Goal: Task Accomplishment & Management: Manage account settings

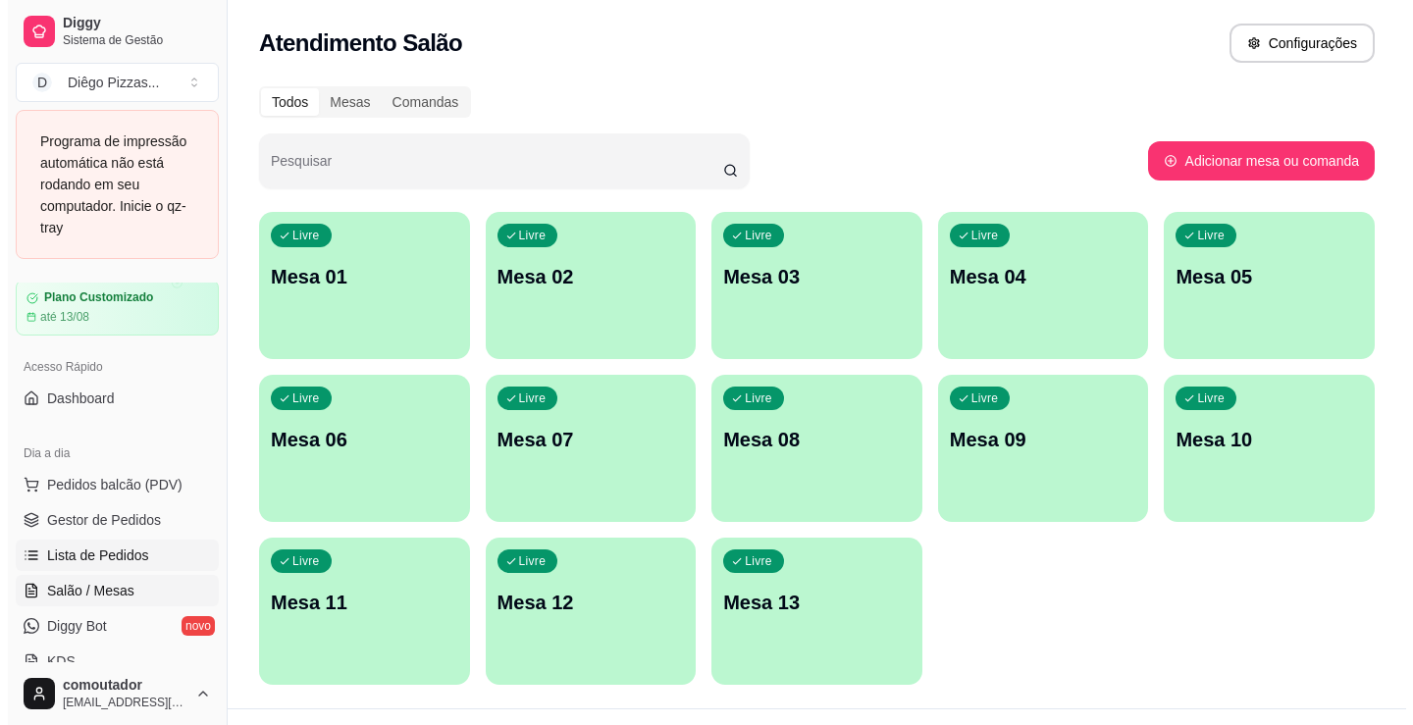
scroll to position [196, 0]
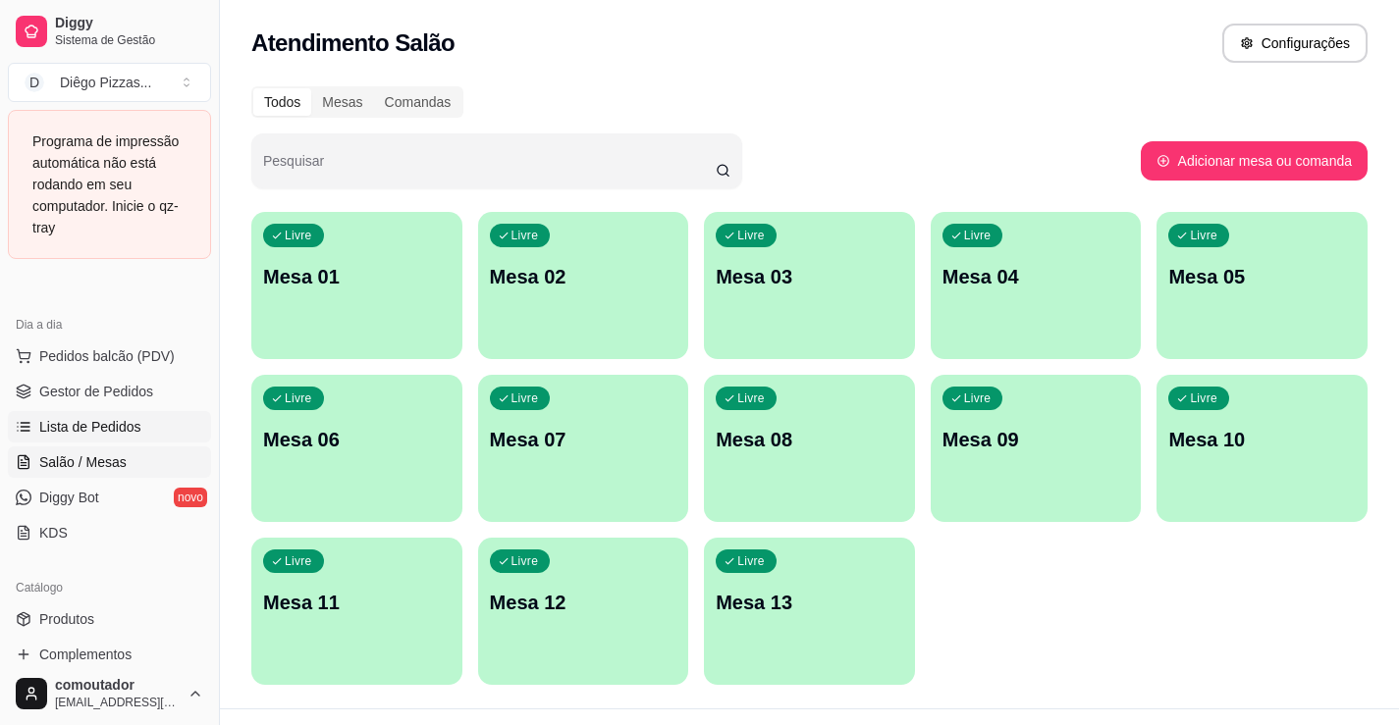
click at [136, 421] on span "Lista de Pedidos" at bounding box center [90, 427] width 102 height 20
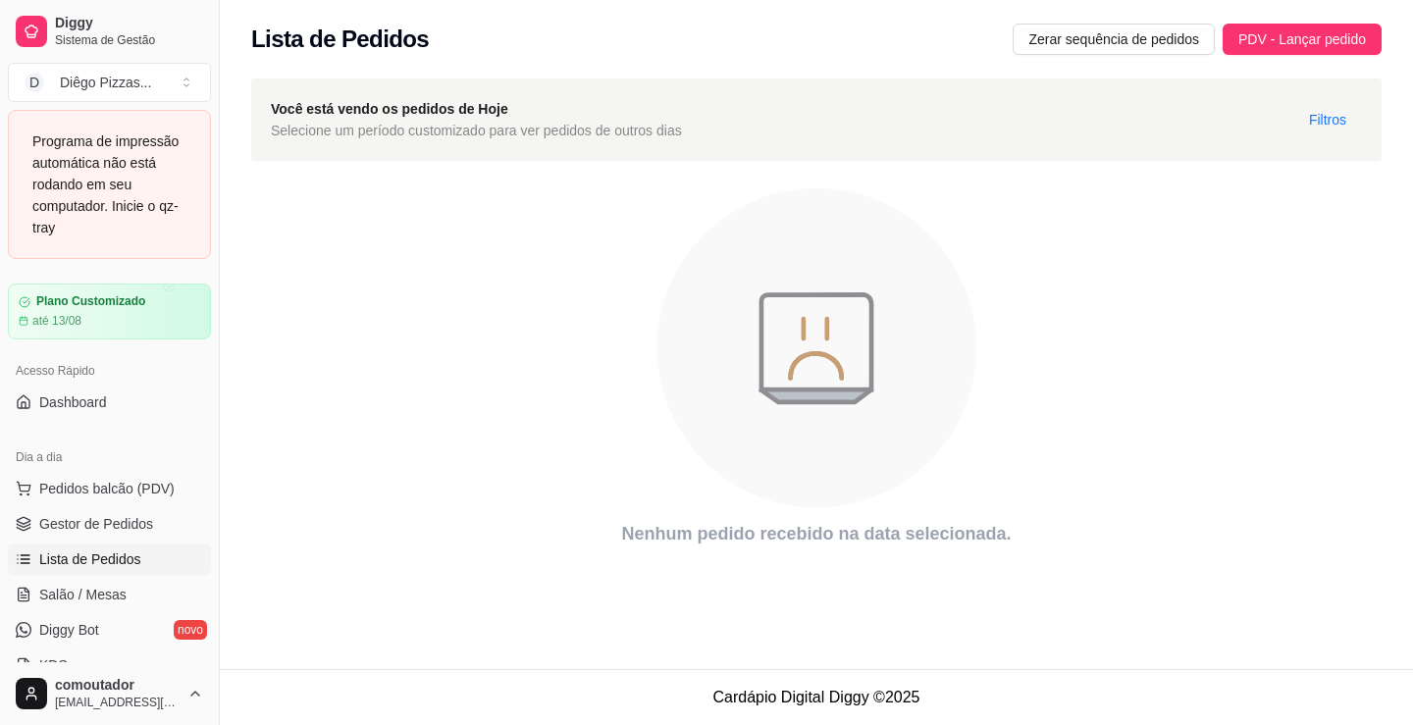
scroll to position [98, 0]
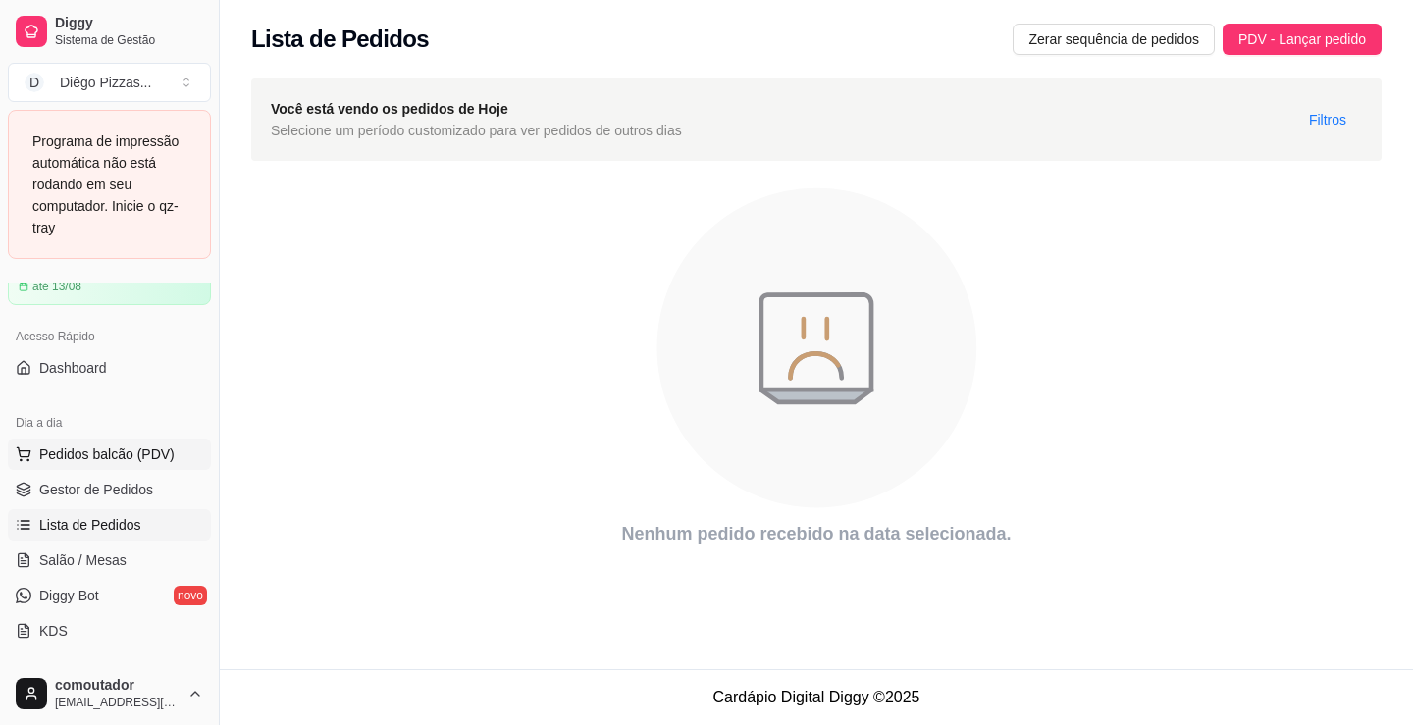
click at [91, 454] on span "Pedidos balcão (PDV)" at bounding box center [106, 455] width 135 height 20
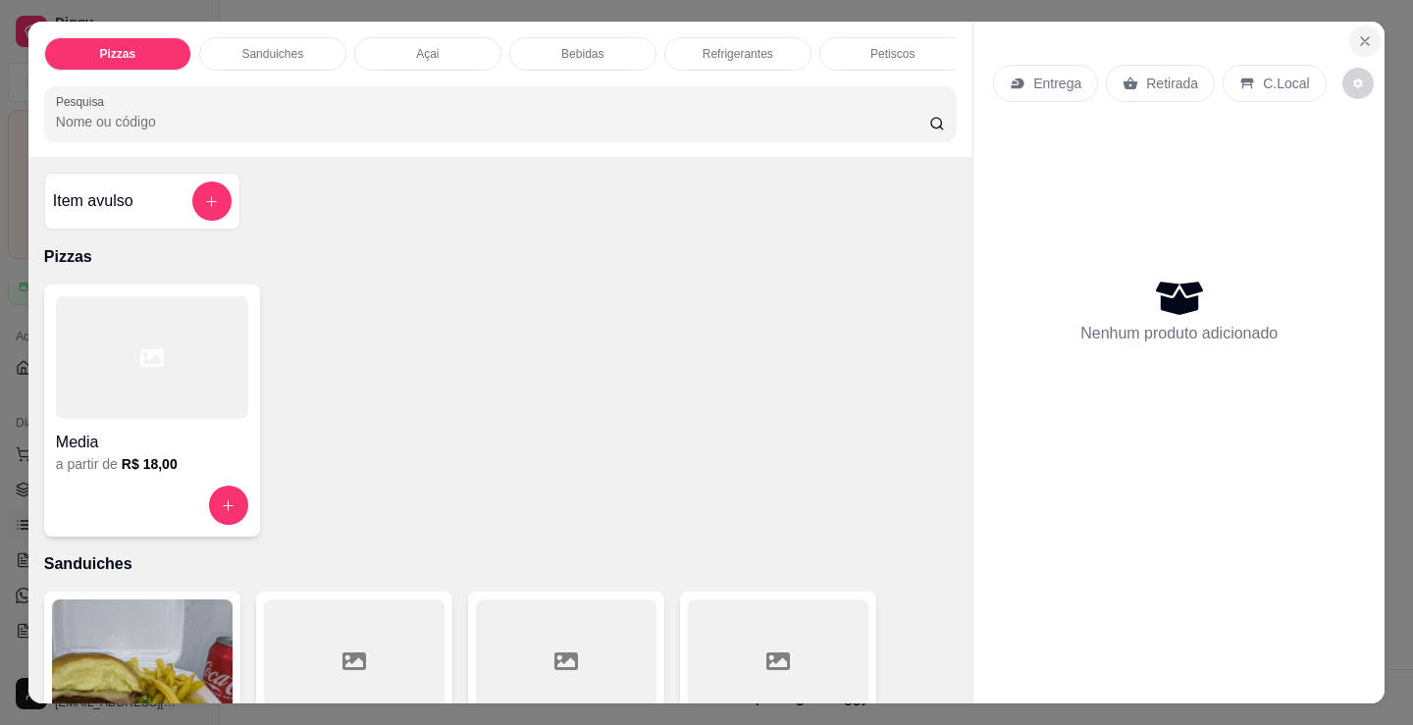
click at [1362, 33] on icon "Close" at bounding box center [1365, 41] width 16 height 16
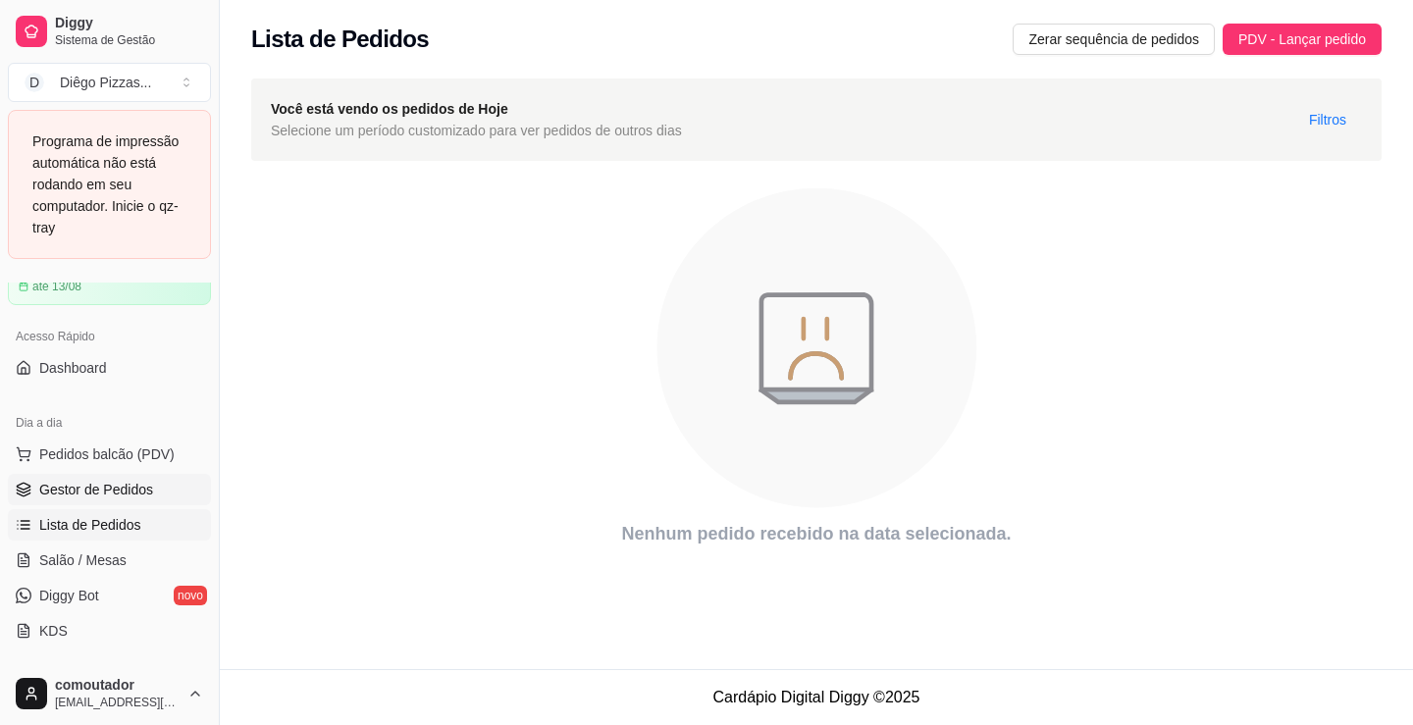
click at [62, 496] on span "Gestor de Pedidos" at bounding box center [96, 490] width 114 height 20
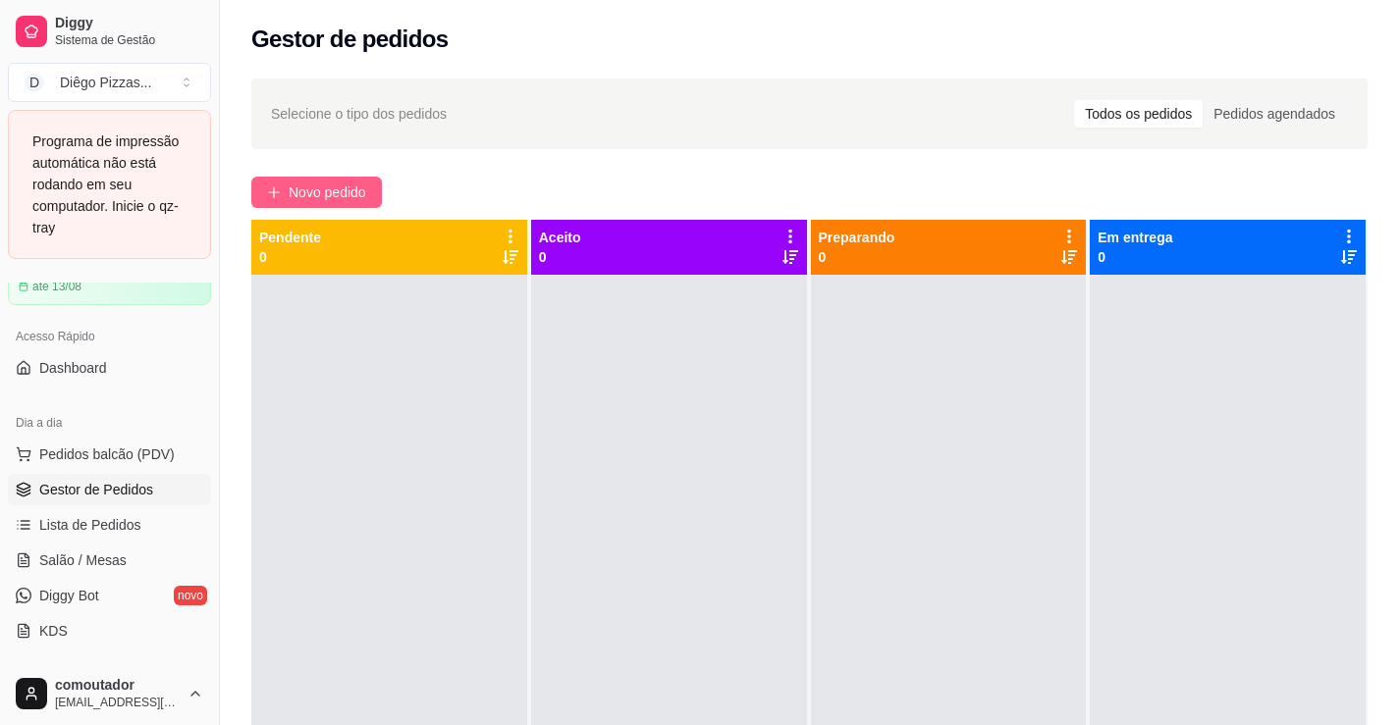
click at [349, 182] on span "Novo pedido" at bounding box center [328, 193] width 78 height 22
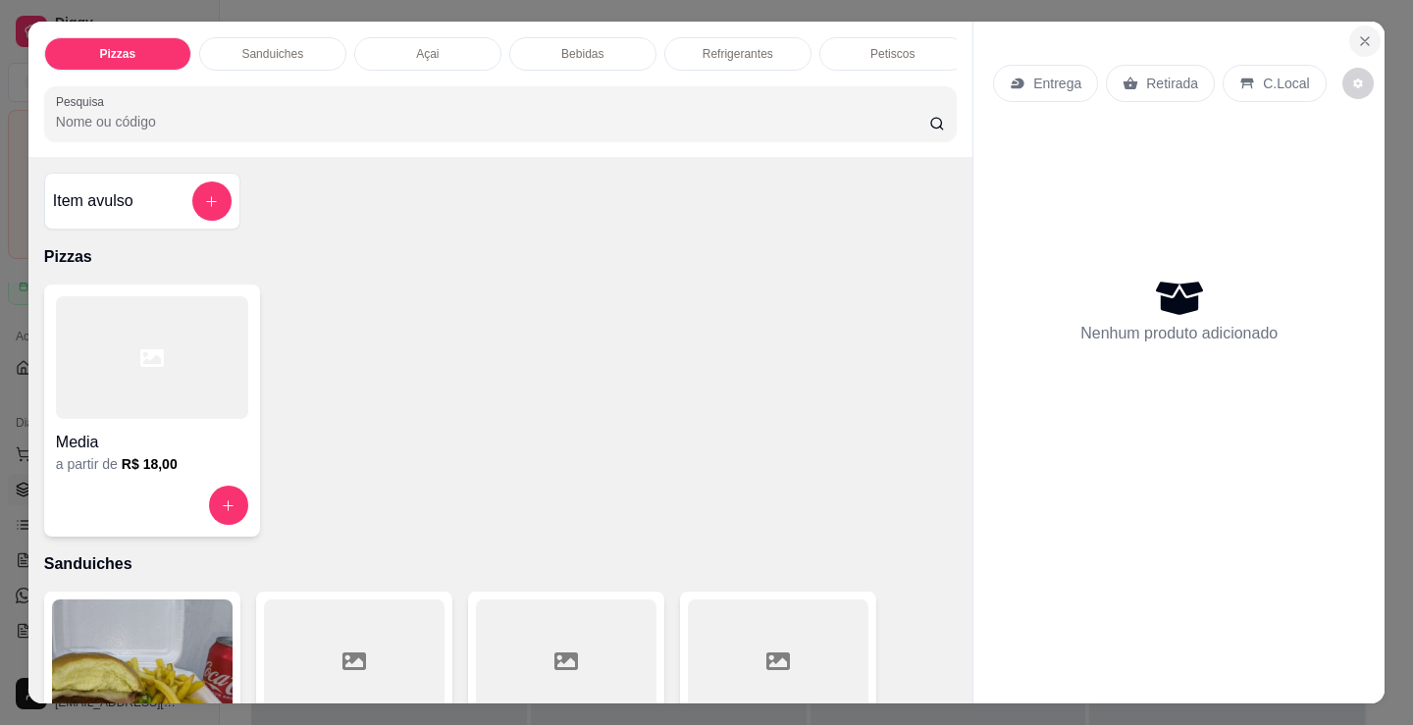
click at [1364, 38] on icon "Close" at bounding box center [1365, 41] width 16 height 16
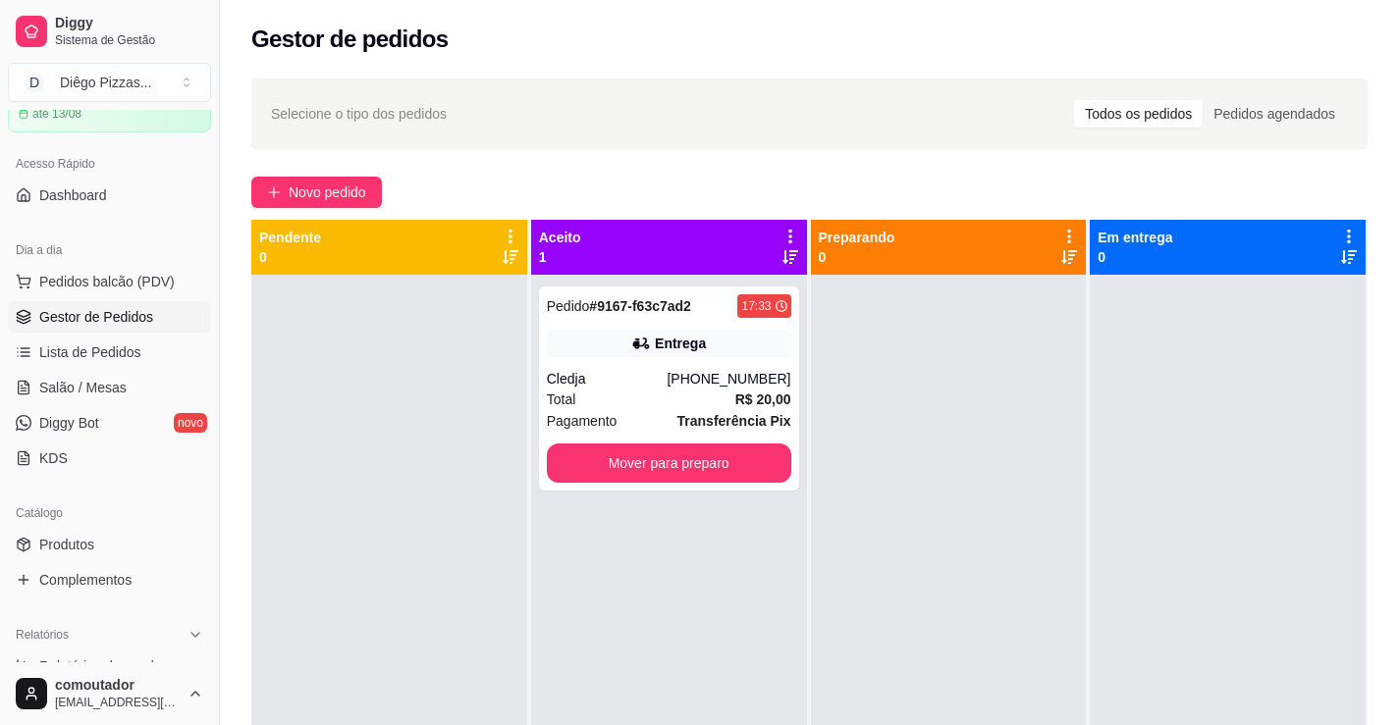
click at [706, 578] on div "Pedido # 9167-f63c7ad2 17:33 Entrega Cledja [PHONE_NUMBER] Total R$ 20,00 Pagam…" at bounding box center [669, 637] width 276 height 725
click at [619, 375] on div "Cledja" at bounding box center [607, 379] width 121 height 20
click at [878, 614] on div at bounding box center [949, 637] width 276 height 725
click at [300, 190] on span "Novo pedido" at bounding box center [328, 193] width 78 height 22
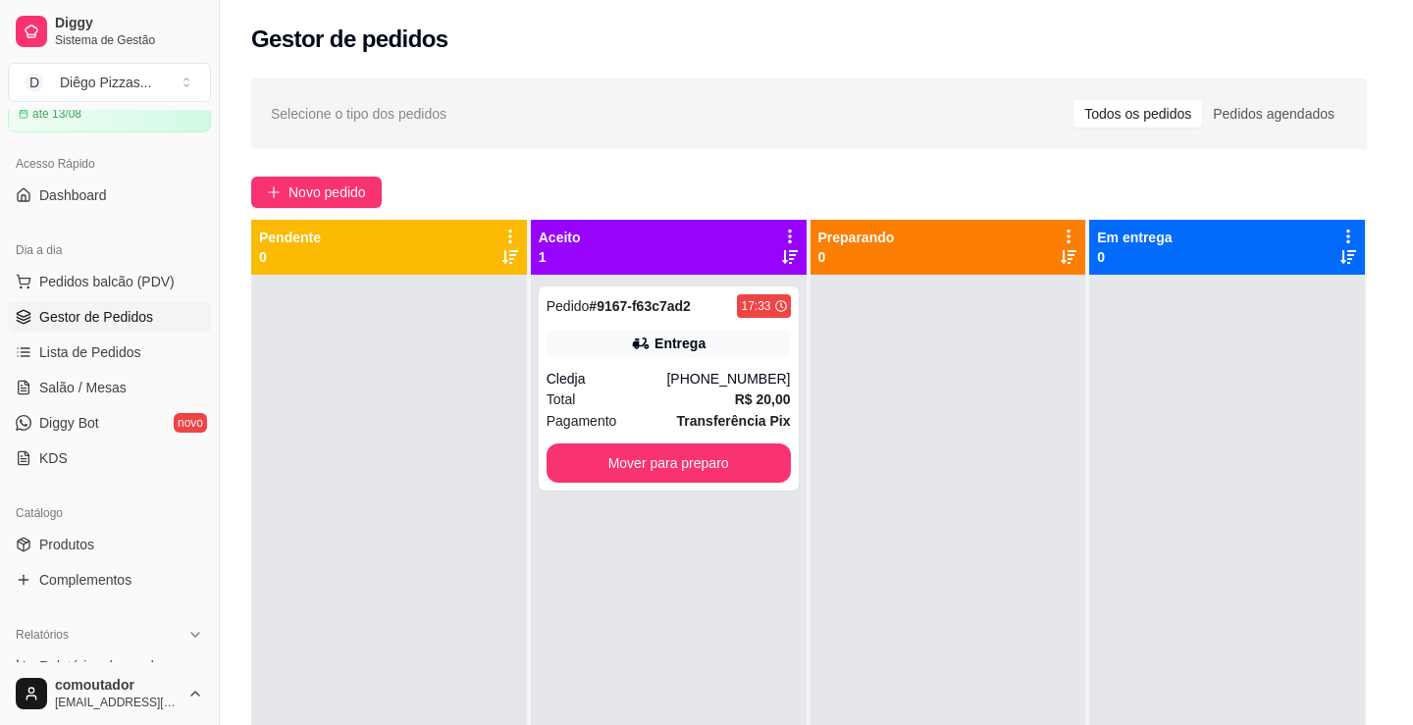
click at [114, 347] on div at bounding box center [151, 357] width 192 height 123
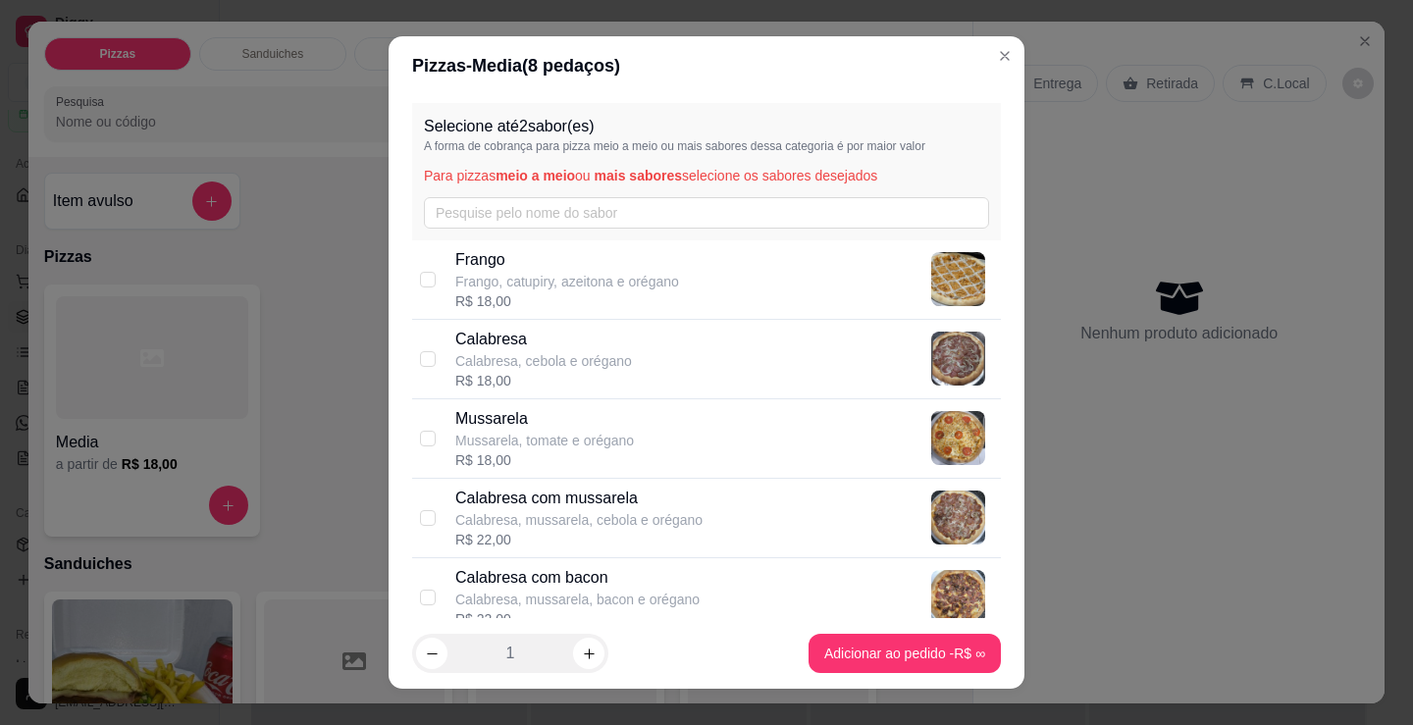
drag, startPoint x: 619, startPoint y: 271, endPoint x: 816, endPoint y: 418, distance: 245.4
click at [620, 272] on div "[PERSON_NAME], catupiry, azeitona e orégano" at bounding box center [567, 269] width 224 height 43
checkbox input "true"
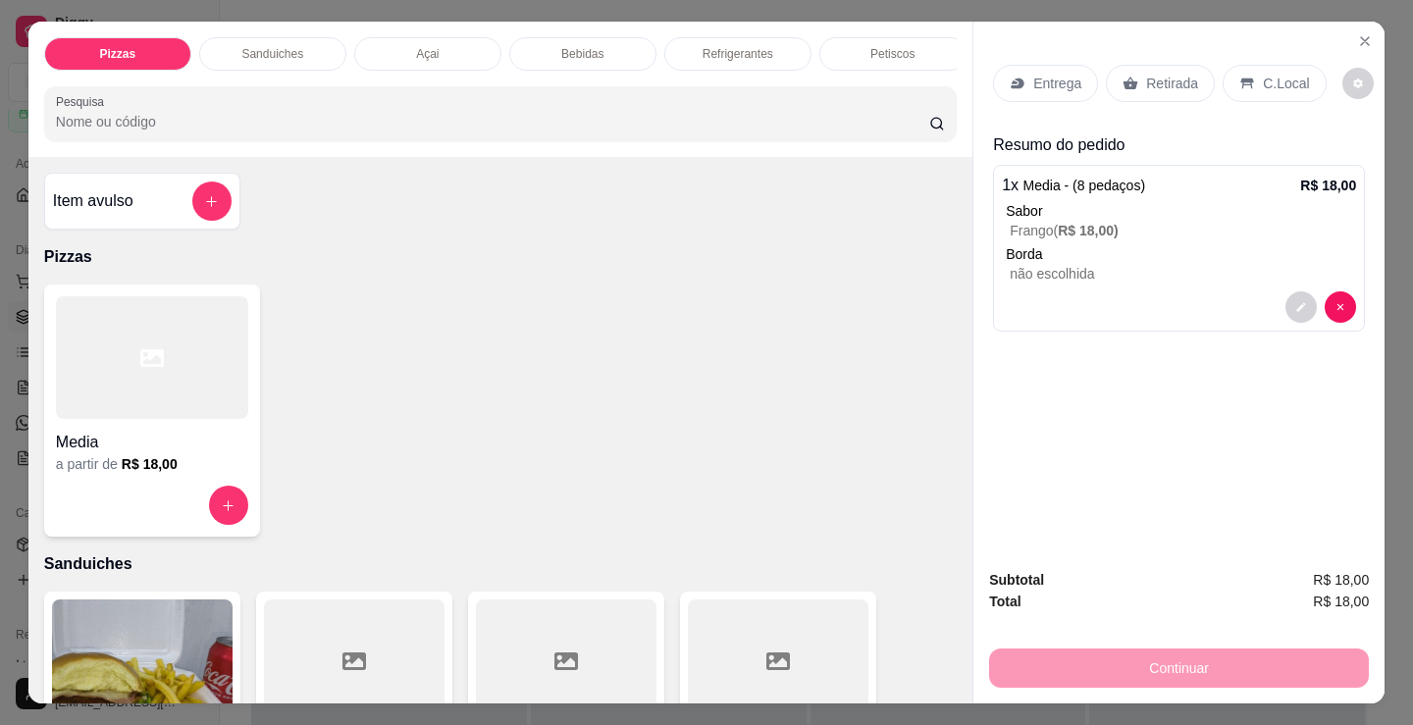
click at [139, 401] on div at bounding box center [152, 357] width 192 height 123
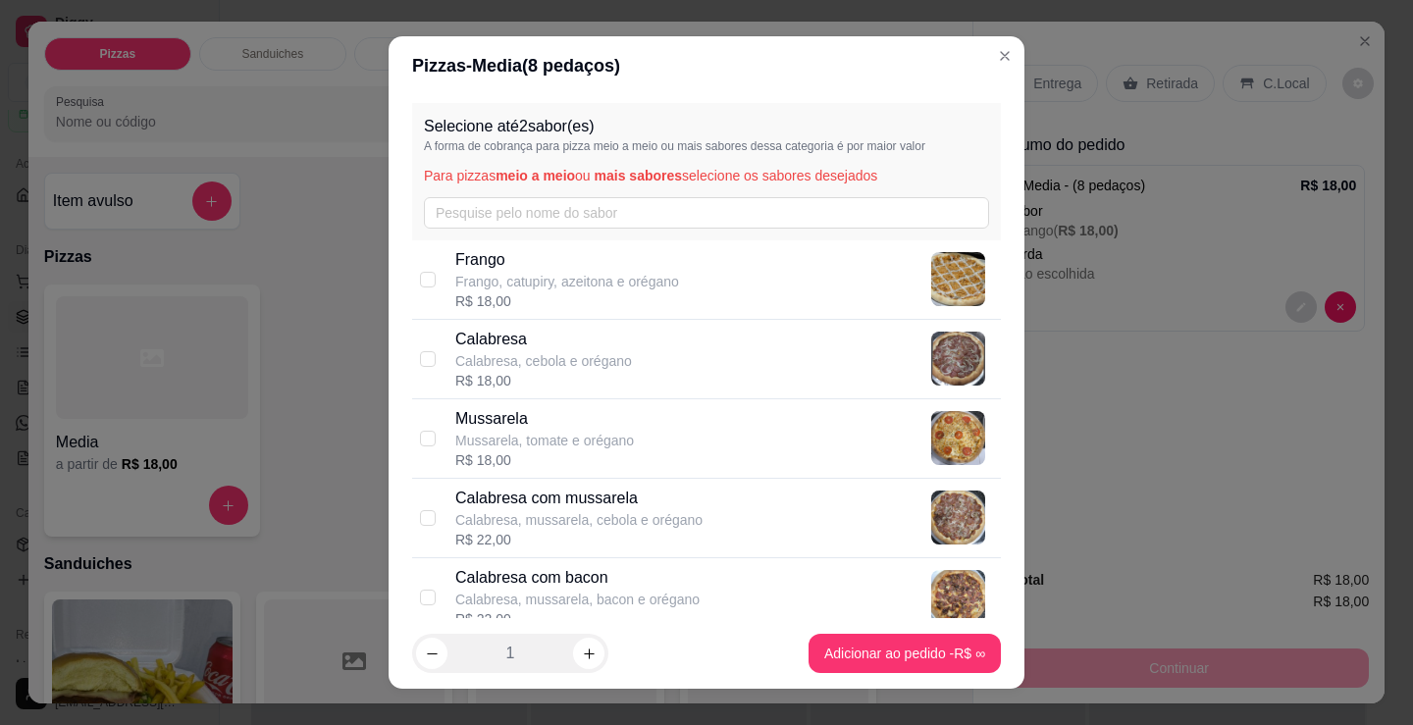
click at [655, 525] on p "Calabresa, mussarela, cebola e orégano" at bounding box center [578, 520] width 247 height 20
checkbox input "true"
click at [587, 659] on icon "increase-product-quantity" at bounding box center [589, 654] width 15 height 15
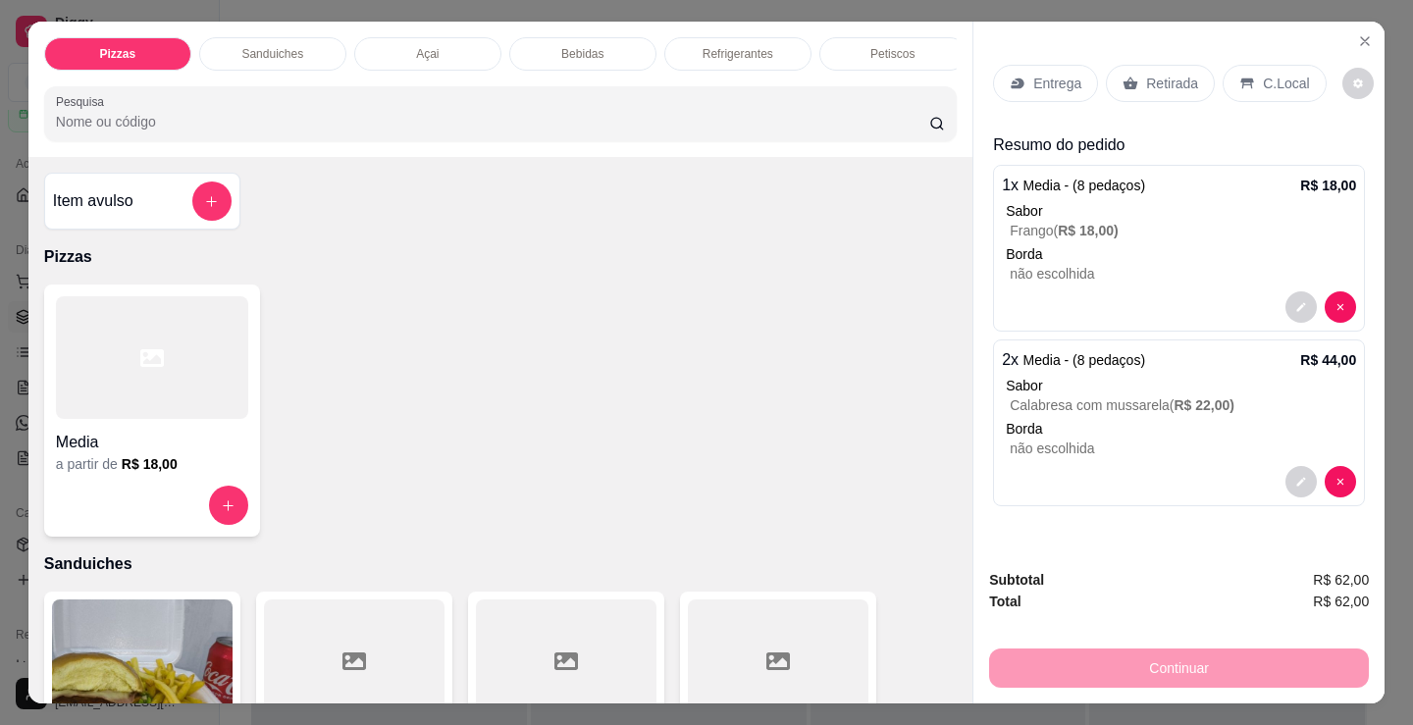
click at [1146, 79] on p "Retirada" at bounding box center [1172, 84] width 52 height 20
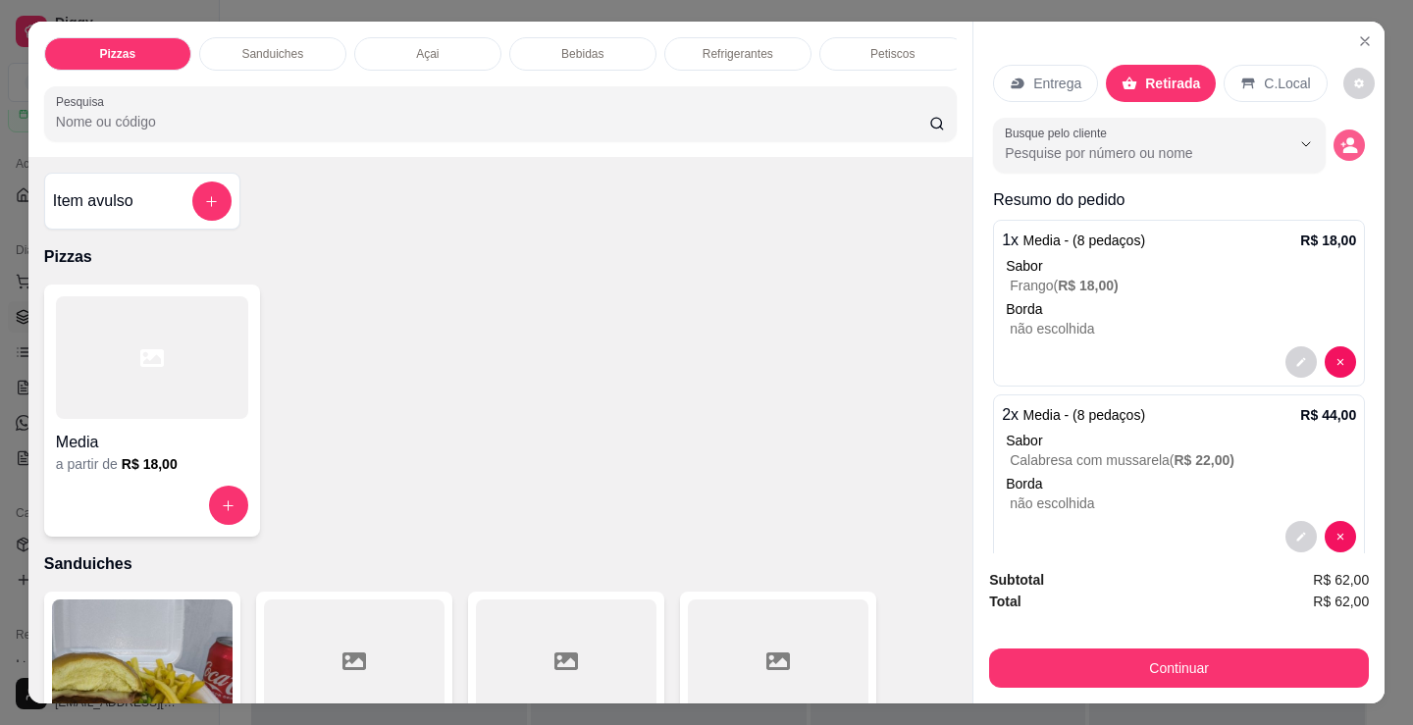
click at [1341, 139] on icon "decrease-product-quantity" at bounding box center [1350, 145] width 18 height 18
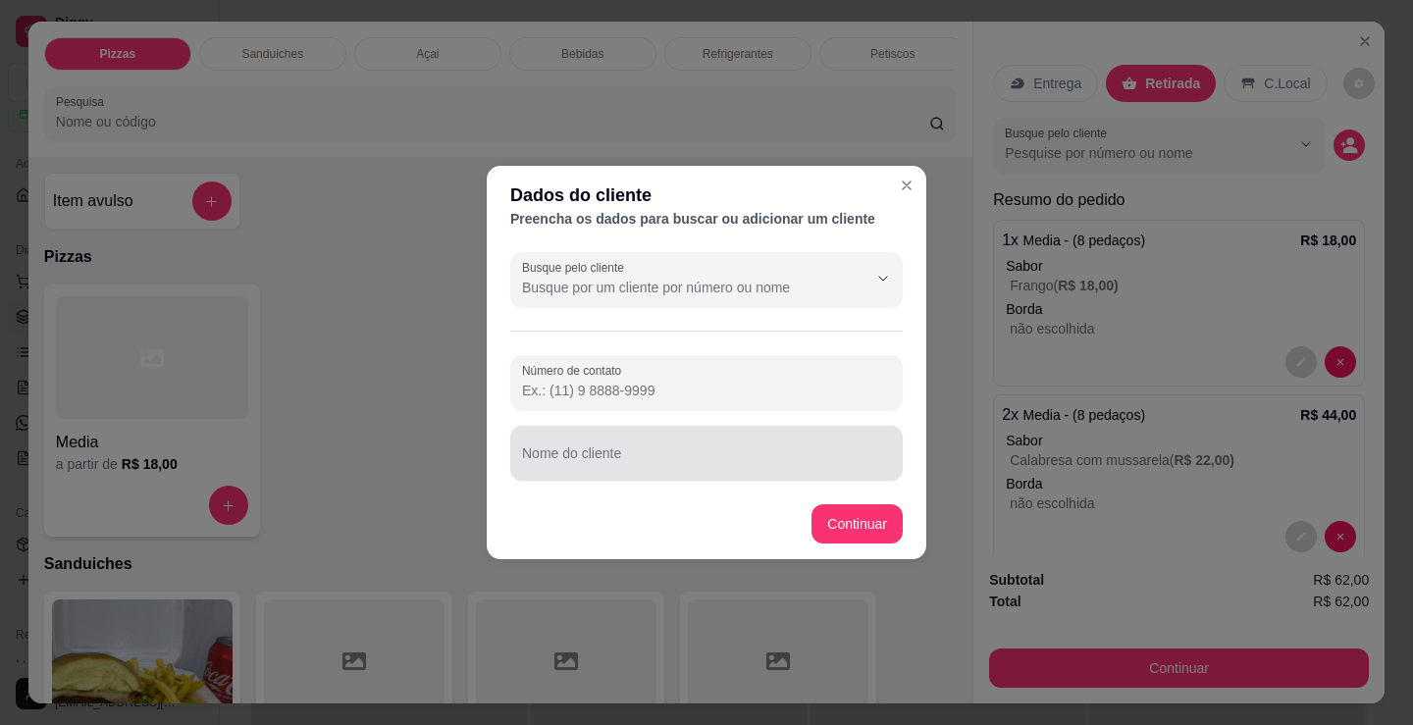
click at [742, 450] on div at bounding box center [706, 453] width 369 height 39
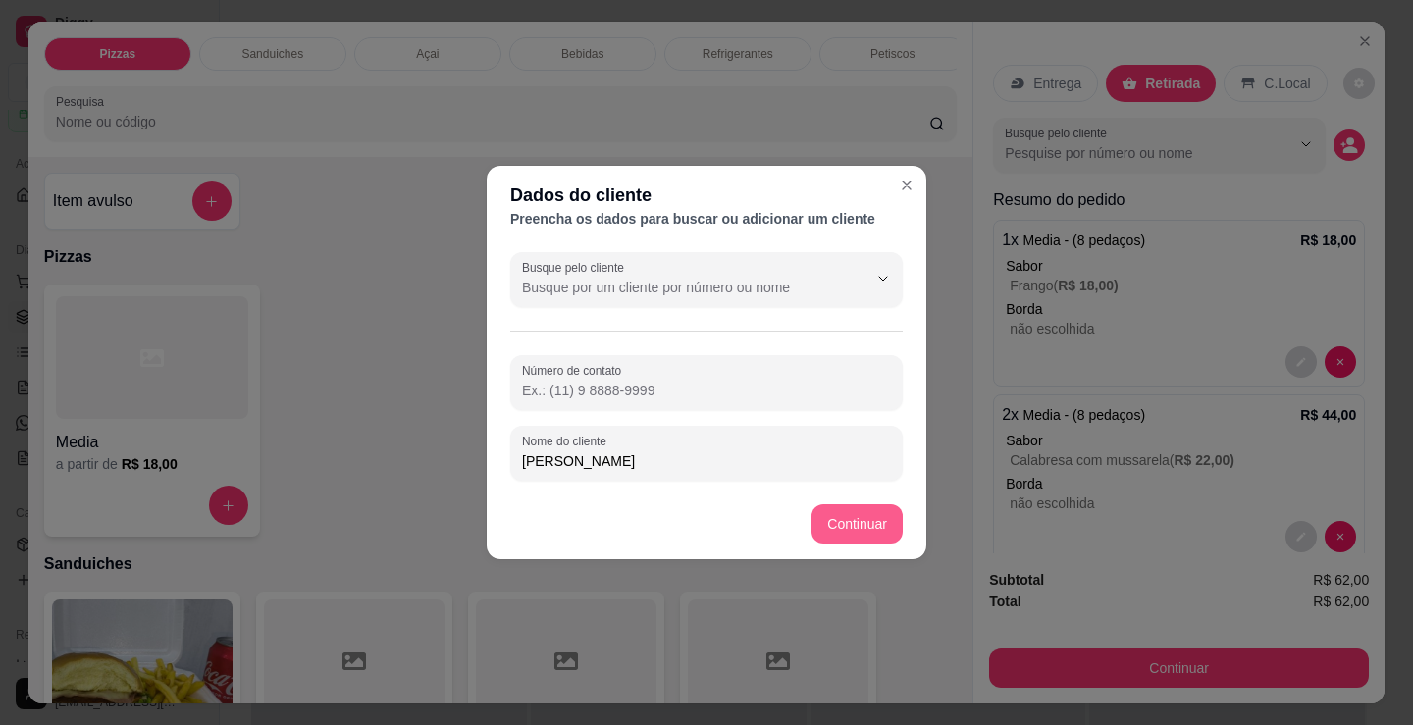
type input "[PERSON_NAME]"
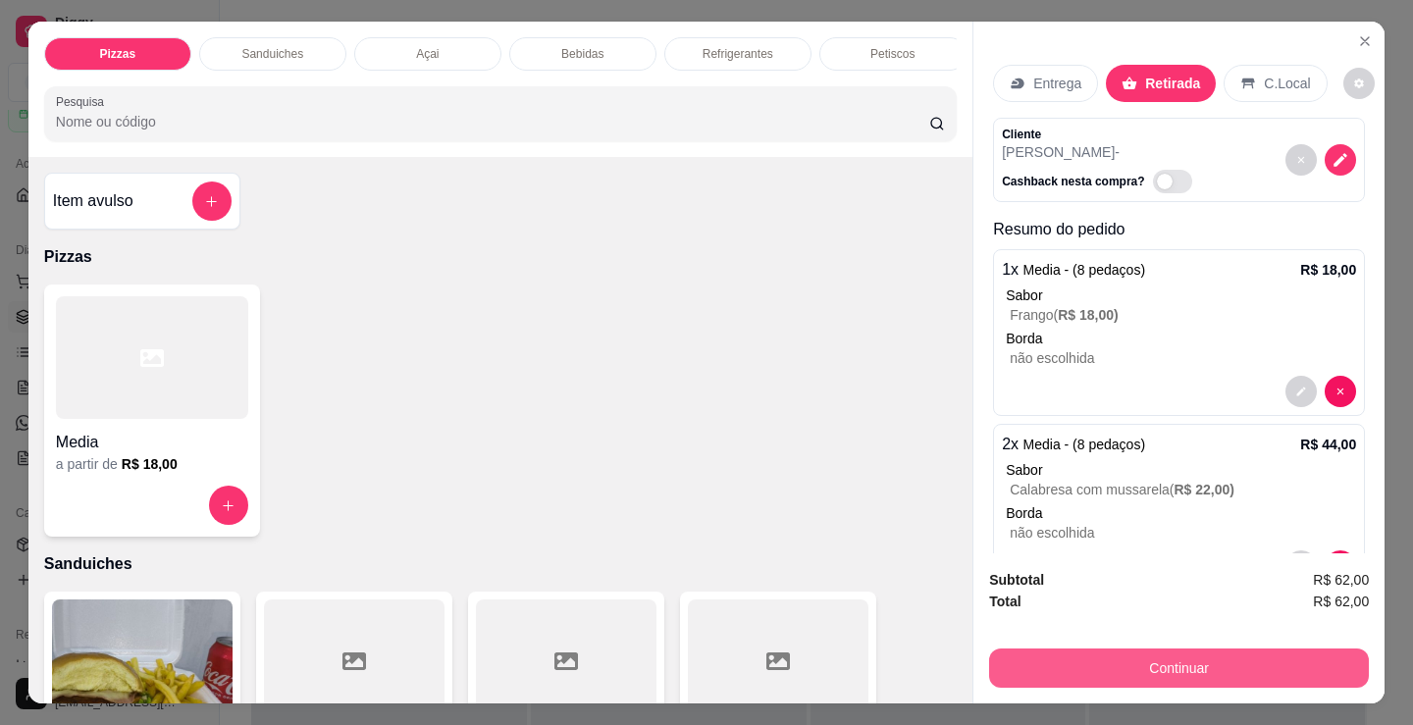
click at [1092, 661] on button "Continuar" at bounding box center [1179, 668] width 380 height 39
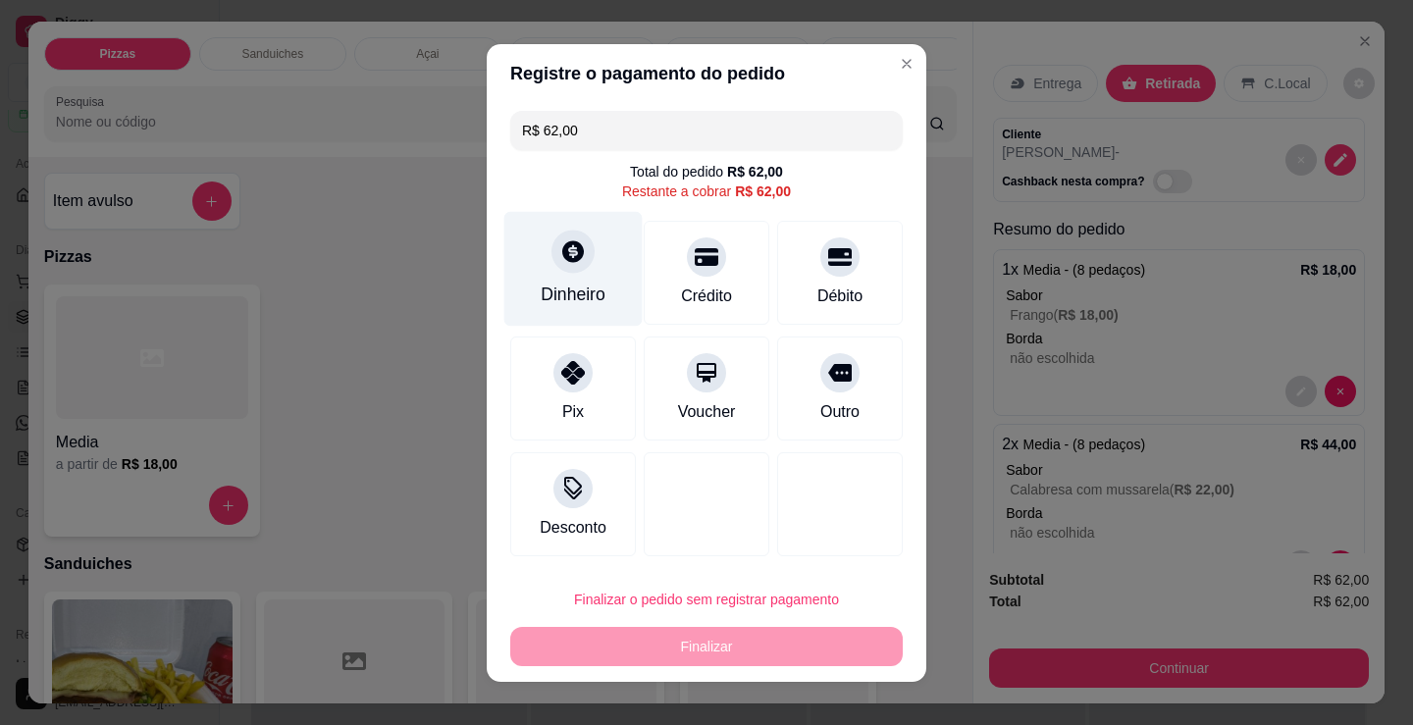
click at [577, 298] on div "Dinheiro" at bounding box center [573, 295] width 65 height 26
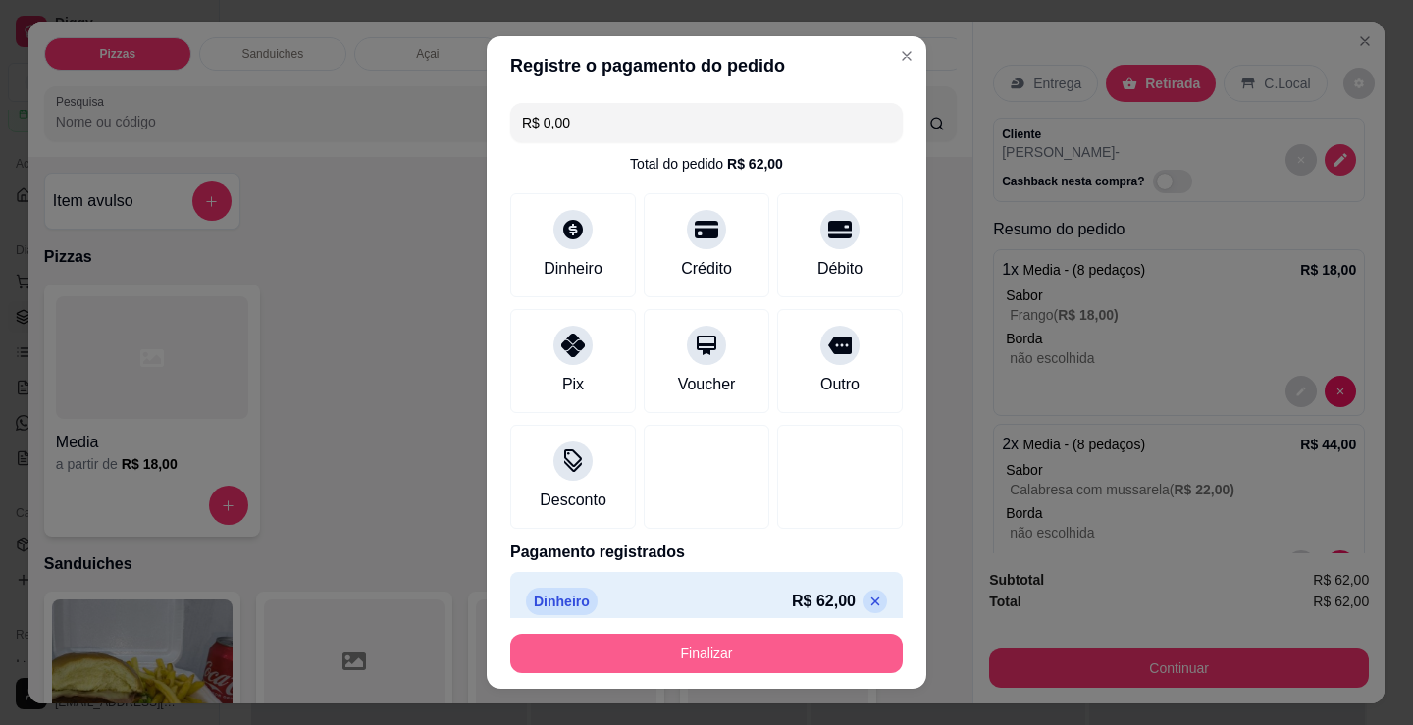
click at [763, 663] on button "Finalizar" at bounding box center [706, 653] width 393 height 39
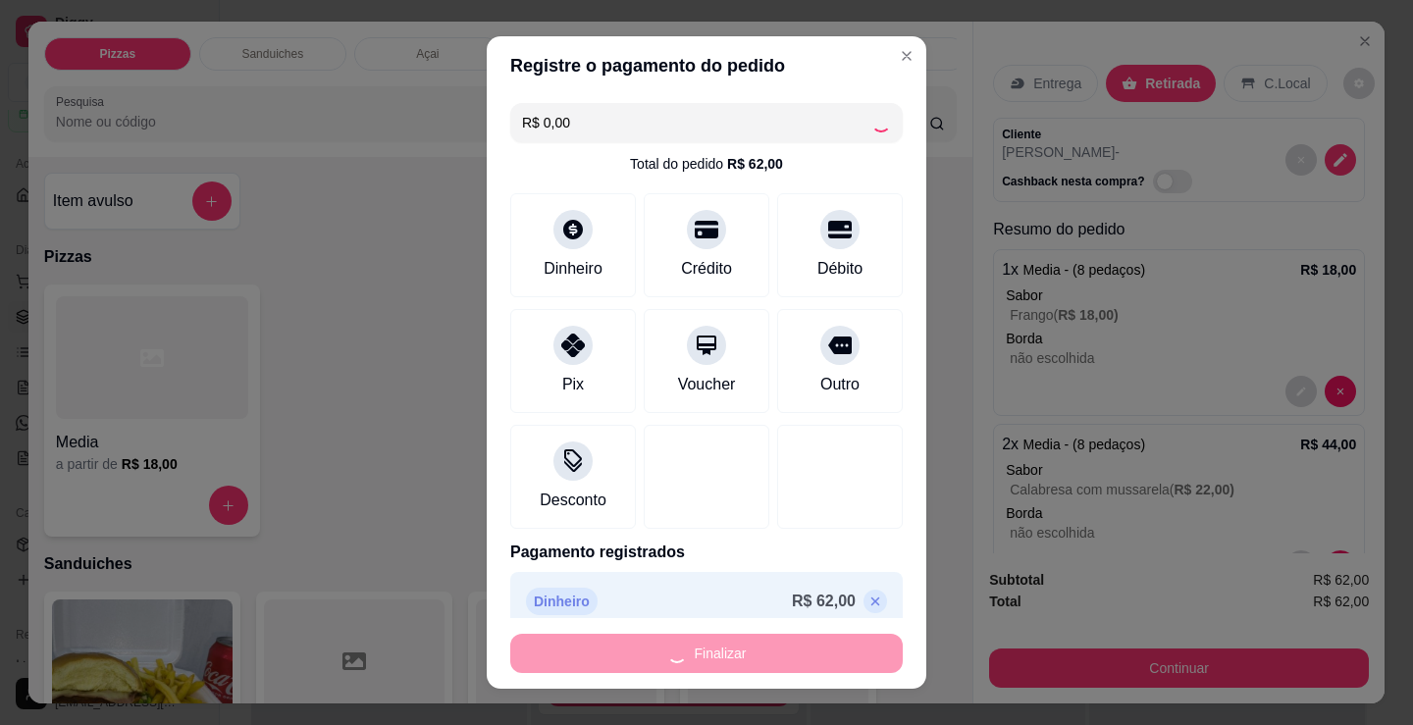
type input "-R$ 62,00"
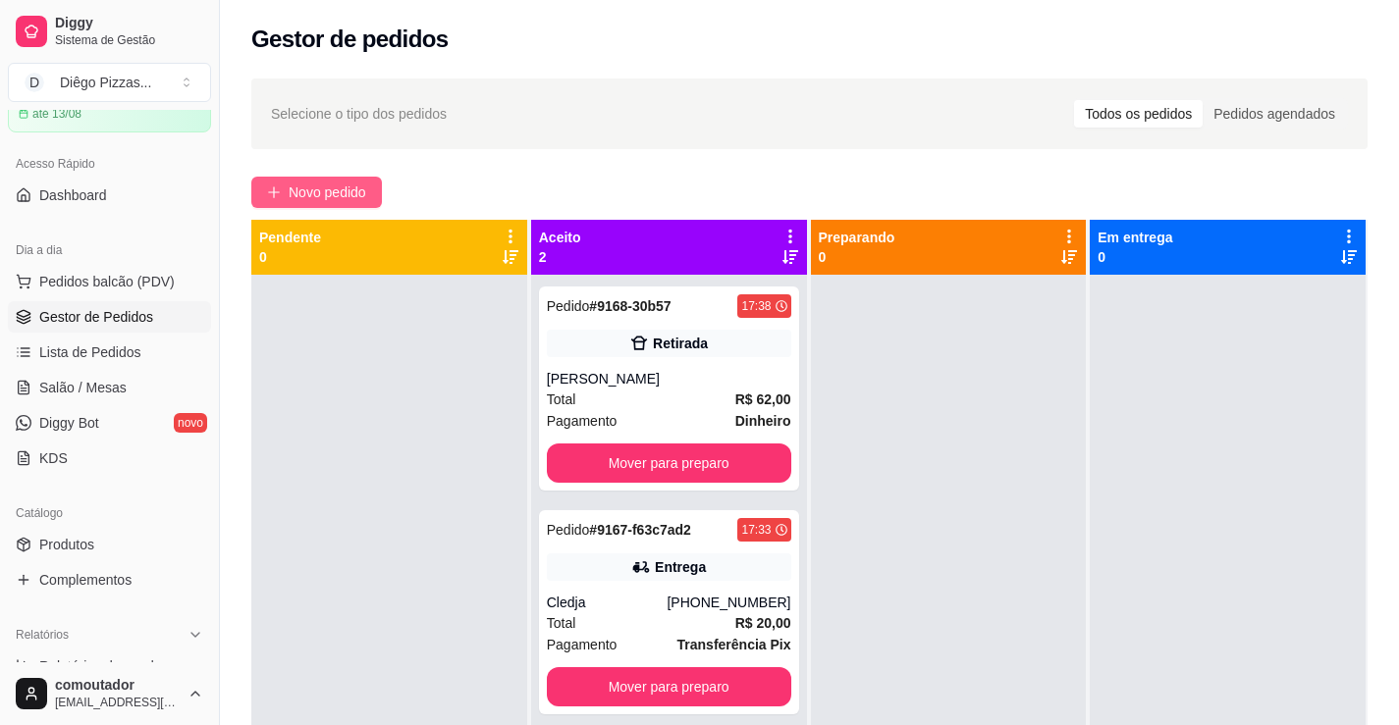
click at [347, 193] on span "Novo pedido" at bounding box center [328, 193] width 78 height 22
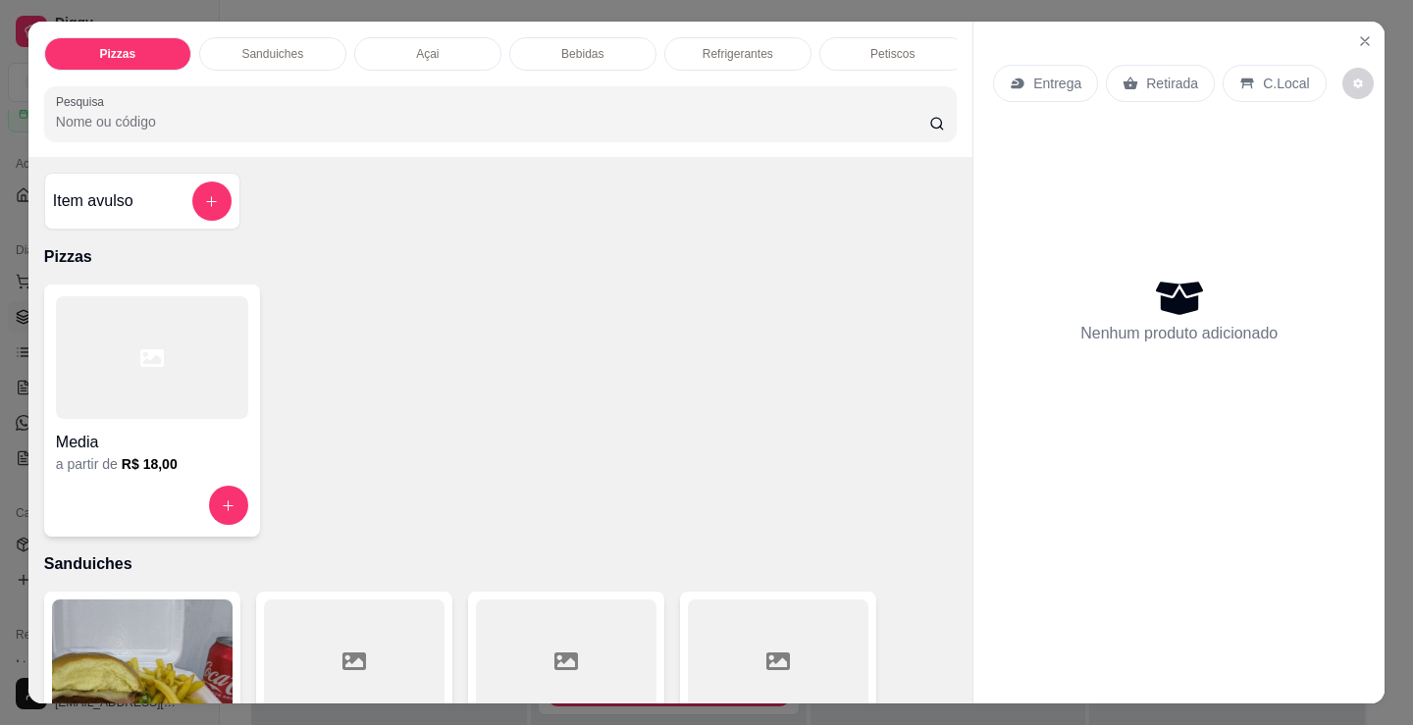
click at [166, 410] on div at bounding box center [152, 357] width 192 height 123
click at [401, 37] on div "Açai" at bounding box center [427, 53] width 147 height 33
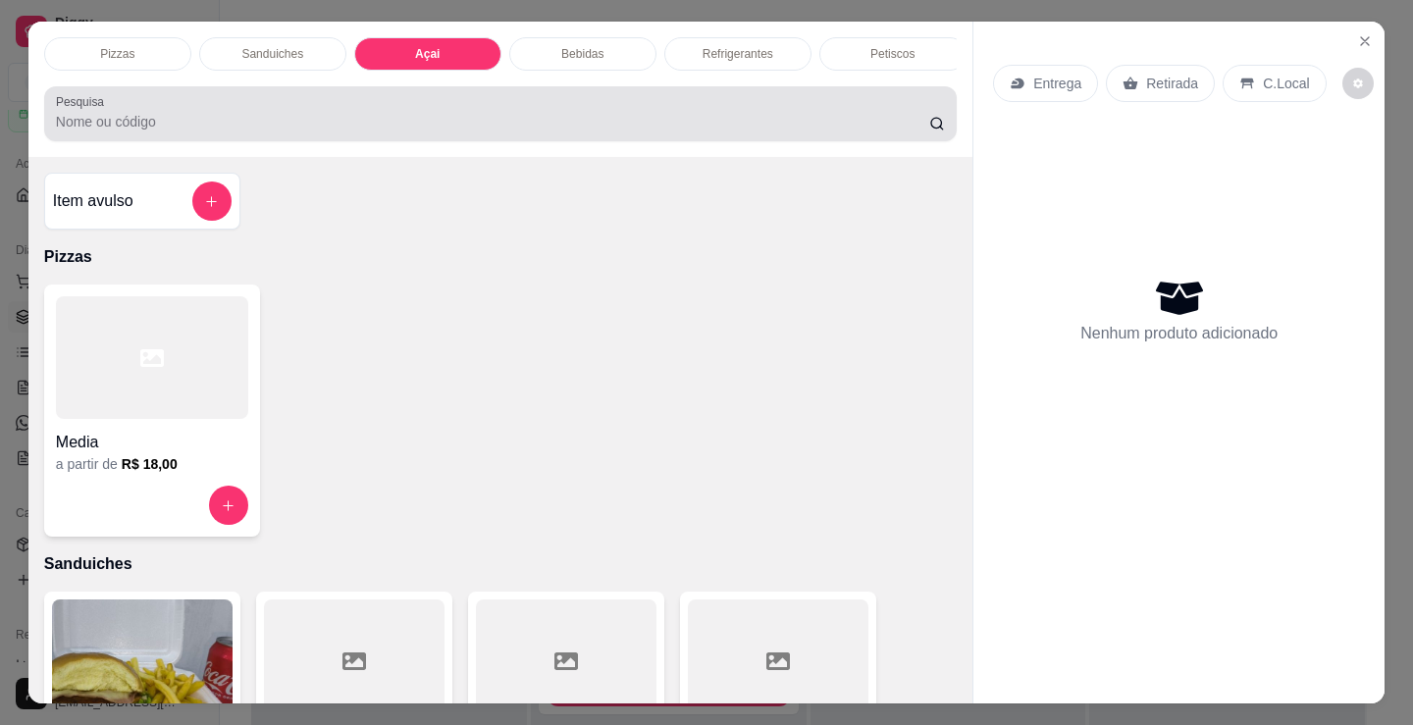
scroll to position [48, 0]
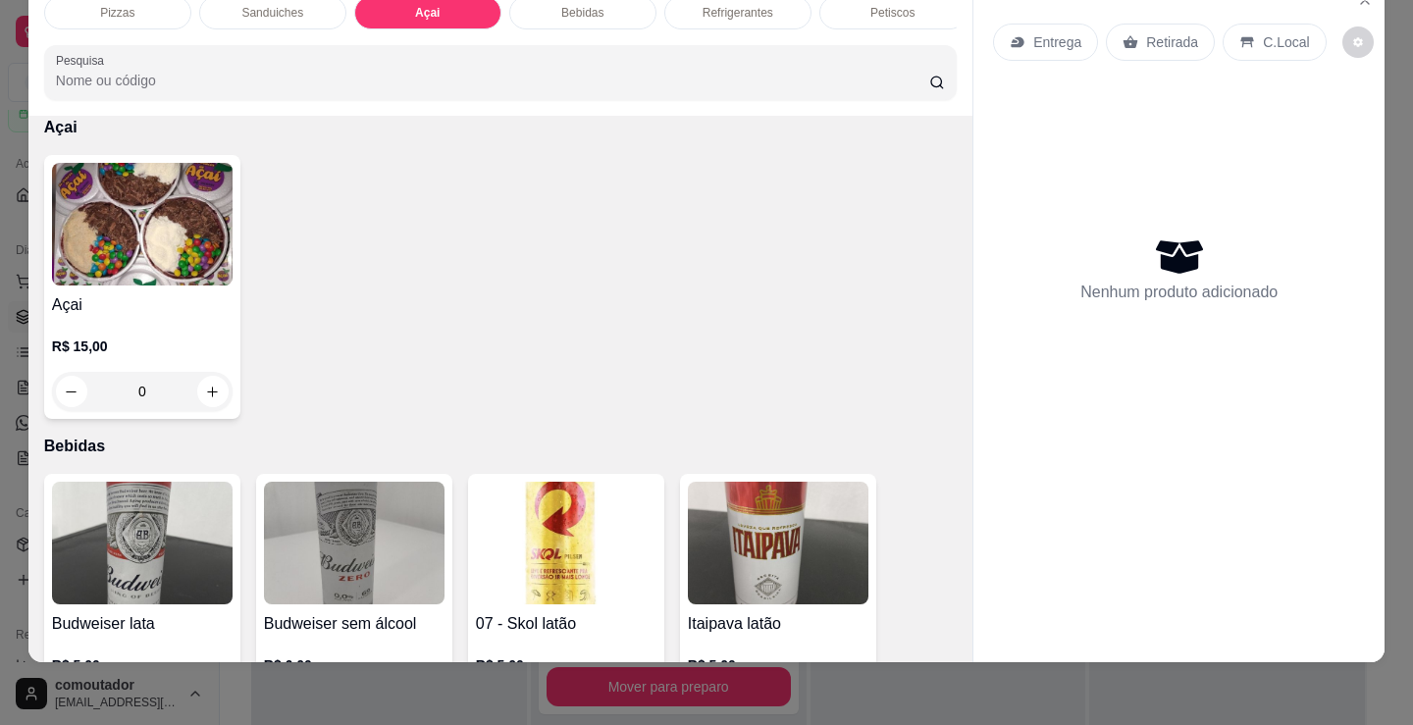
click at [116, 284] on img at bounding box center [142, 224] width 181 height 123
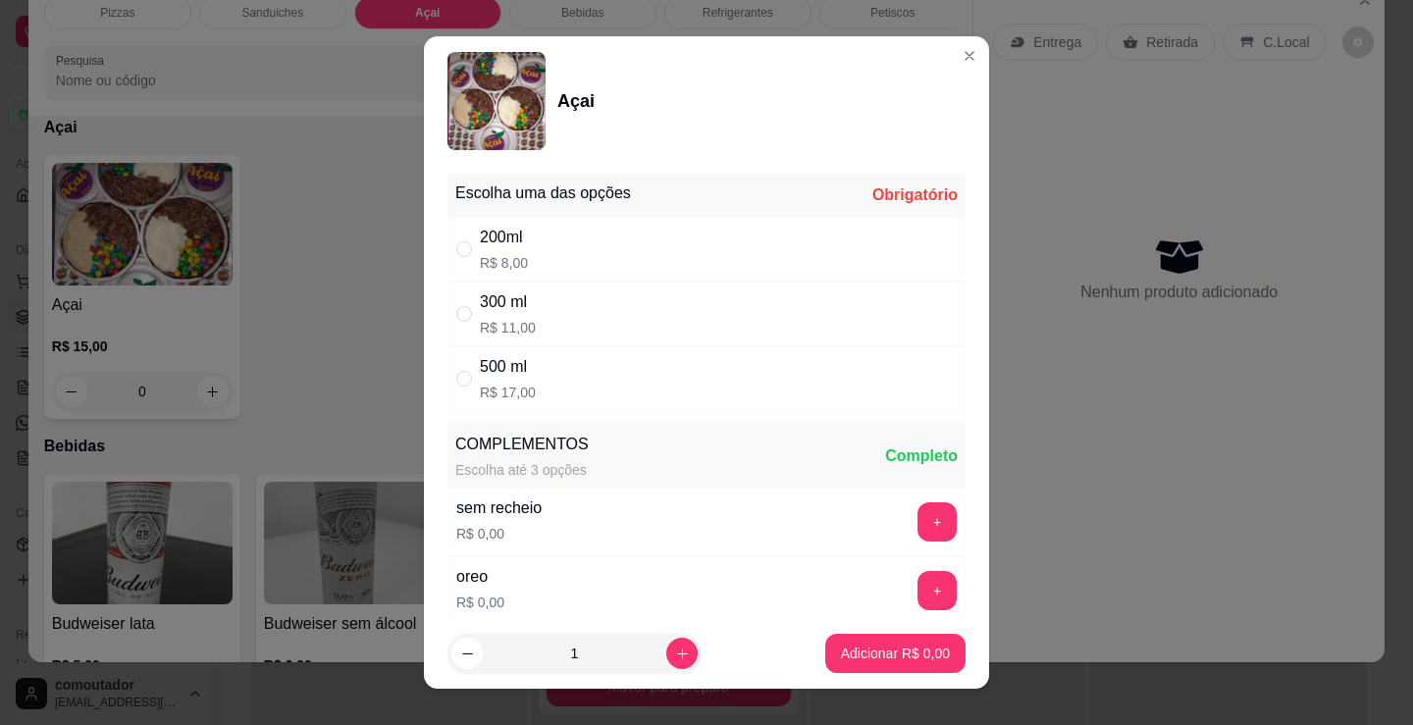
click at [609, 305] on div "300 ml R$ 11,00" at bounding box center [707, 314] width 518 height 65
radio input "true"
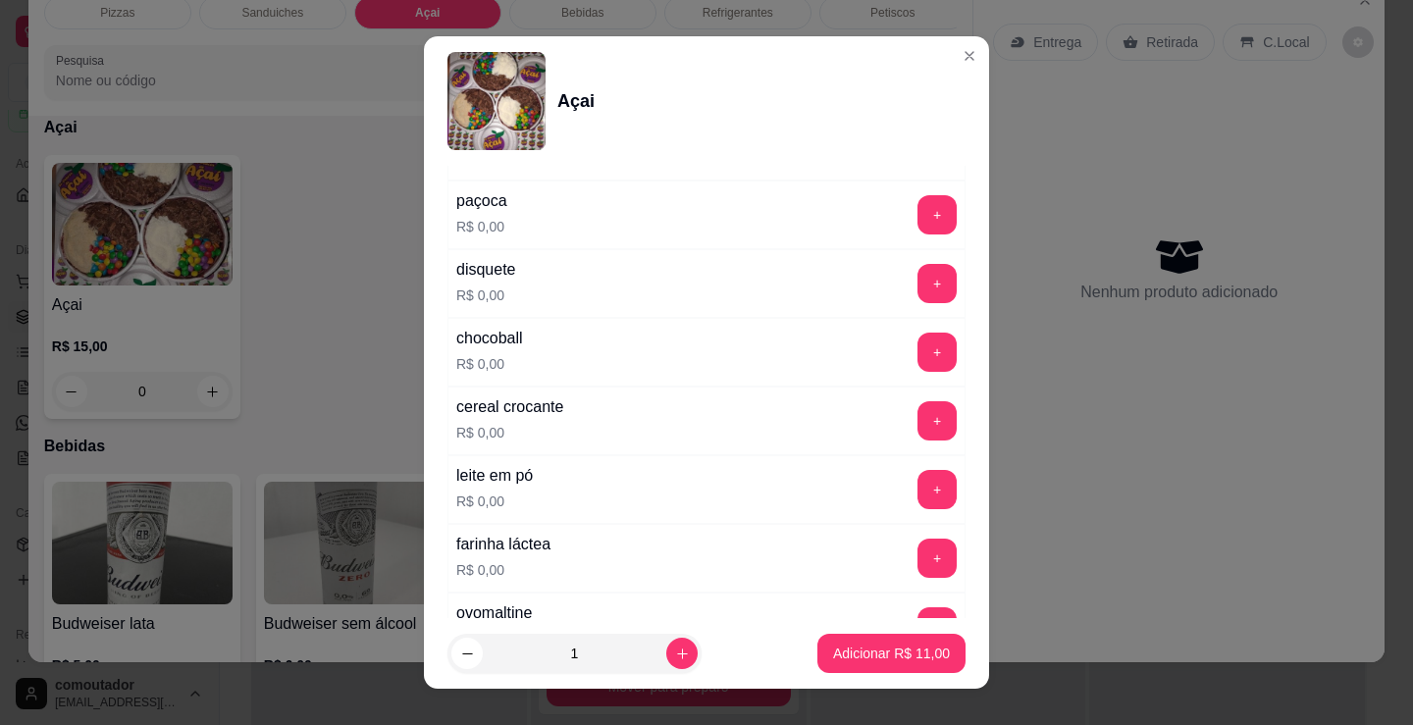
scroll to position [491, 0]
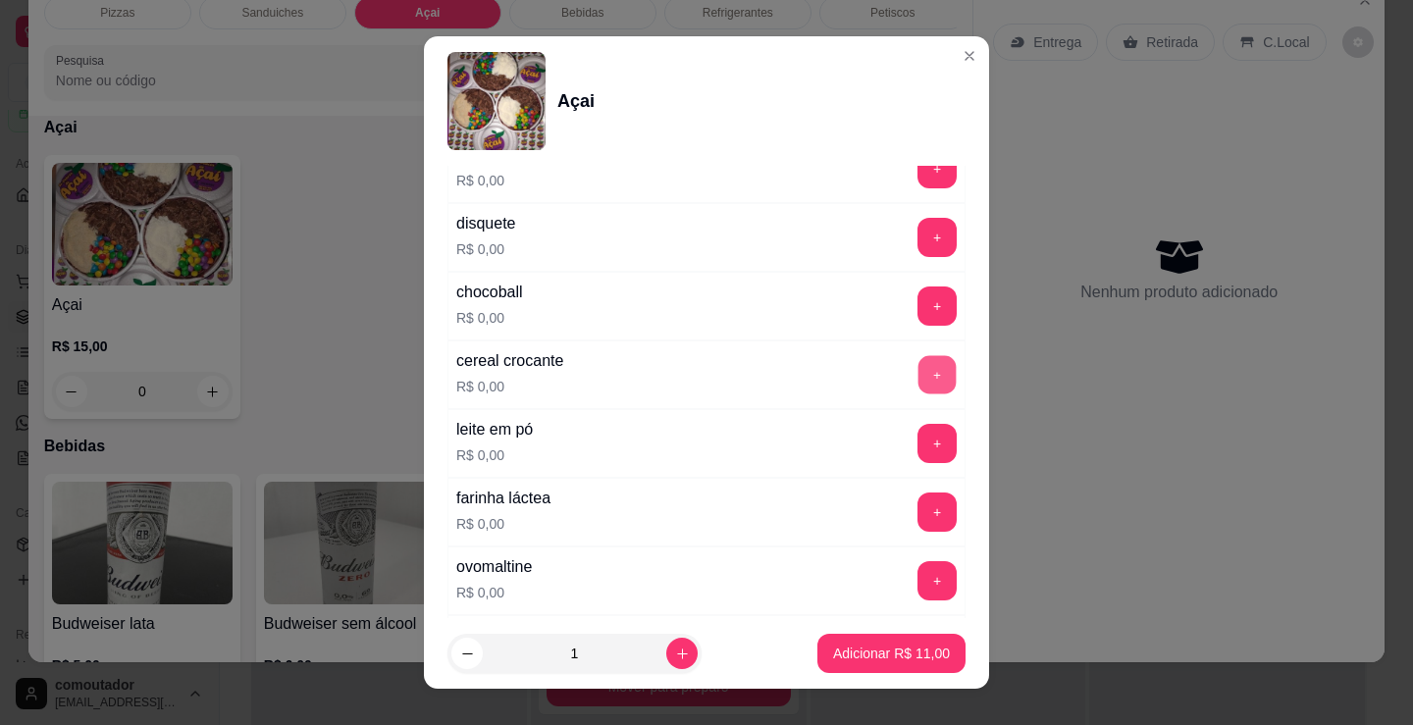
click at [919, 375] on button "+" at bounding box center [938, 375] width 38 height 38
click at [592, 503] on div "farinha láctea R$ 0,00 +" at bounding box center [707, 512] width 518 height 69
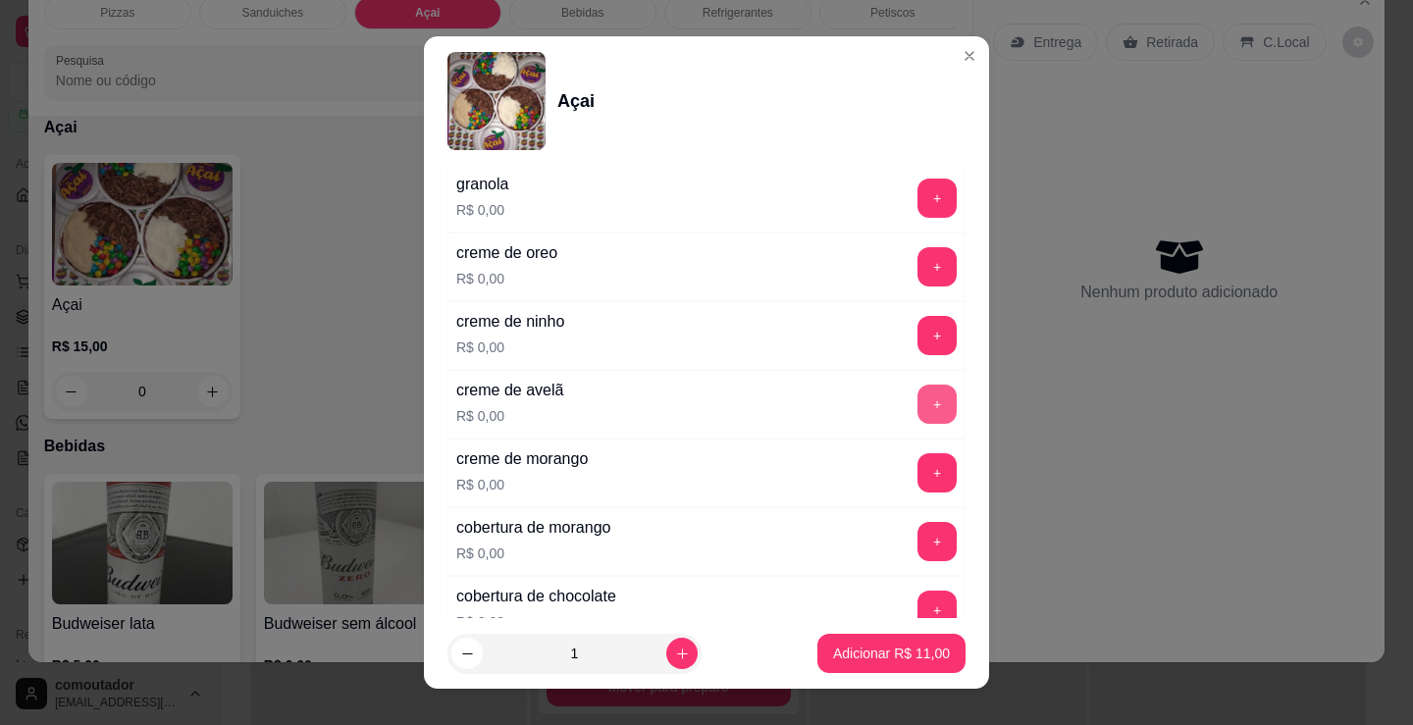
click at [918, 406] on button "+" at bounding box center [937, 404] width 39 height 39
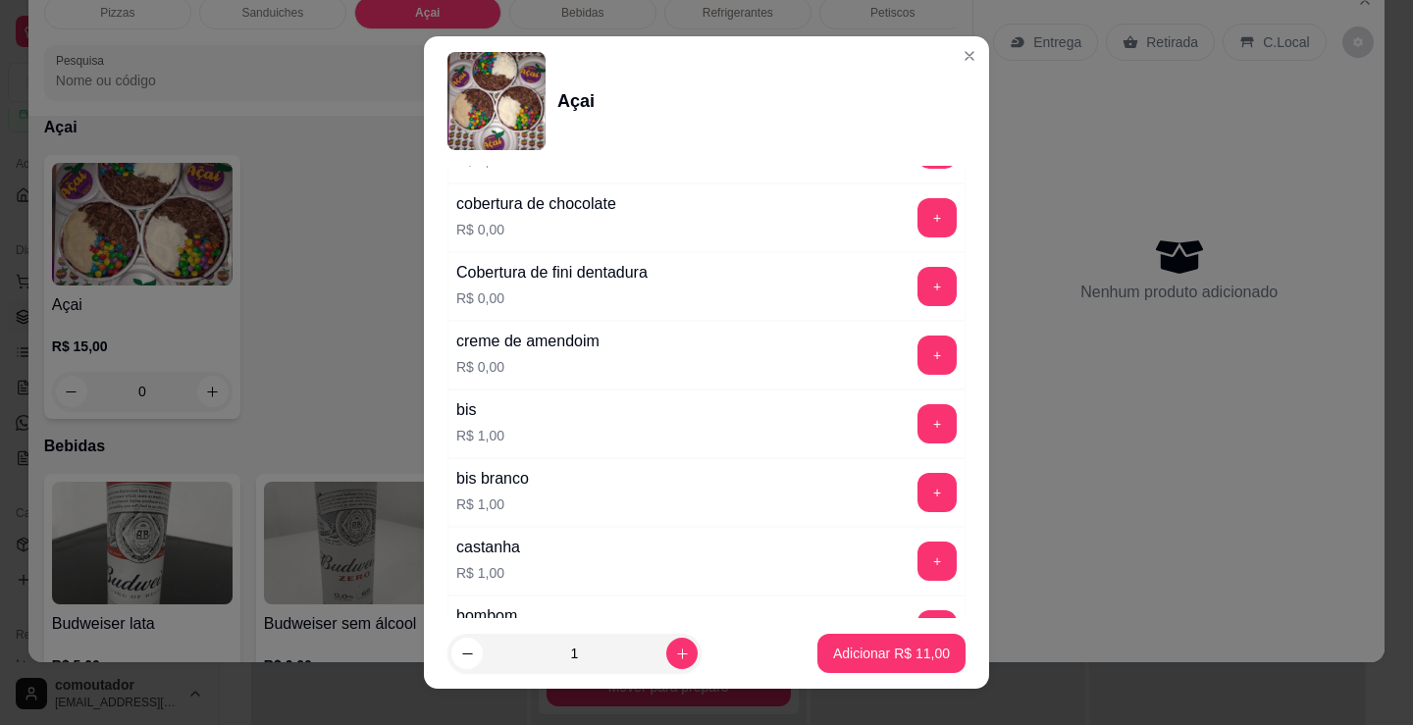
scroll to position [1570, 0]
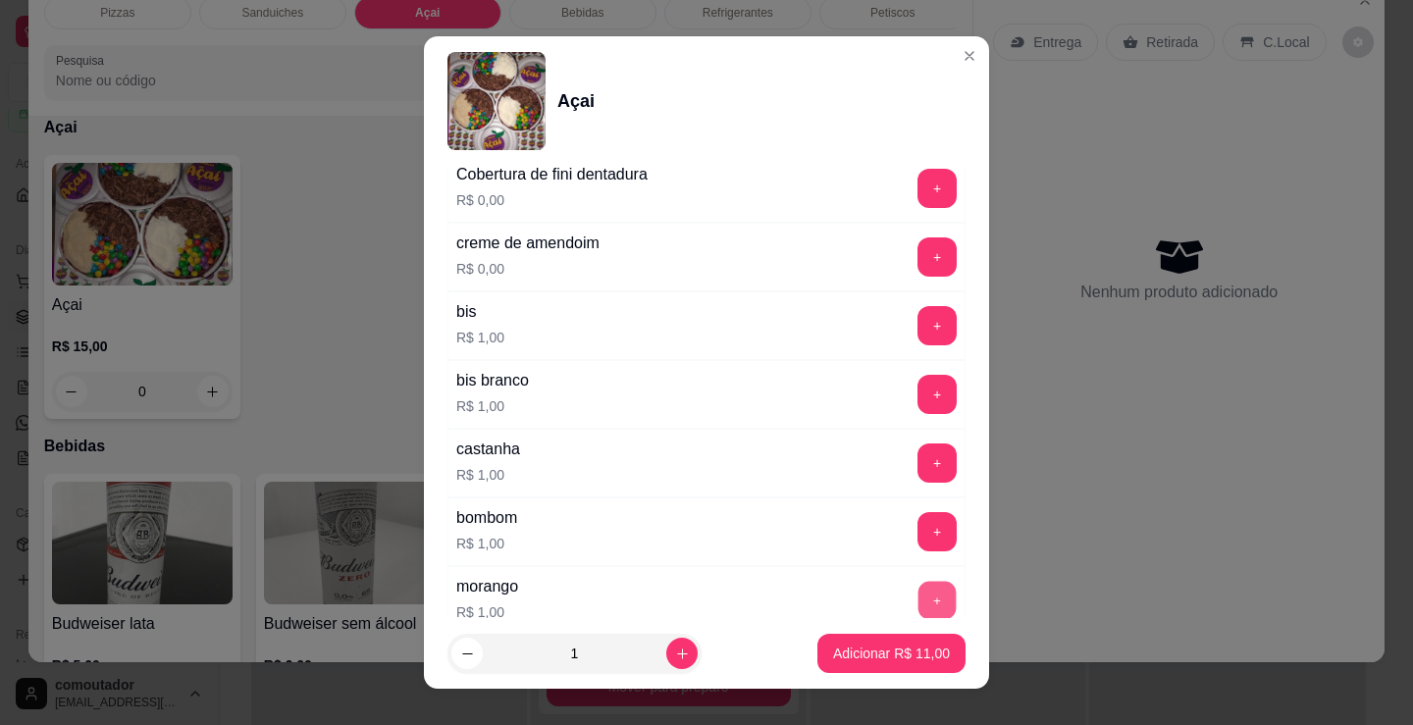
click at [919, 599] on button "+" at bounding box center [938, 601] width 38 height 38
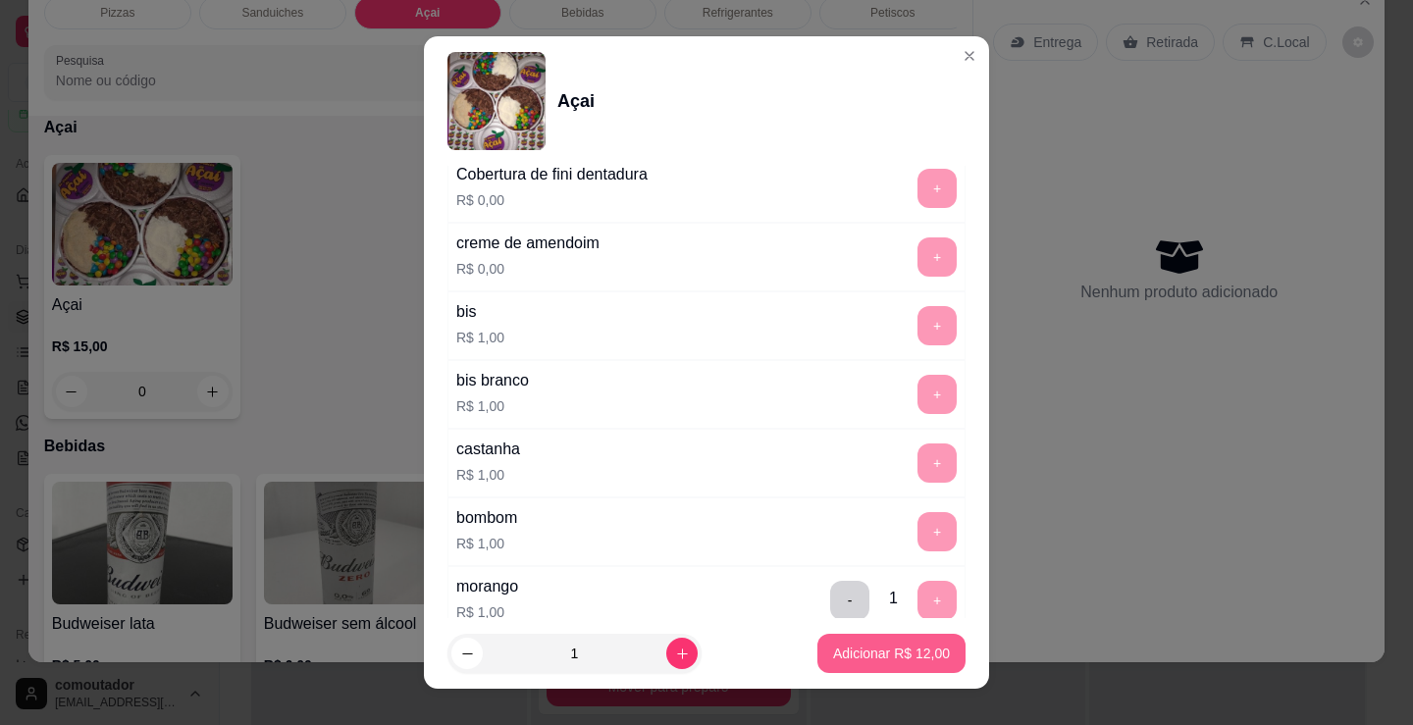
click at [883, 654] on p "Adicionar R$ 12,00" at bounding box center [891, 654] width 117 height 20
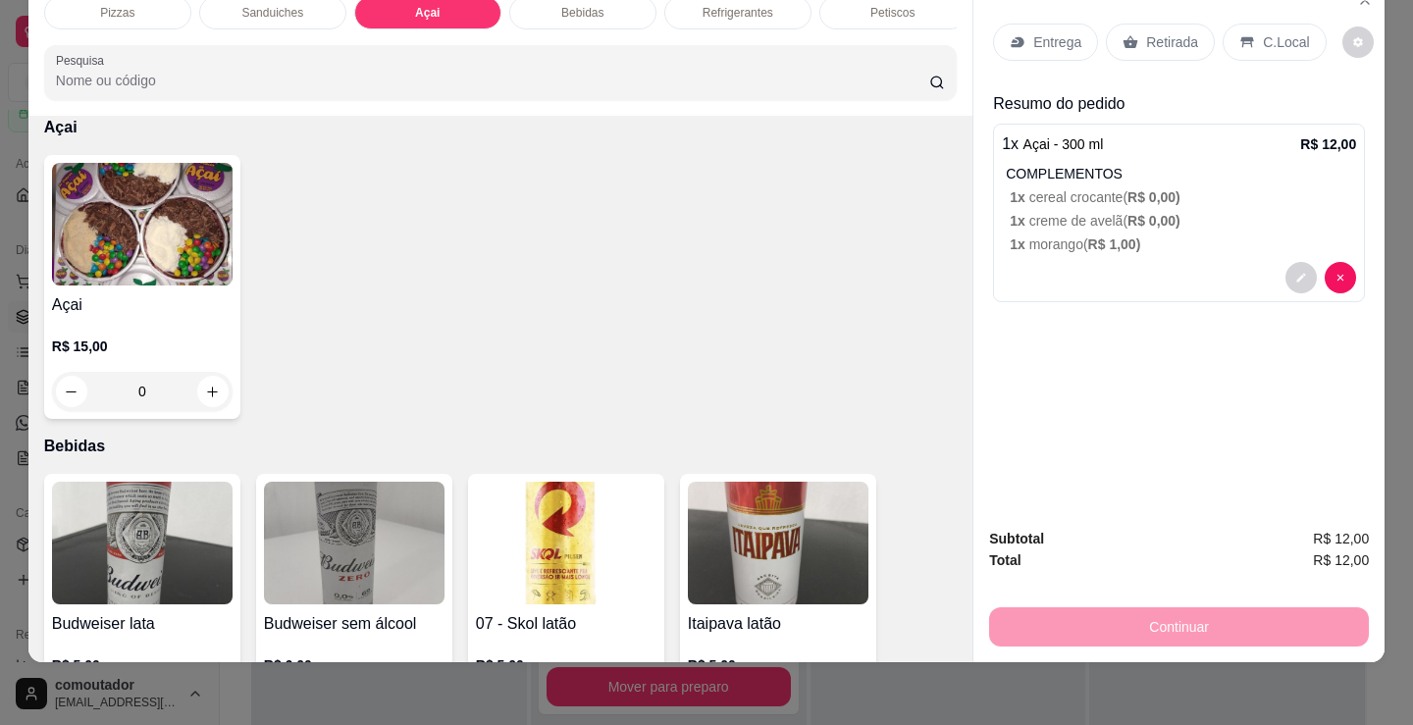
click at [182, 353] on p "R$ 15,00" at bounding box center [142, 347] width 181 height 20
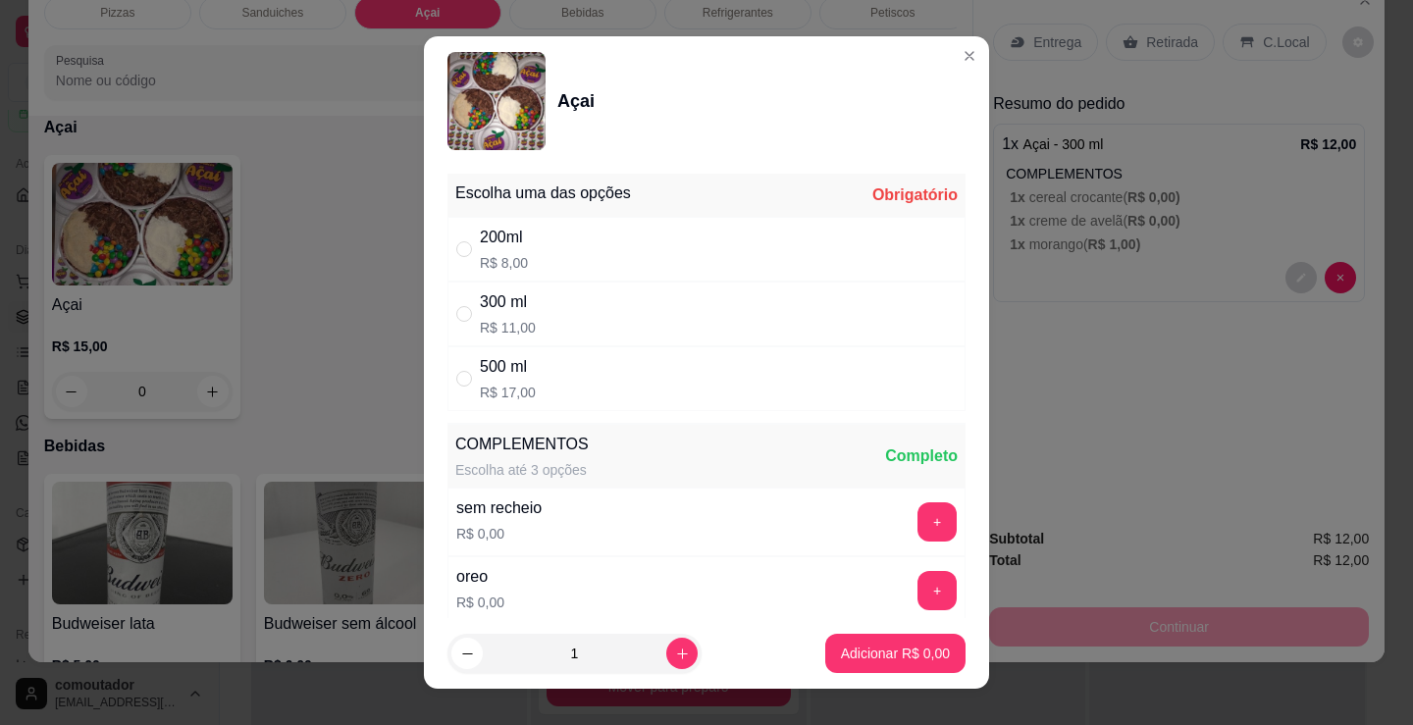
click at [630, 332] on div "300 ml R$ 11,00" at bounding box center [707, 314] width 518 height 65
radio input "true"
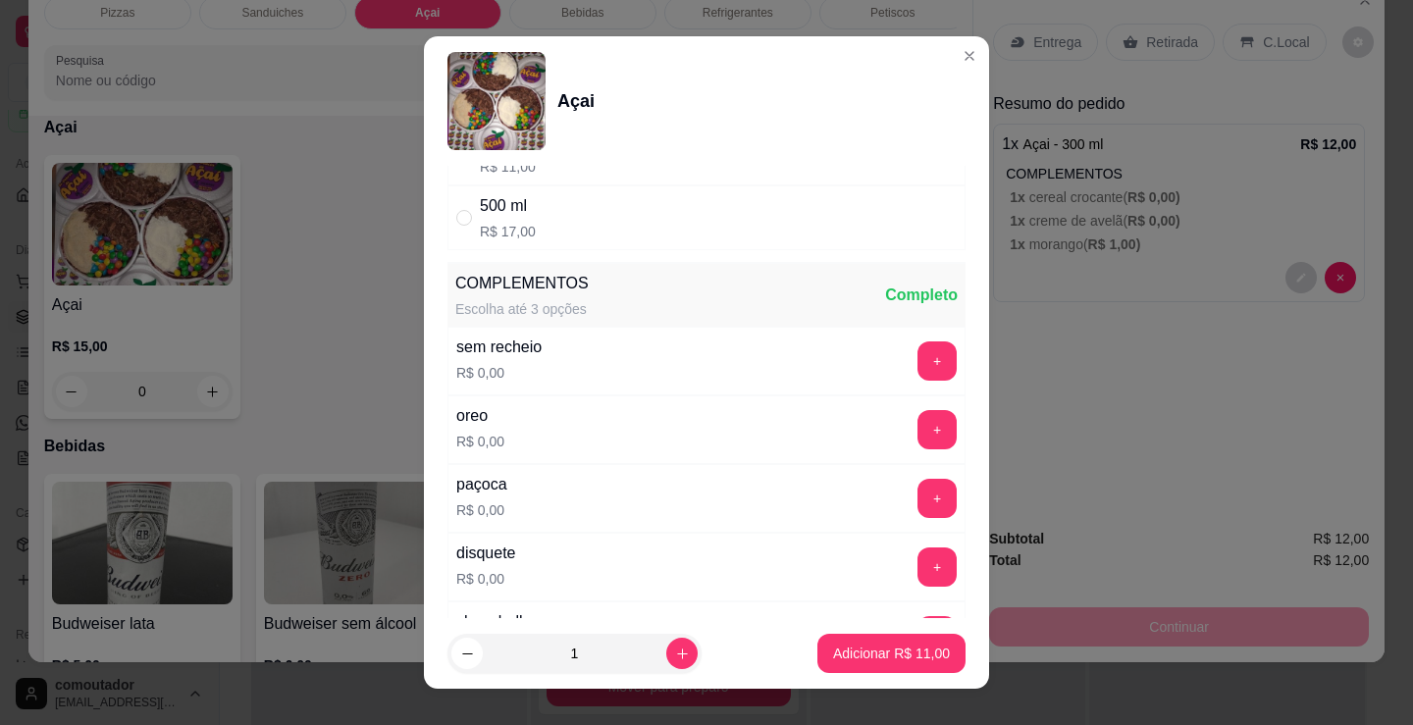
scroll to position [196, 0]
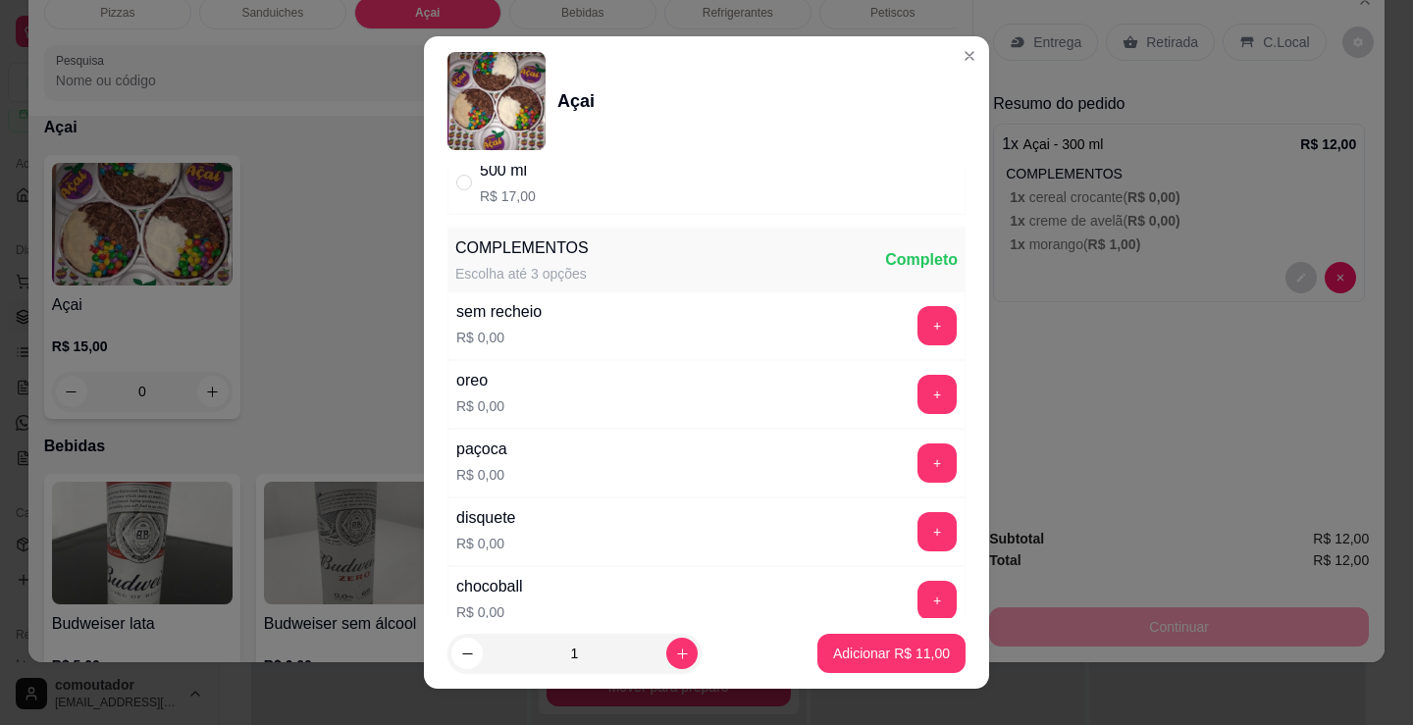
click at [481, 389] on div "oreo" at bounding box center [480, 381] width 48 height 24
click at [918, 406] on button "+" at bounding box center [937, 394] width 39 height 39
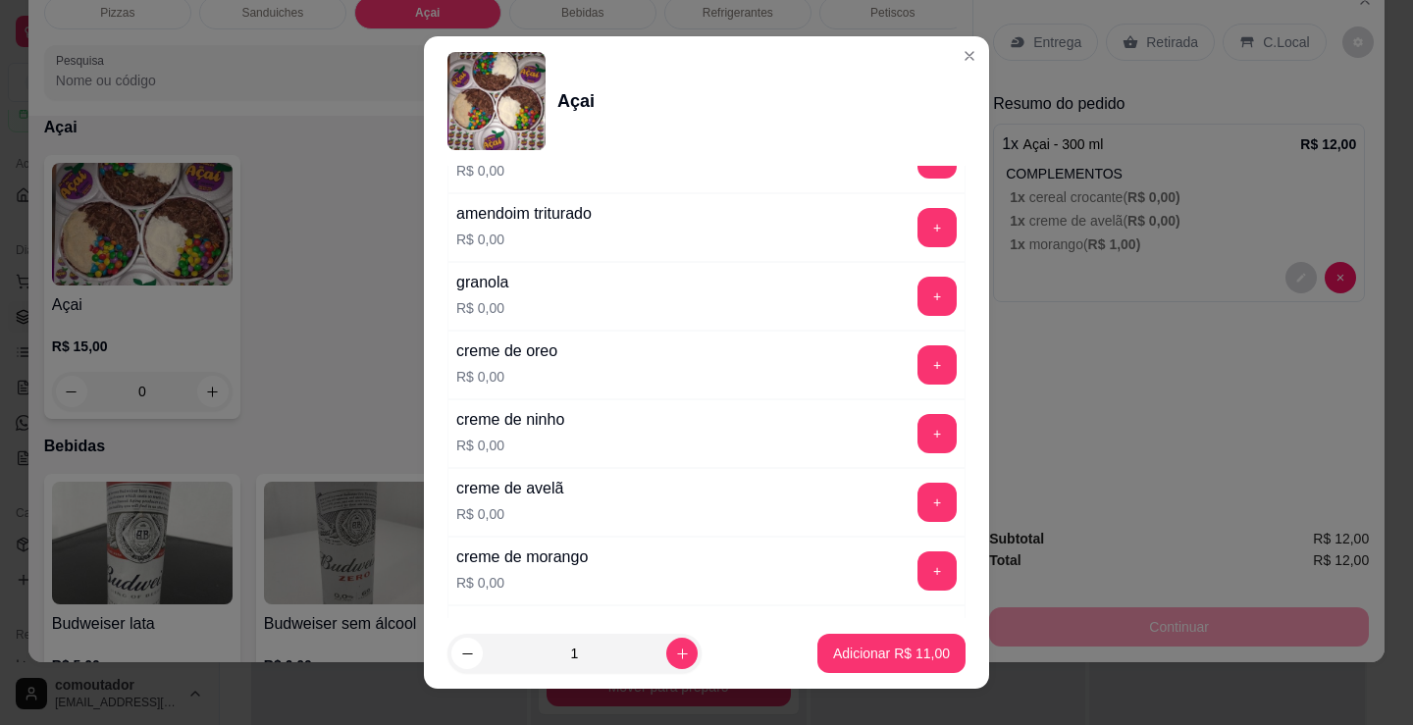
scroll to position [1080, 0]
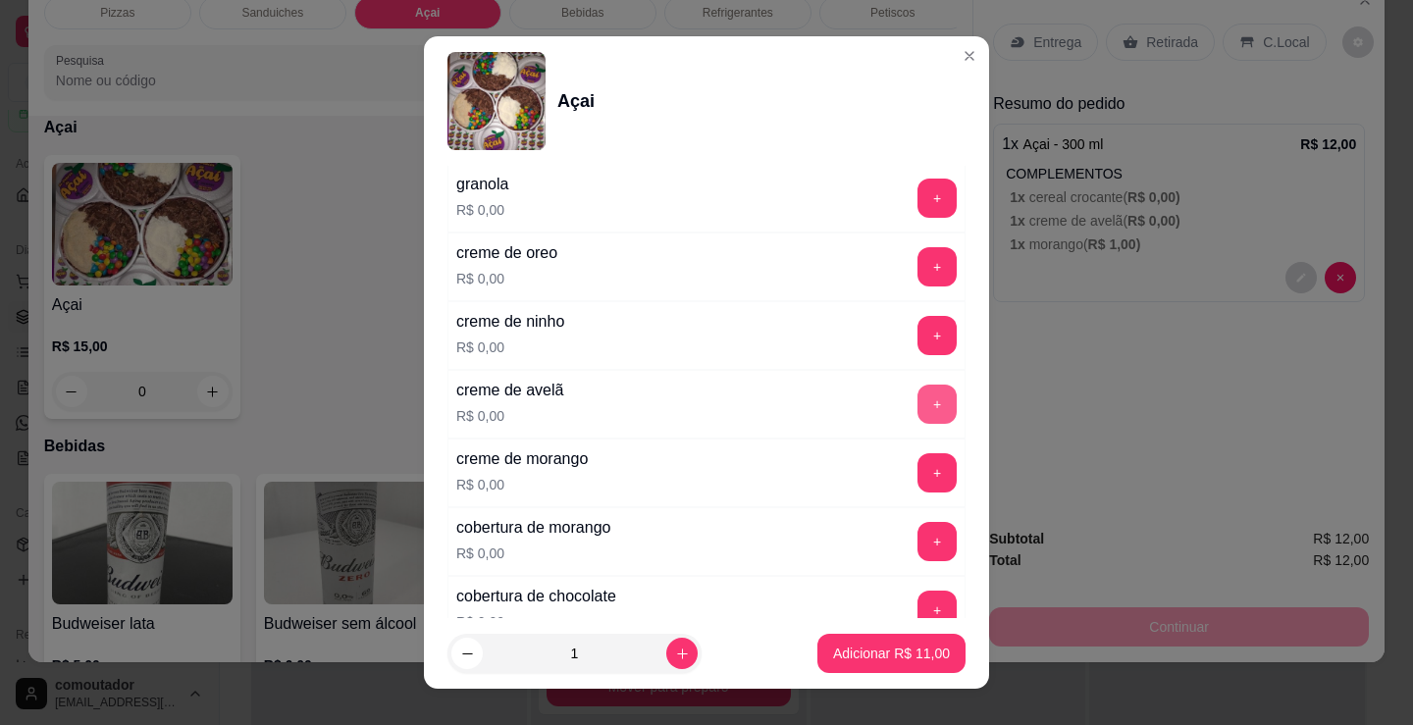
click at [918, 413] on button "+" at bounding box center [937, 404] width 39 height 39
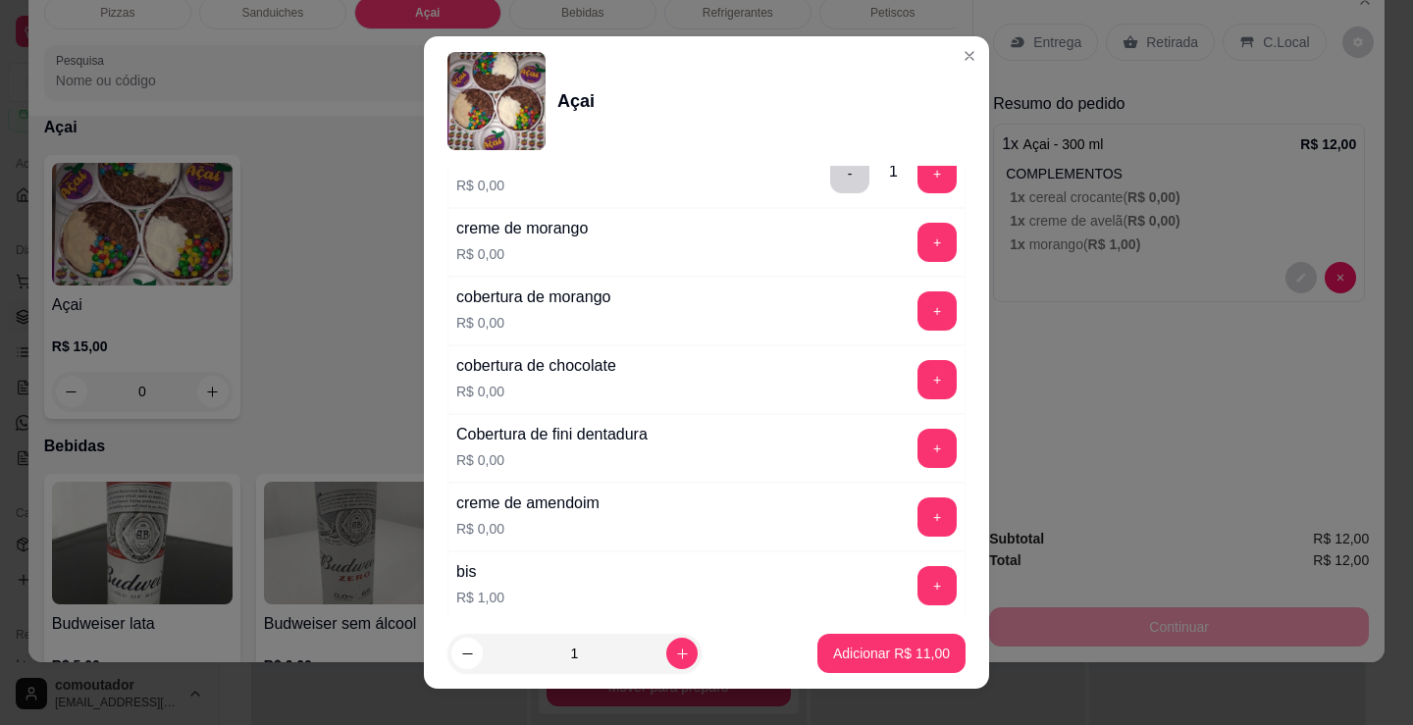
scroll to position [1276, 0]
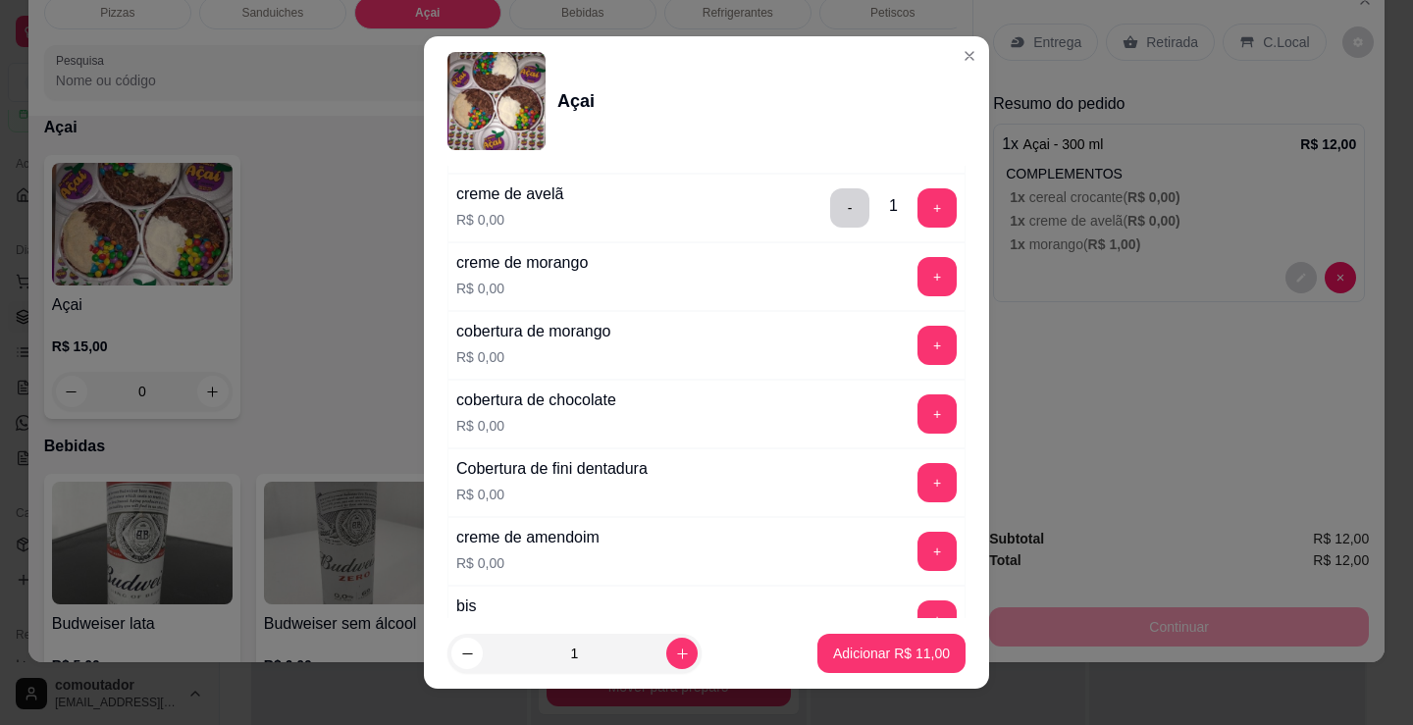
click at [752, 500] on div "Cobertura de fini dentadura R$ 0,00 +" at bounding box center [707, 483] width 518 height 69
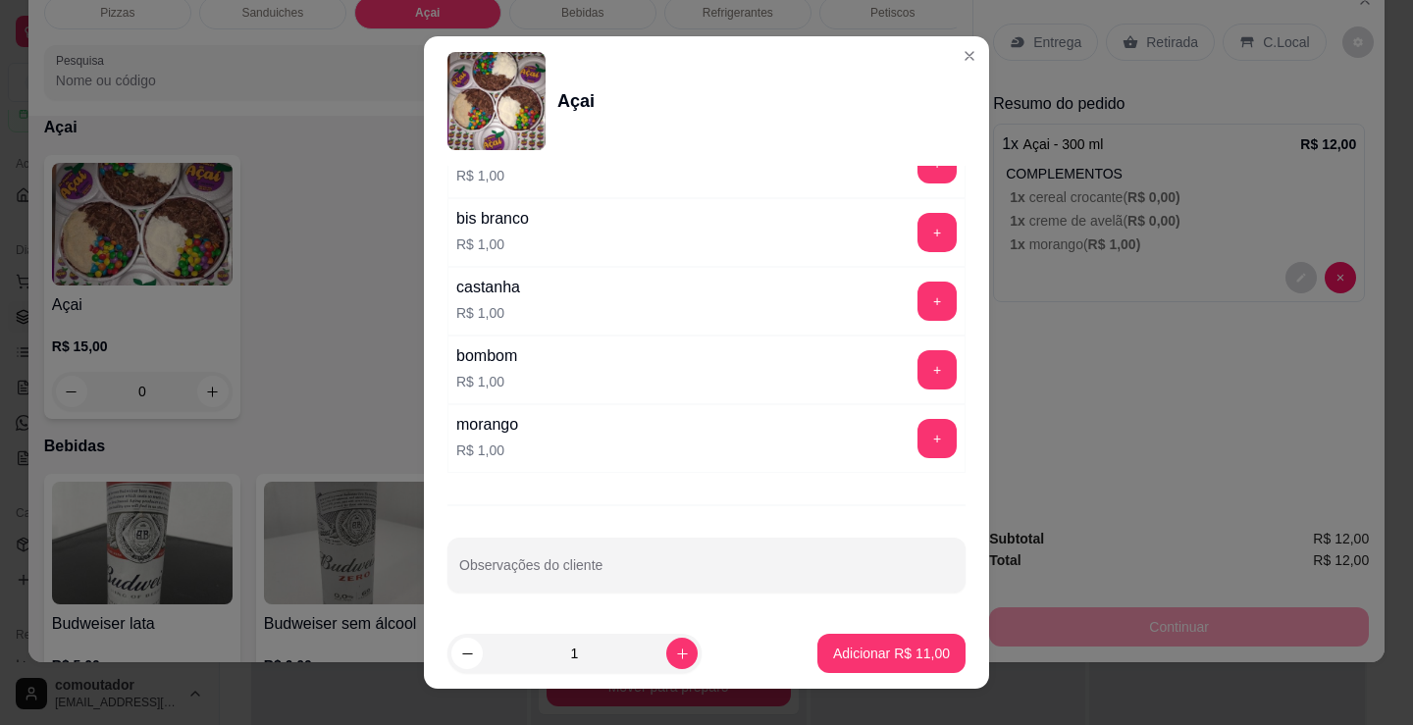
scroll to position [1734, 0]
click at [918, 436] on button "+" at bounding box center [937, 436] width 39 height 39
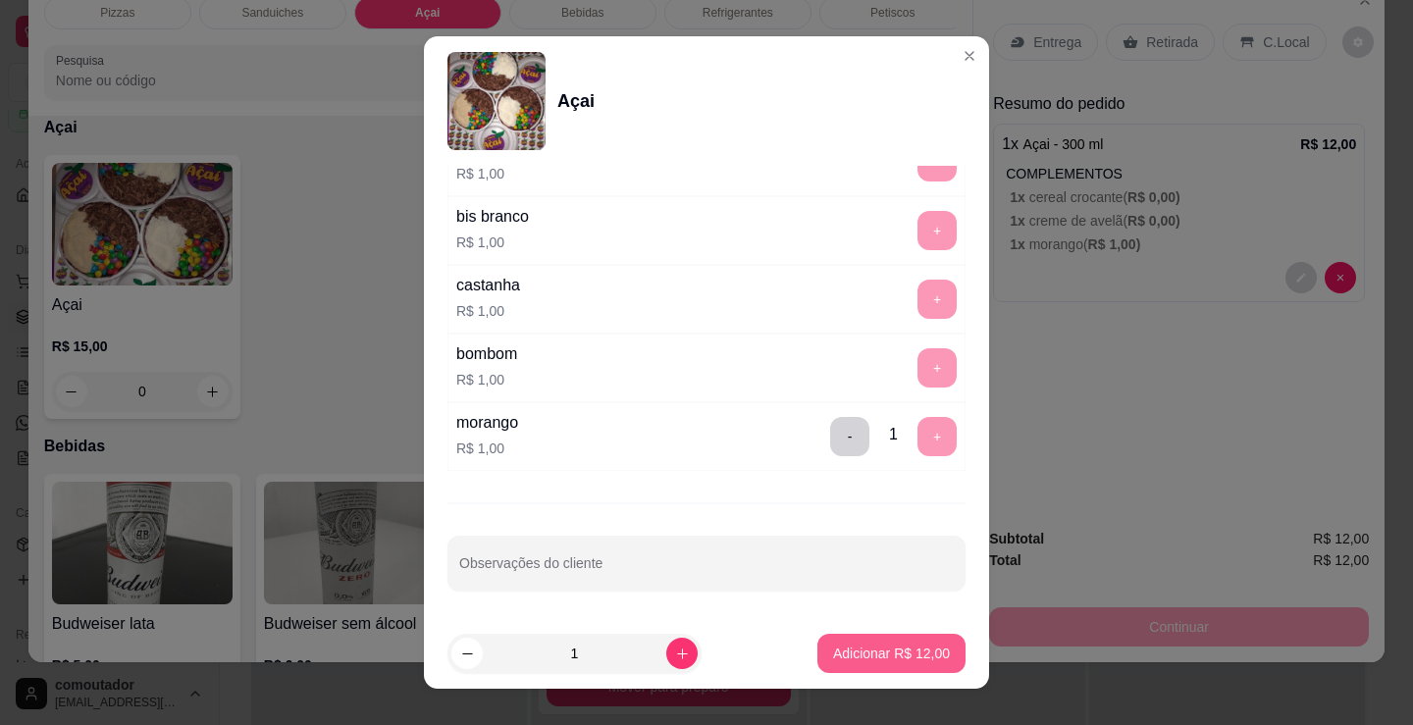
click at [916, 653] on p "Adicionar R$ 12,00" at bounding box center [891, 654] width 117 height 20
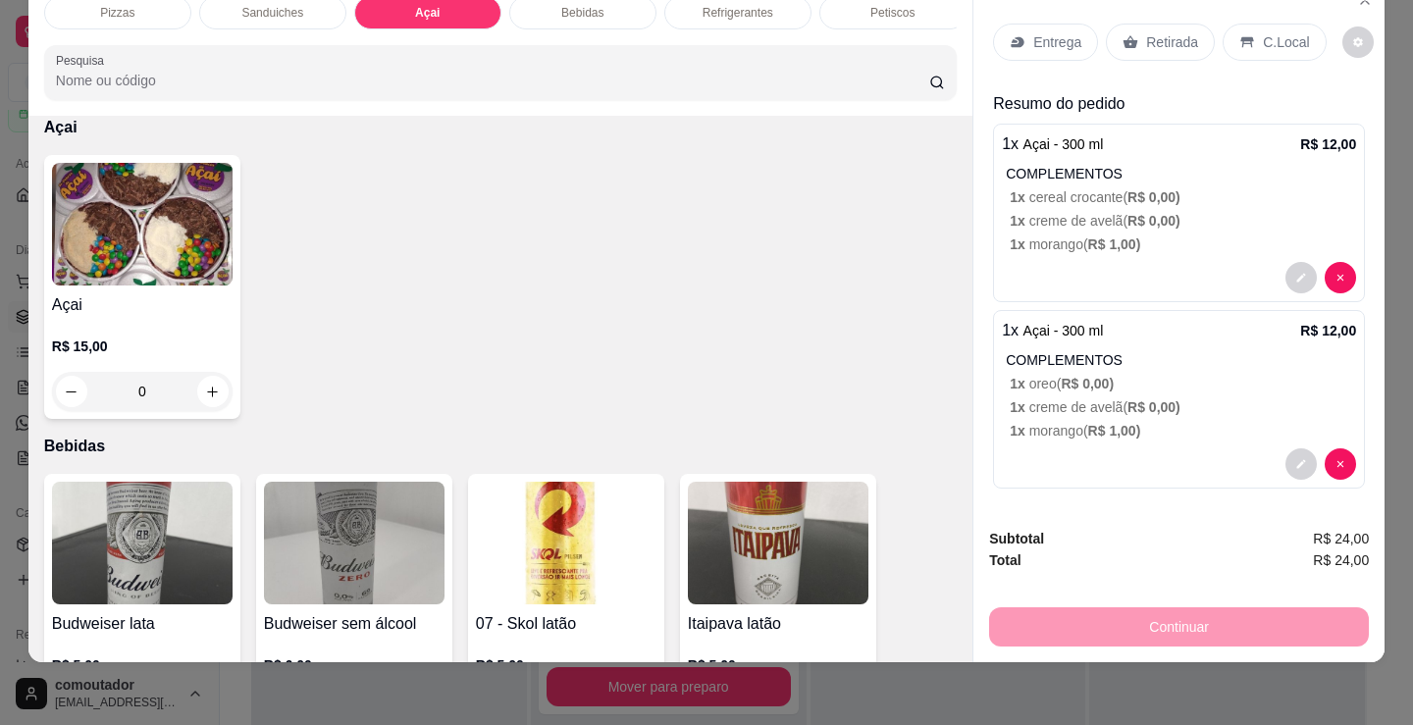
click at [1074, 39] on div "Entrega" at bounding box center [1045, 42] width 105 height 37
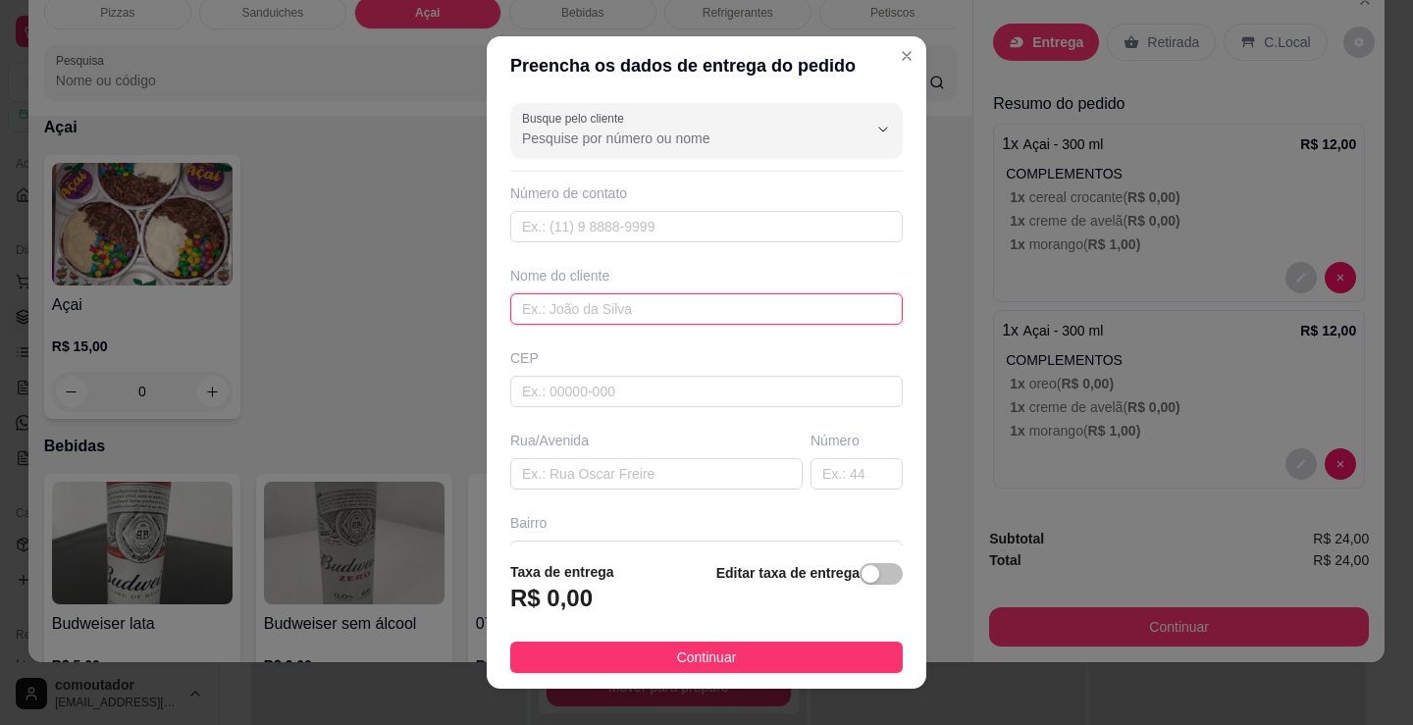
click at [807, 310] on input "text" at bounding box center [706, 308] width 393 height 31
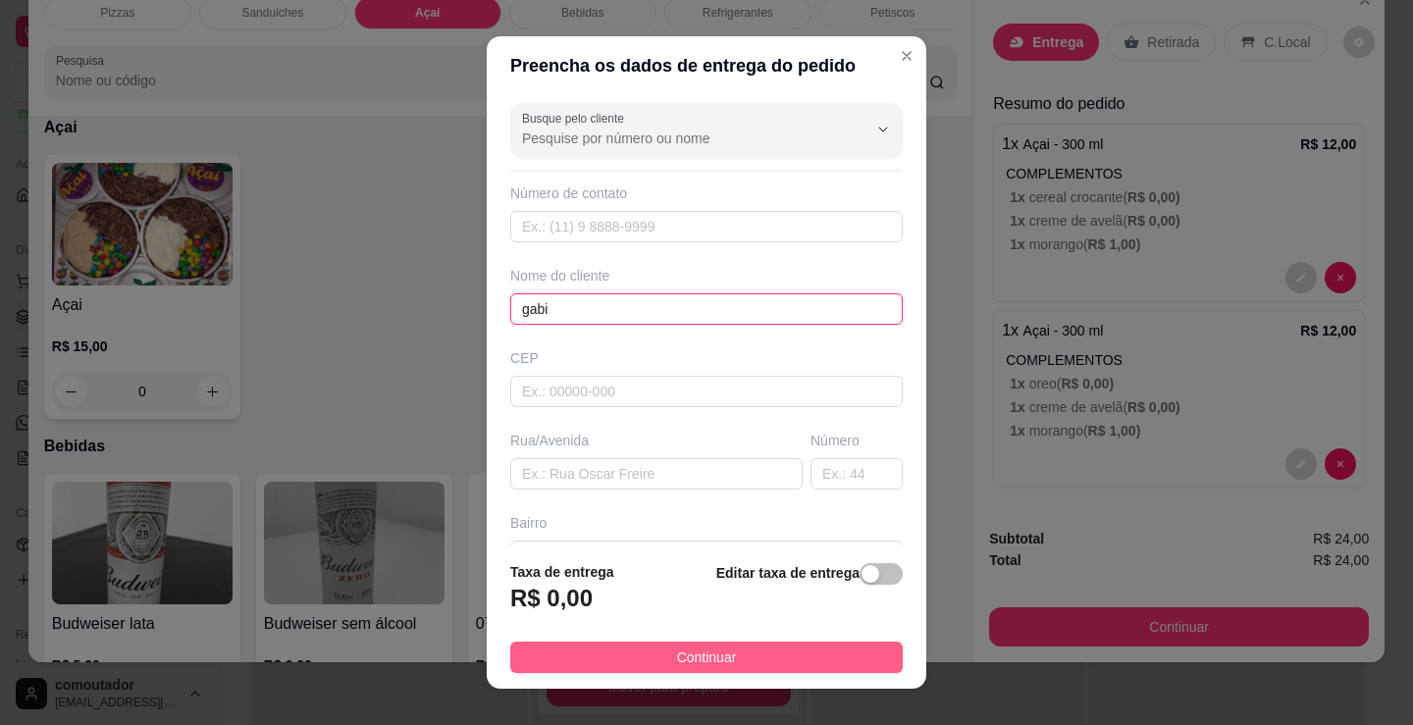
type input "gabi"
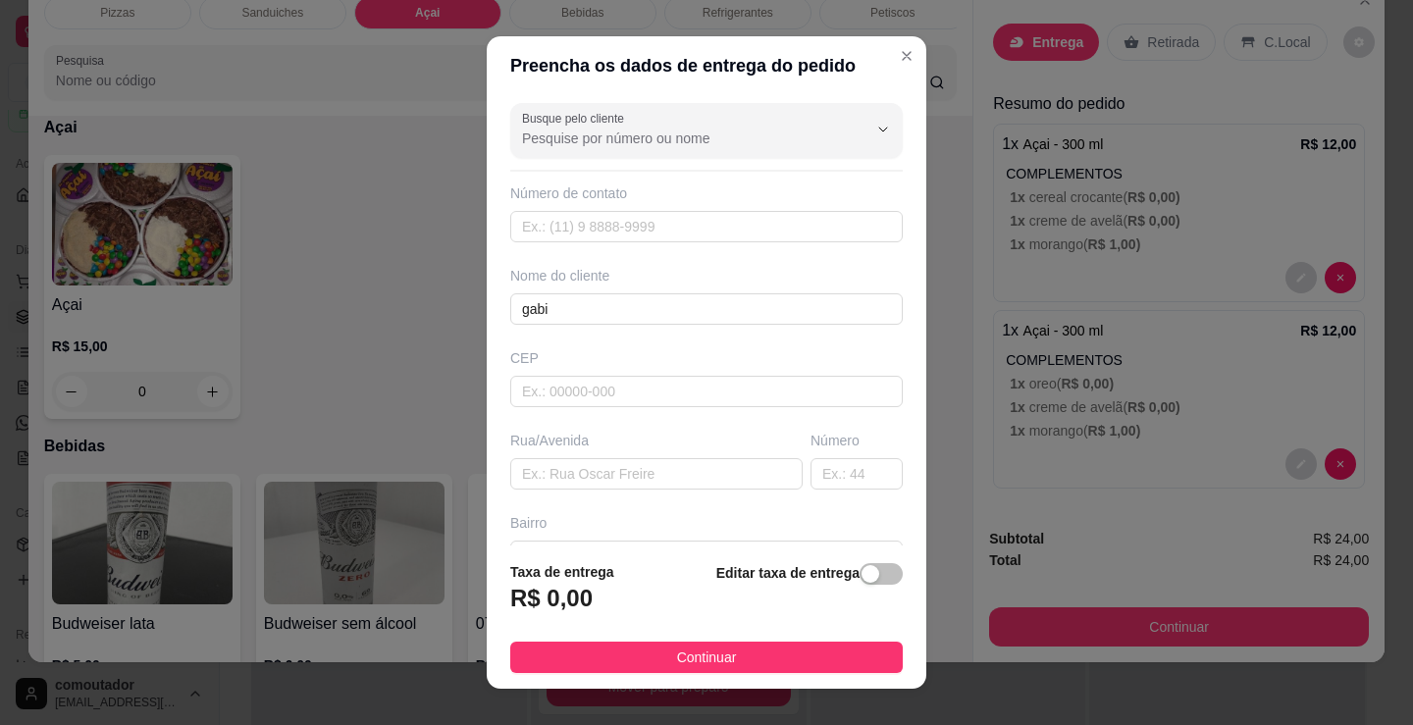
drag, startPoint x: 813, startPoint y: 658, endPoint x: 1059, endPoint y: 645, distance: 246.7
click at [819, 658] on button "Continuar" at bounding box center [706, 657] width 393 height 31
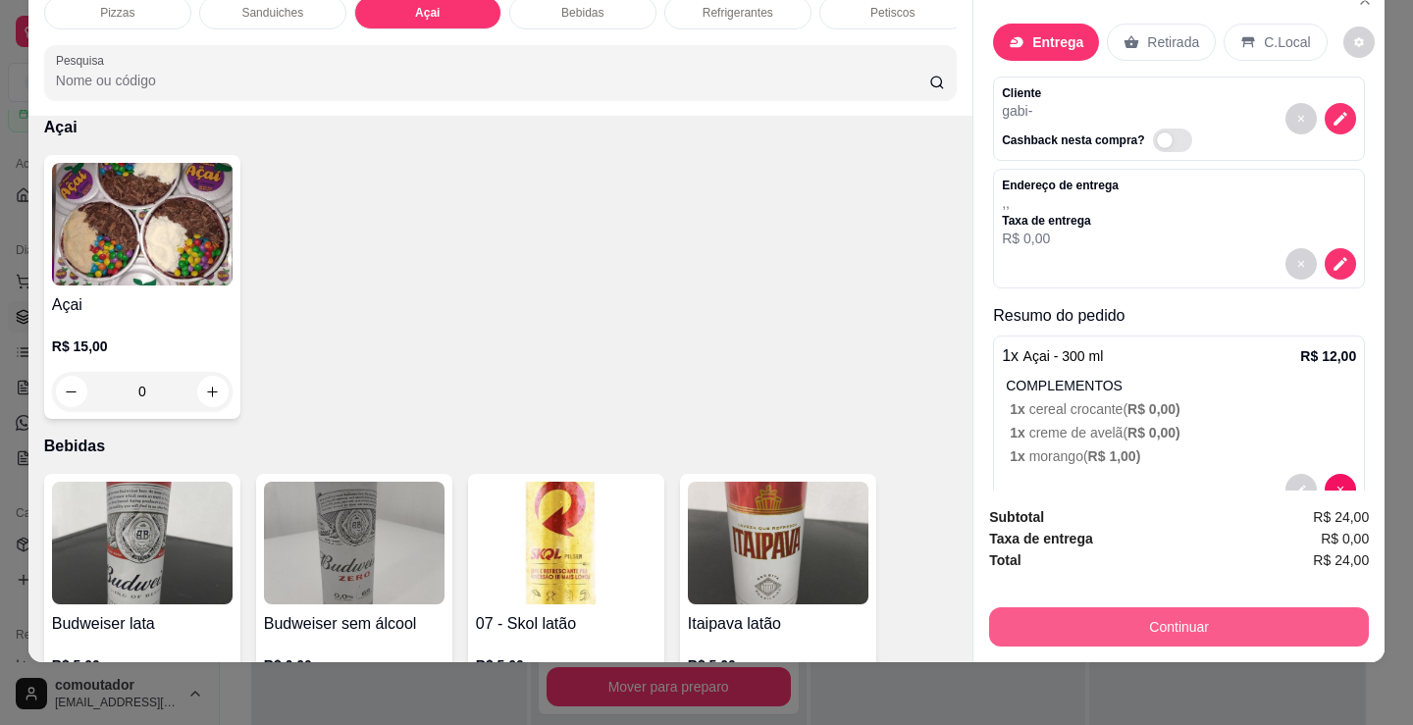
click at [1096, 608] on button "Continuar" at bounding box center [1179, 627] width 380 height 39
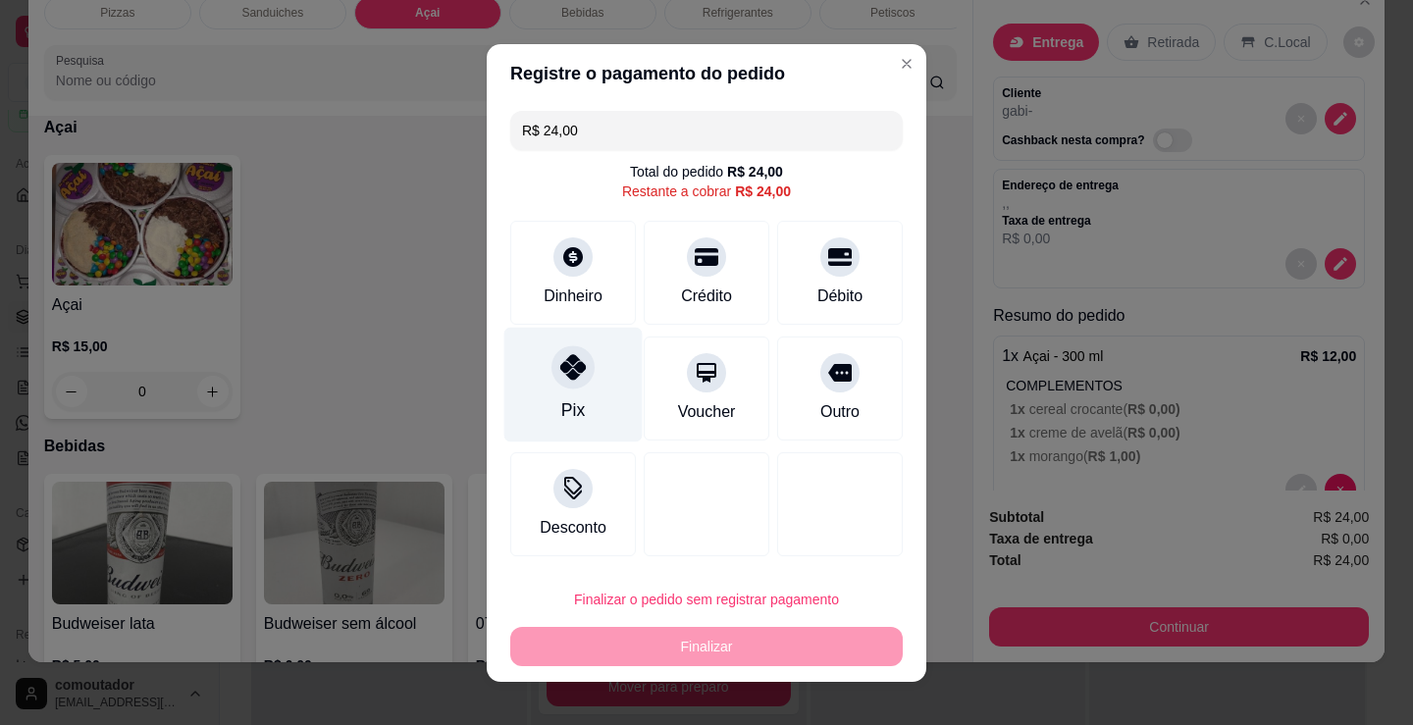
click at [586, 391] on div "Pix" at bounding box center [573, 384] width 138 height 115
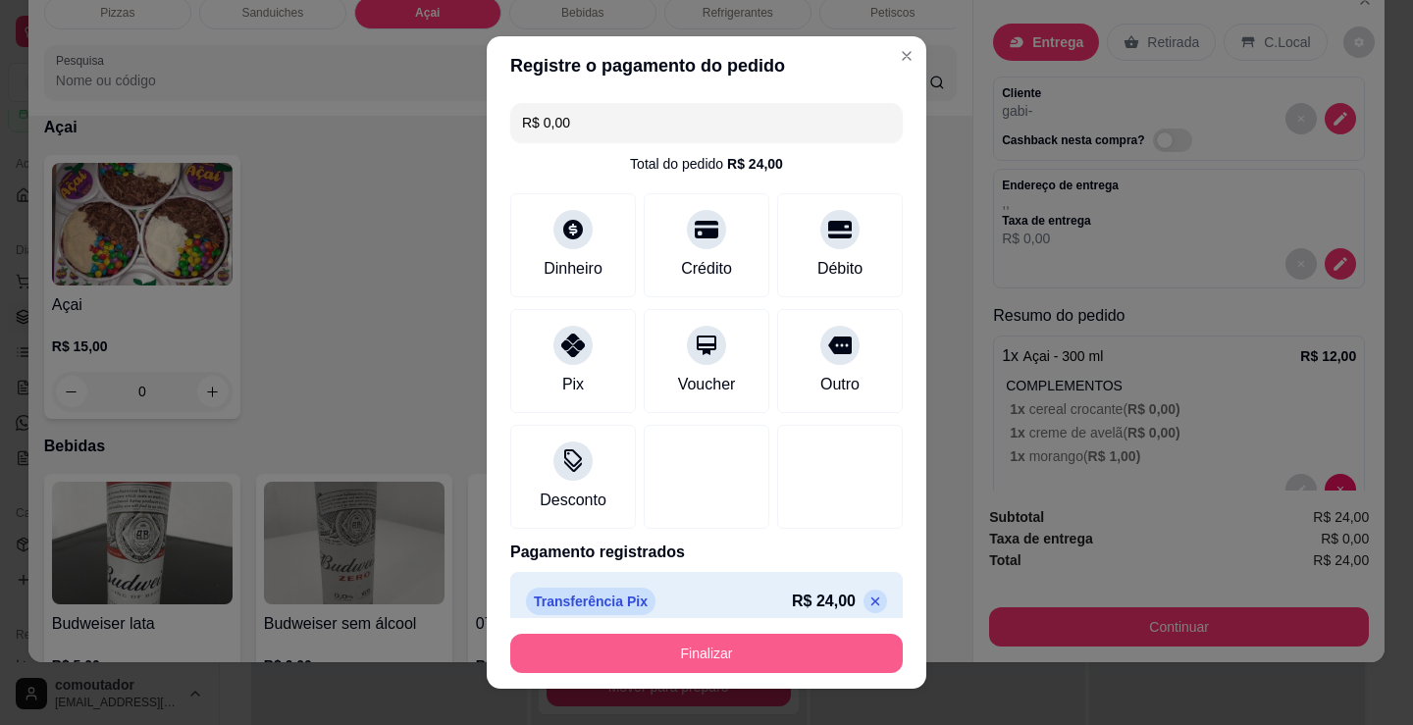
click at [678, 663] on button "Finalizar" at bounding box center [706, 653] width 393 height 39
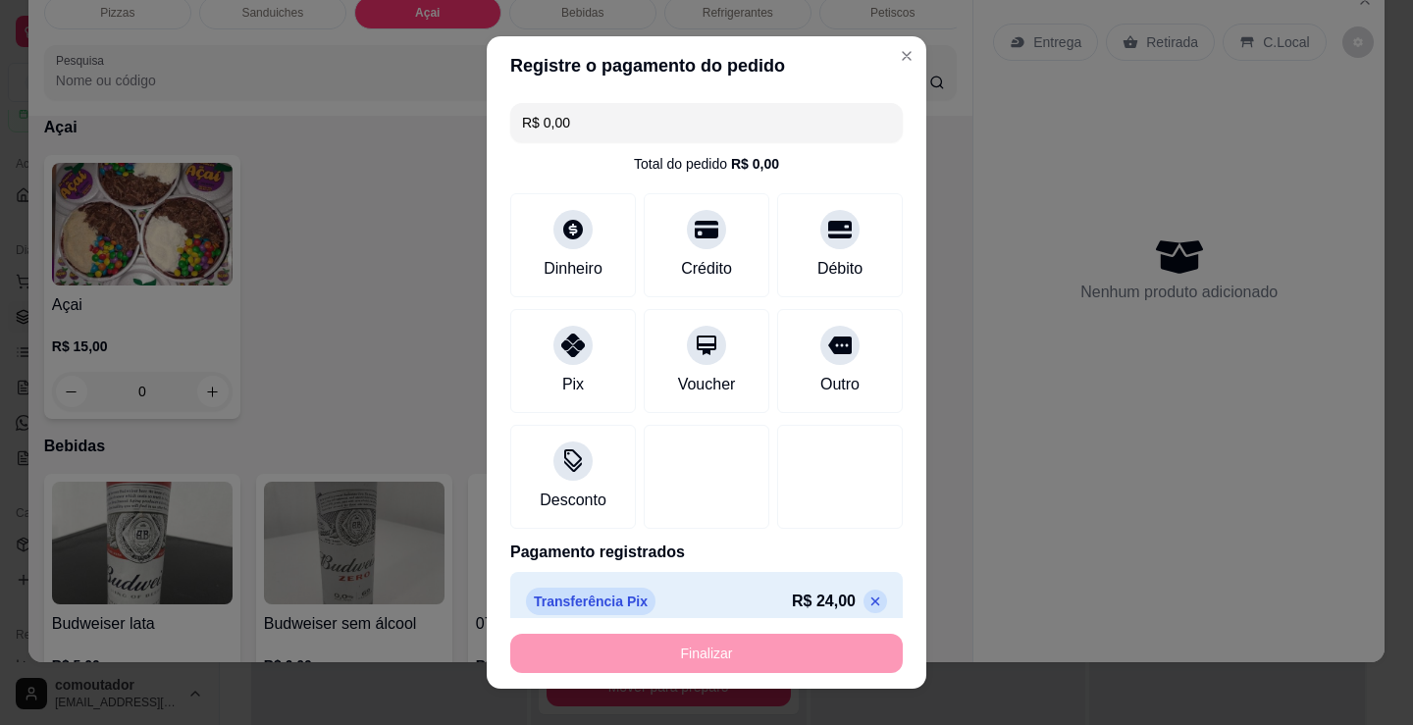
type input "-R$ 24,00"
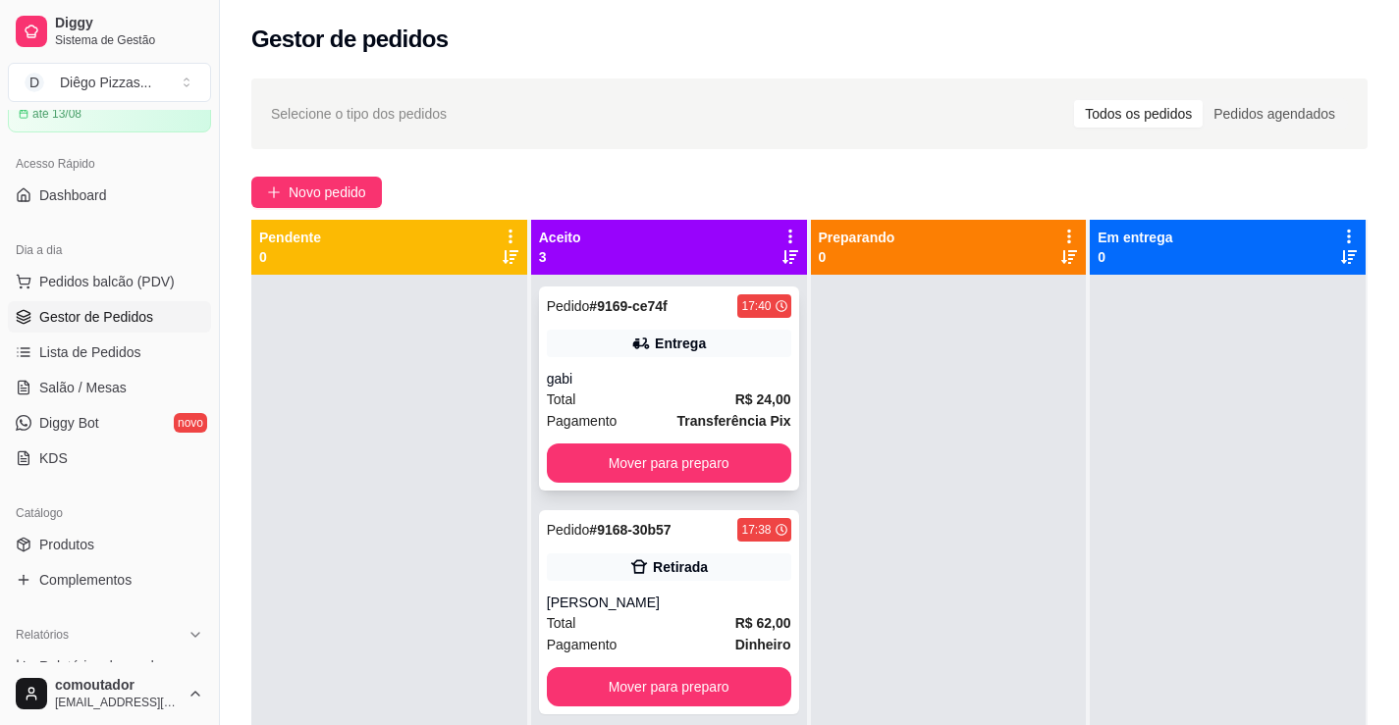
click at [725, 312] on div "Pedido # 9169-ce74f 17:40" at bounding box center [669, 306] width 244 height 24
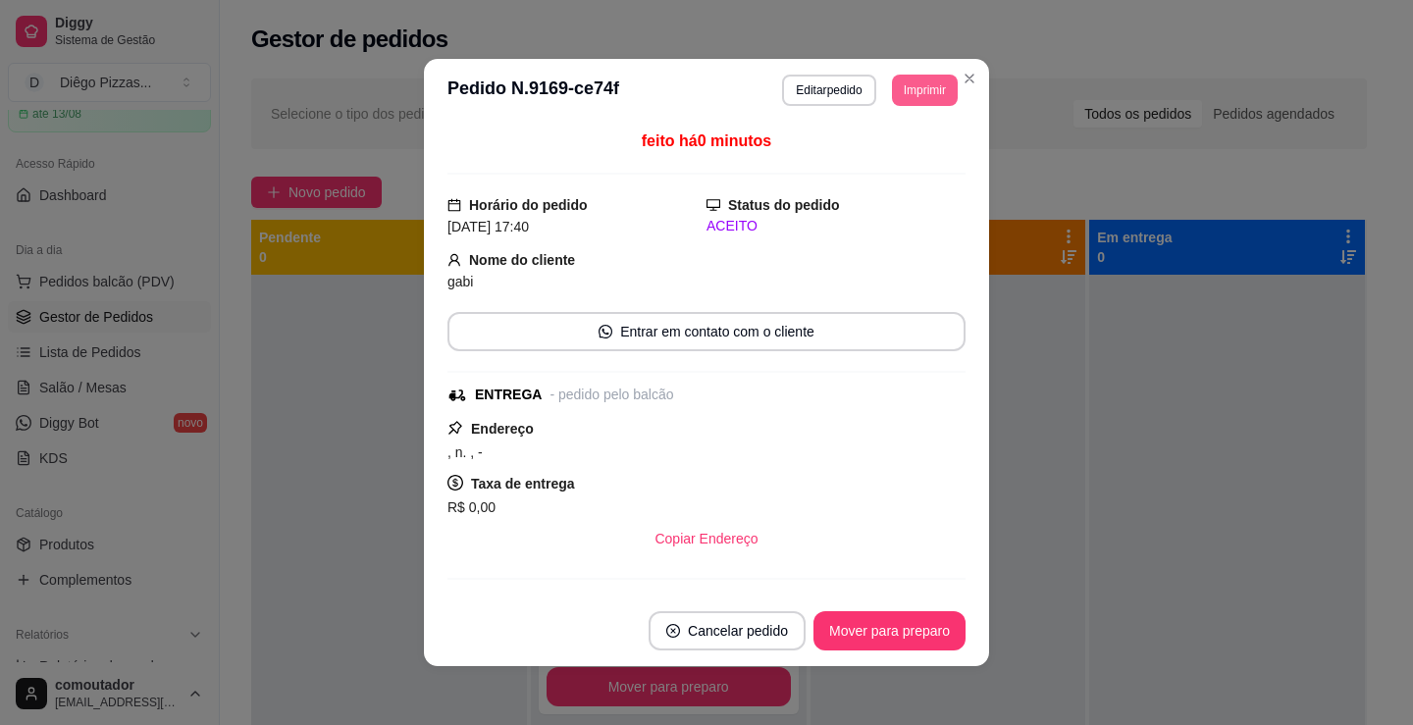
click at [937, 102] on button "Imprimir" at bounding box center [925, 90] width 66 height 31
click at [904, 160] on button "IMPRESSORA" at bounding box center [881, 158] width 137 height 30
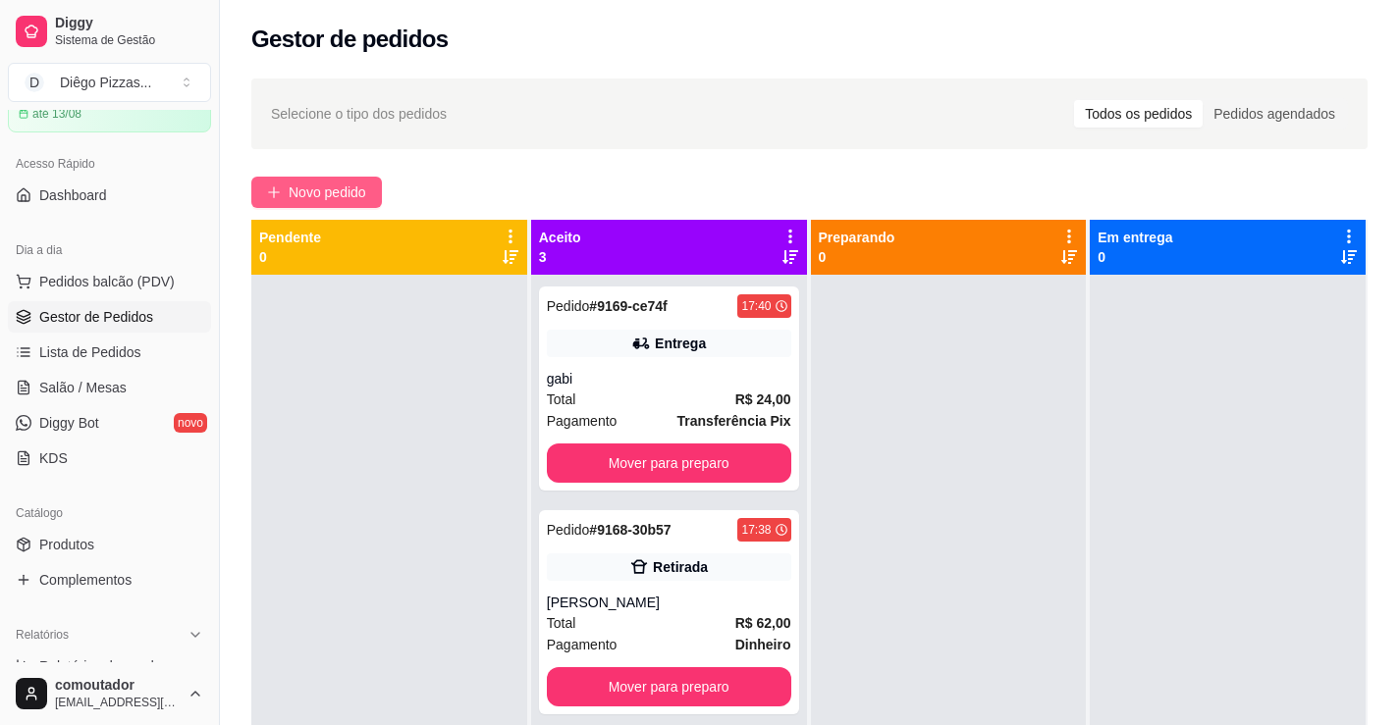
click at [332, 198] on span "Novo pedido" at bounding box center [328, 193] width 78 height 22
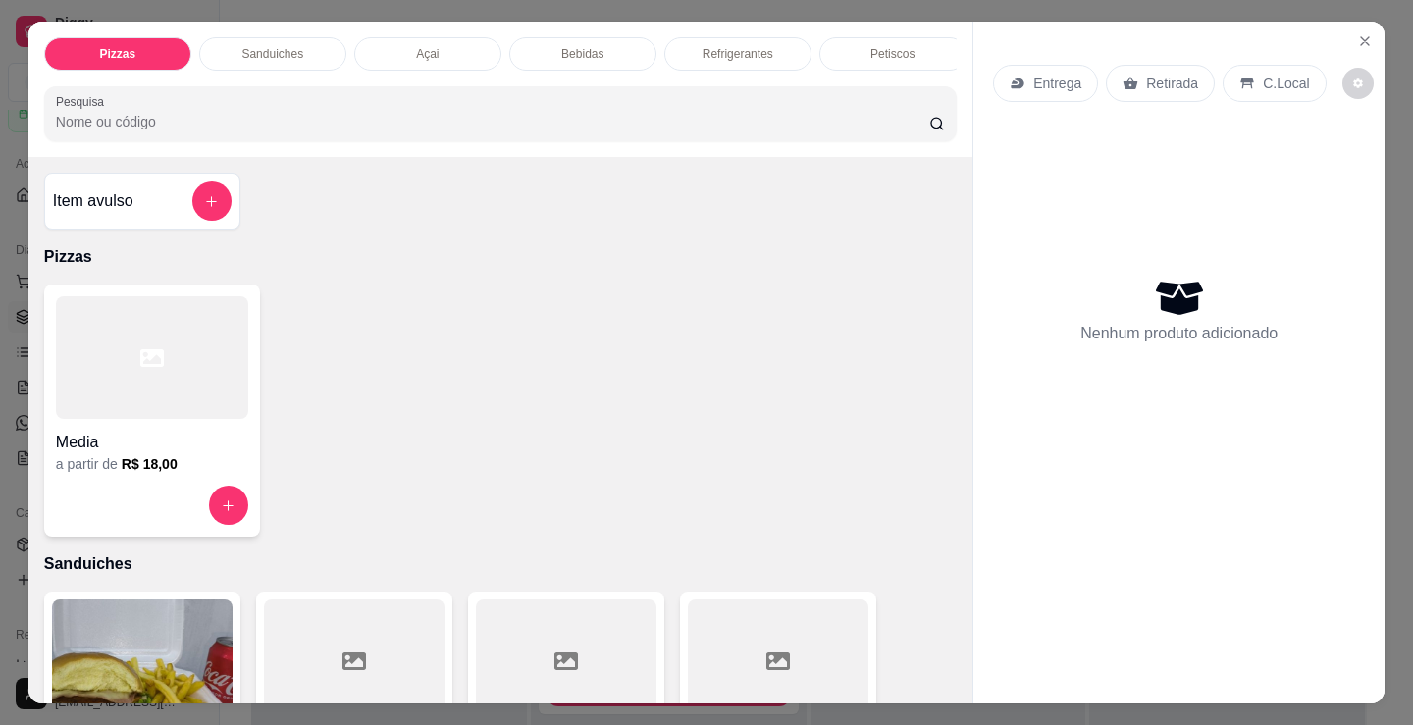
click at [206, 369] on div at bounding box center [152, 357] width 192 height 123
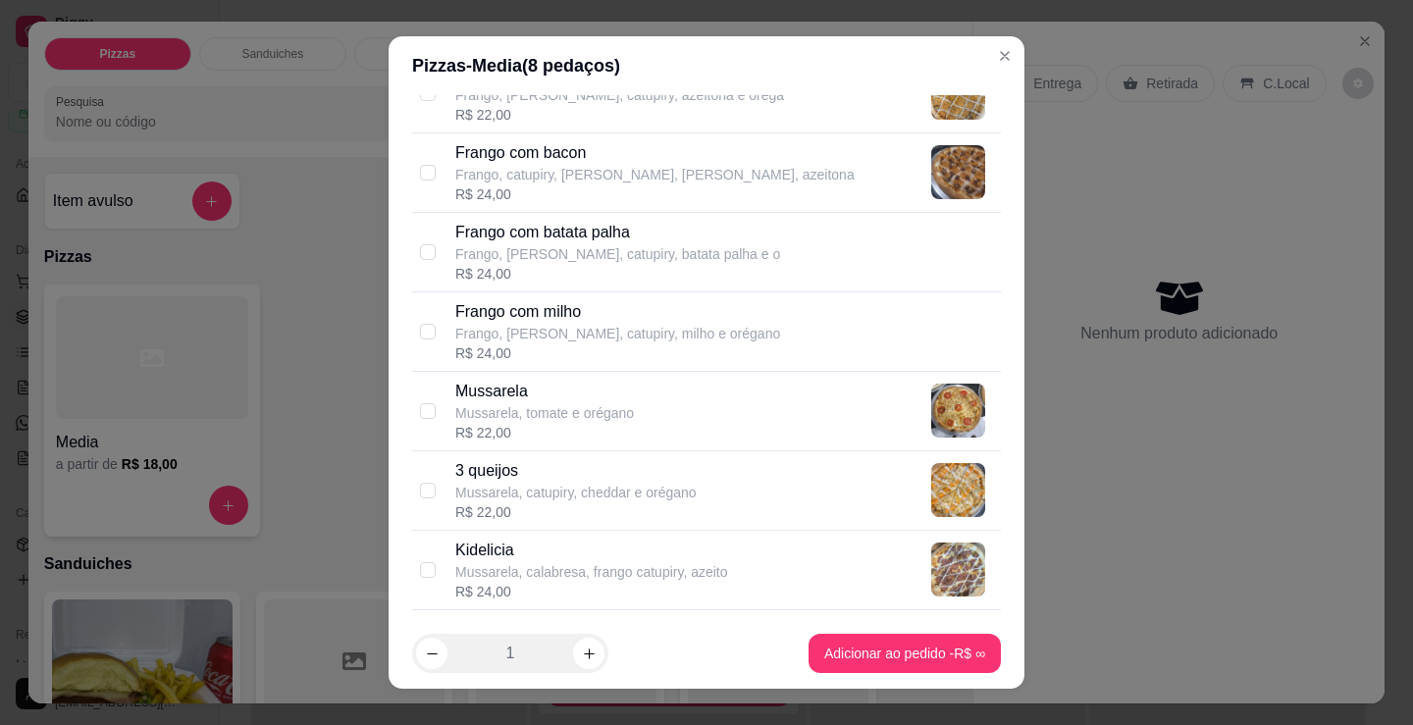
scroll to position [687, 0]
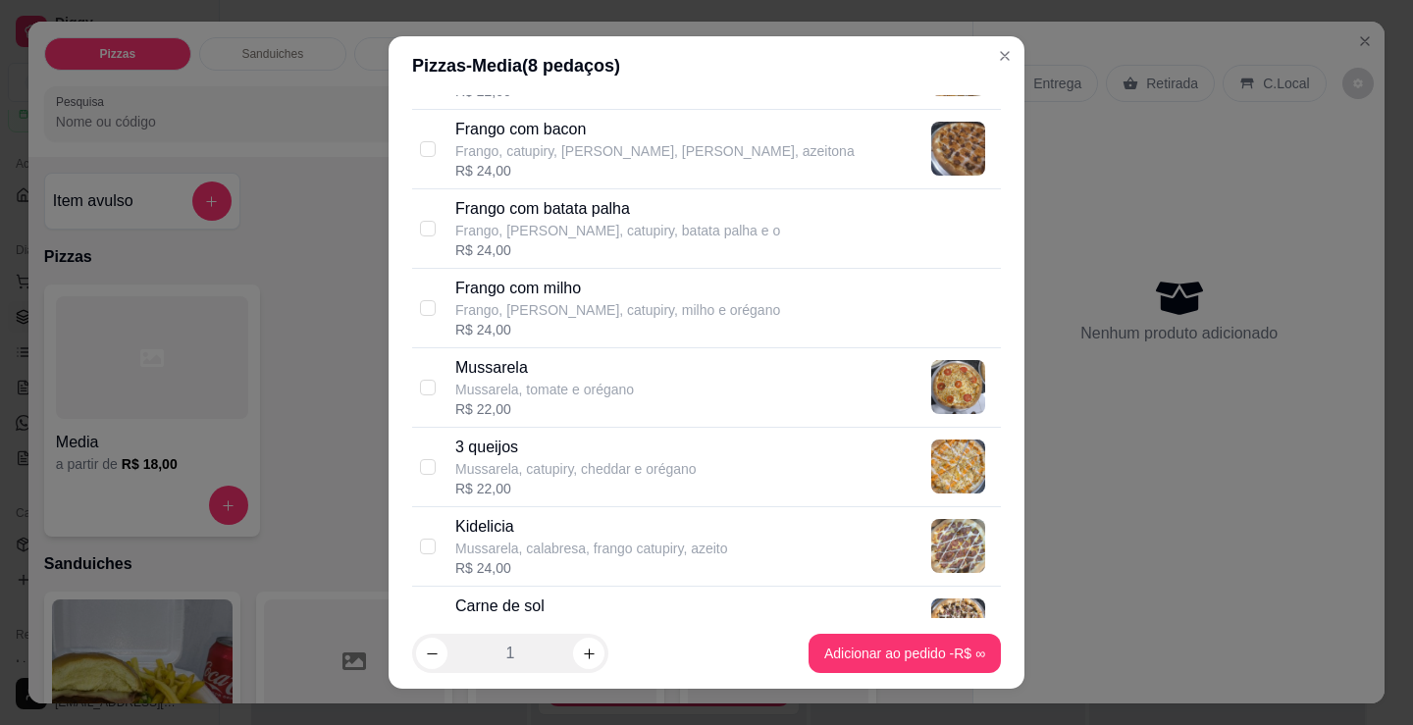
click at [488, 409] on div "R$ 22,00" at bounding box center [544, 409] width 179 height 20
checkbox input "true"
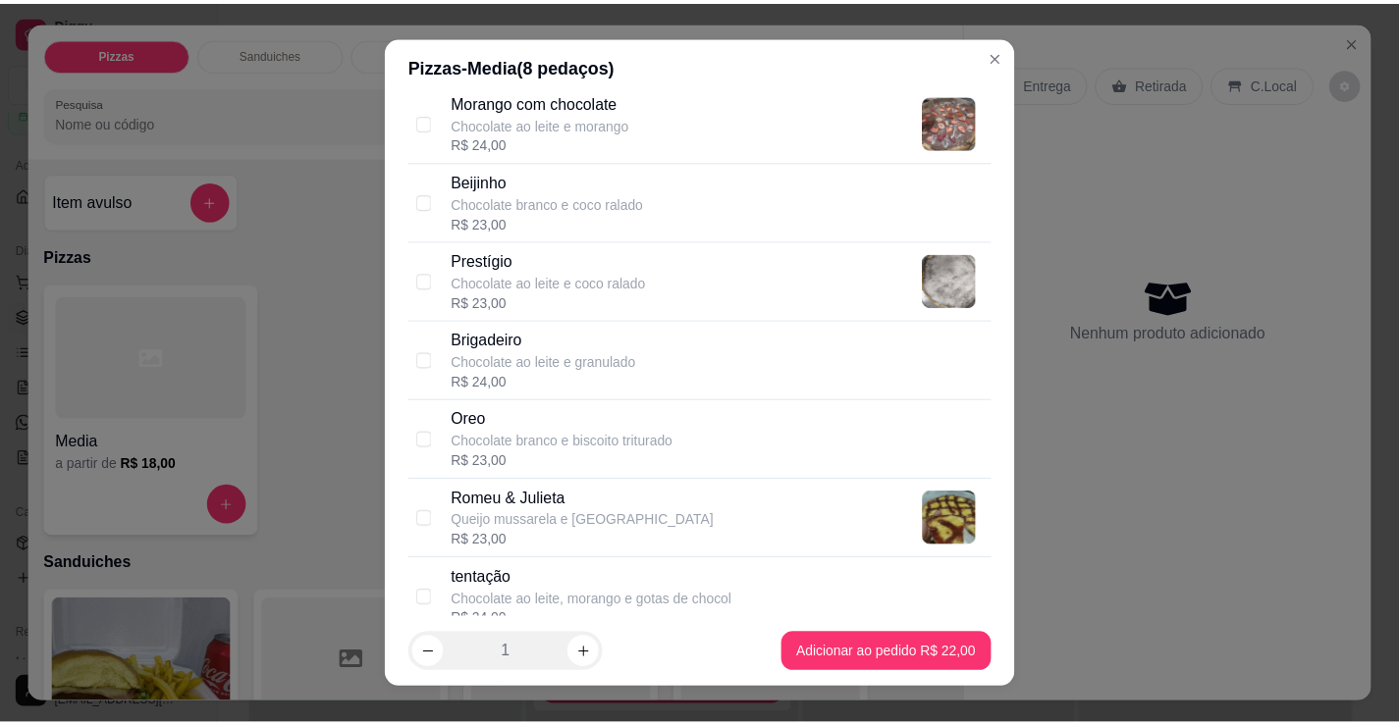
scroll to position [1767, 0]
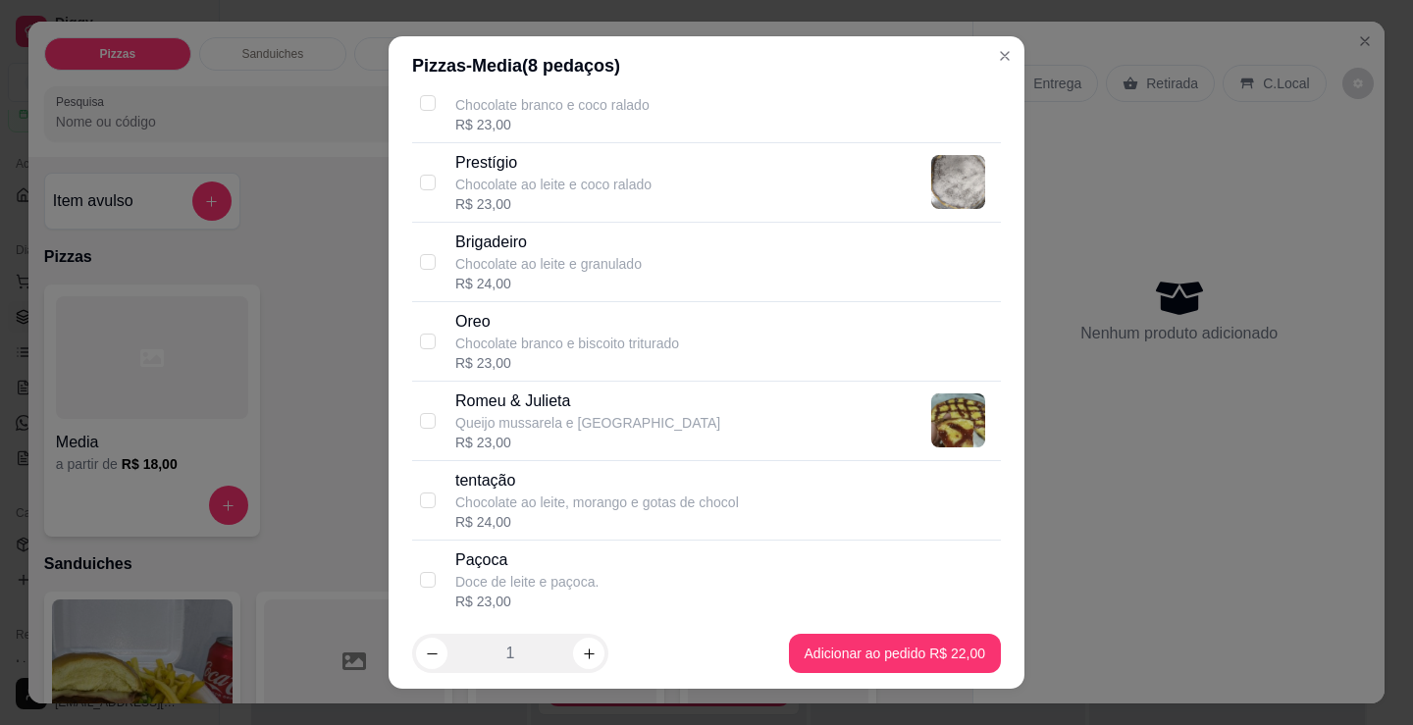
drag, startPoint x: 556, startPoint y: 507, endPoint x: 674, endPoint y: 599, distance: 149.0
click at [557, 508] on p "Chocolate ao leite, morango e gotas de chocol" at bounding box center [597, 503] width 284 height 20
checkbox input "true"
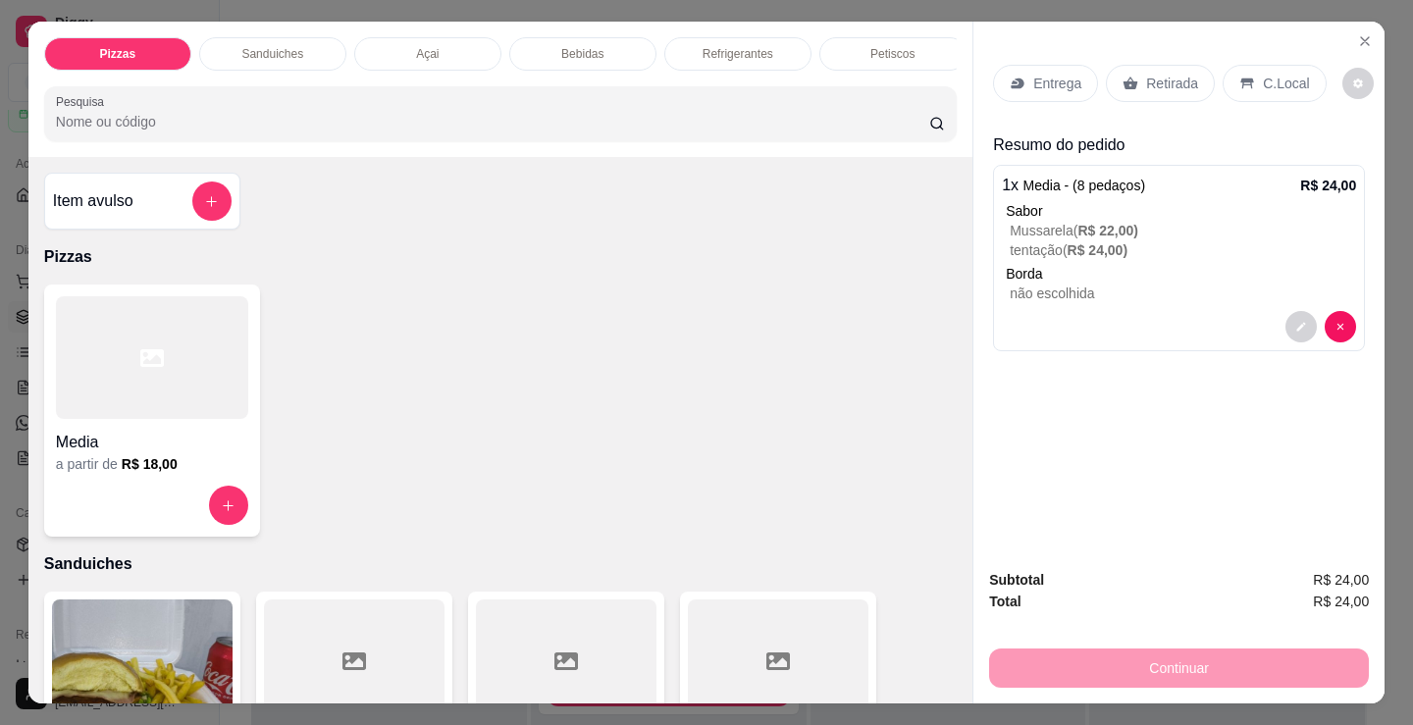
click at [794, 576] on p "Sanduiches" at bounding box center [500, 565] width 913 height 24
click at [1043, 84] on p "Entrega" at bounding box center [1057, 84] width 48 height 20
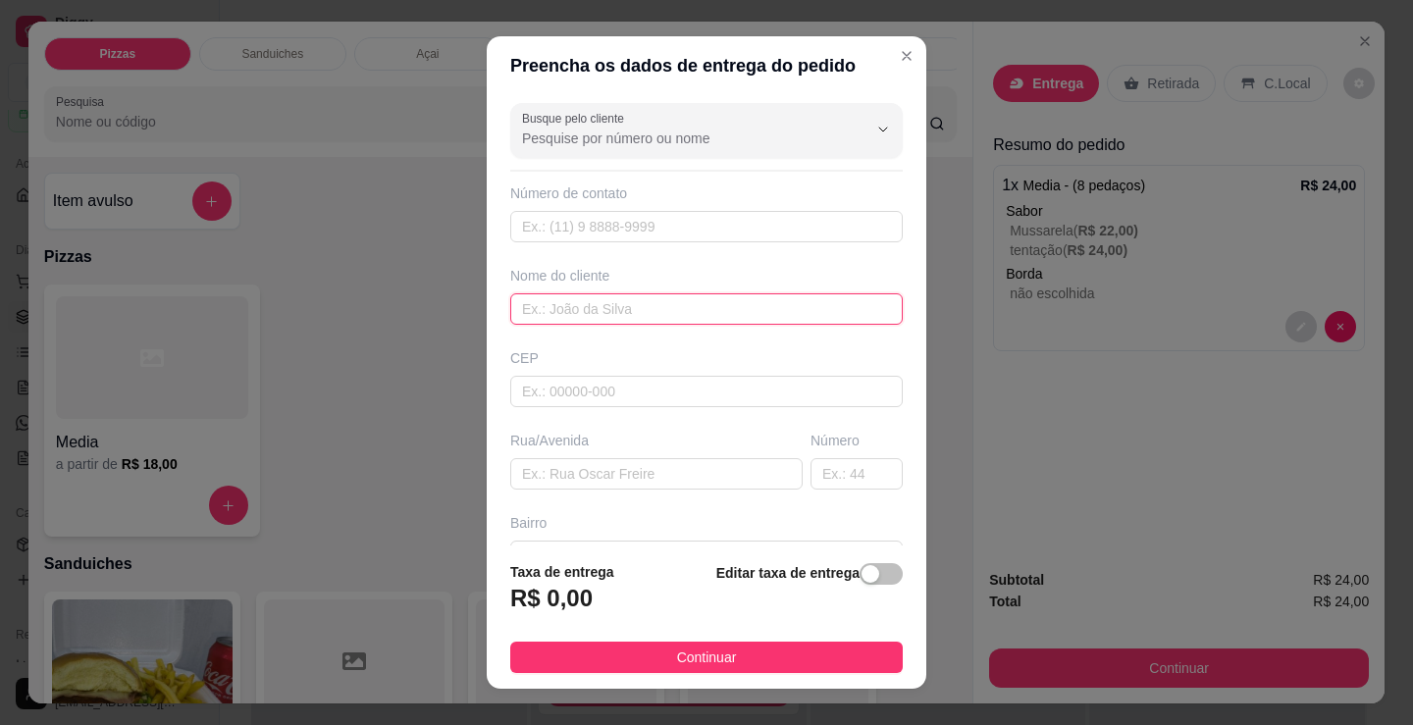
click at [714, 307] on input "text" at bounding box center [706, 308] width 393 height 31
click at [531, 308] on input "andreza" at bounding box center [706, 308] width 393 height 31
click at [592, 312] on input "andreza" at bounding box center [706, 308] width 393 height 31
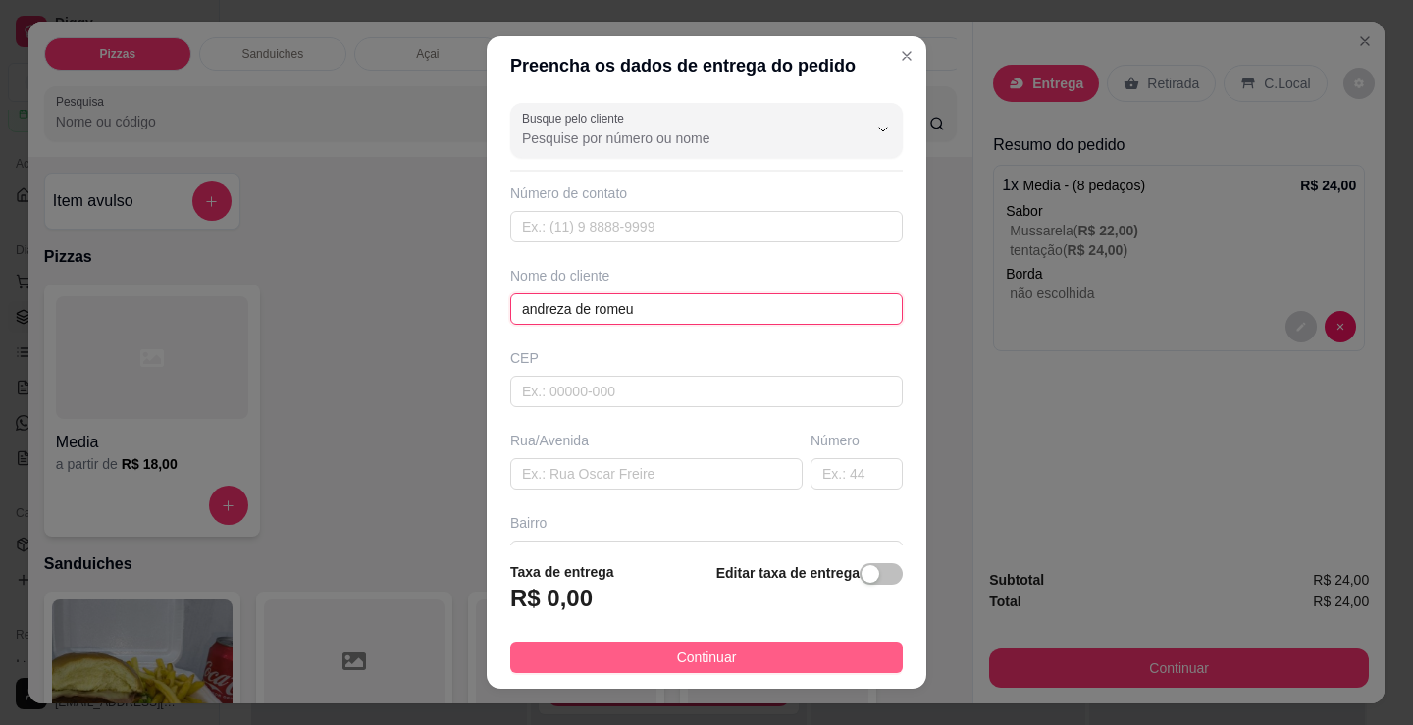
type input "andreza de romeu"
click at [831, 658] on button "Continuar" at bounding box center [706, 657] width 393 height 31
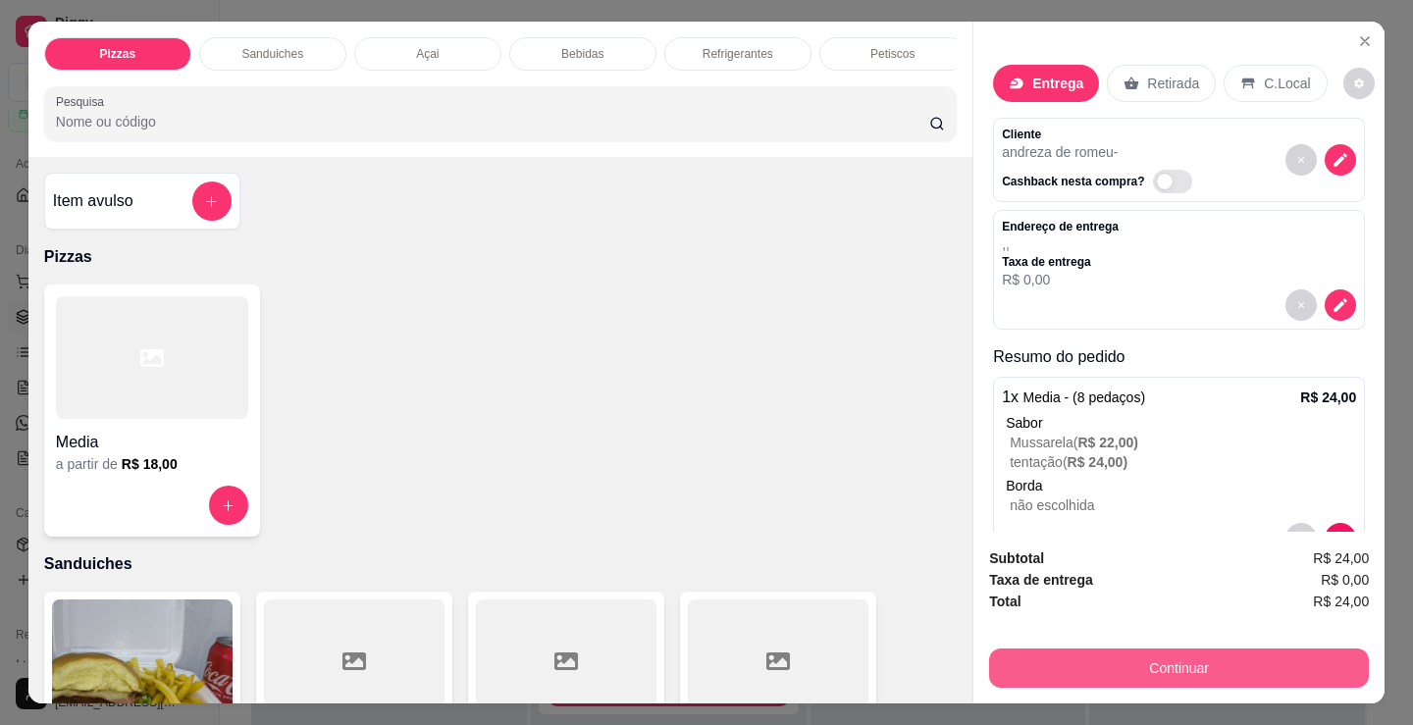
click at [1093, 654] on button "Continuar" at bounding box center [1179, 668] width 380 height 39
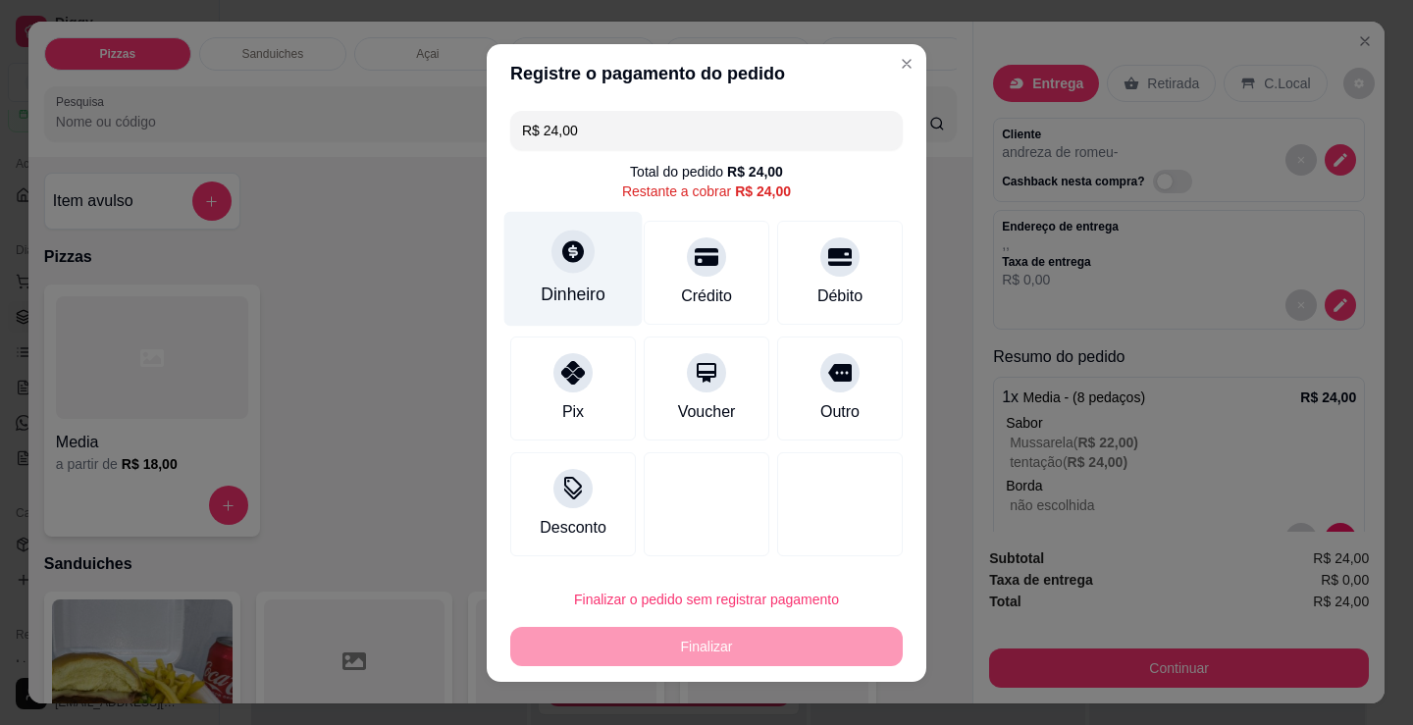
click at [524, 279] on div "Dinheiro" at bounding box center [573, 268] width 138 height 115
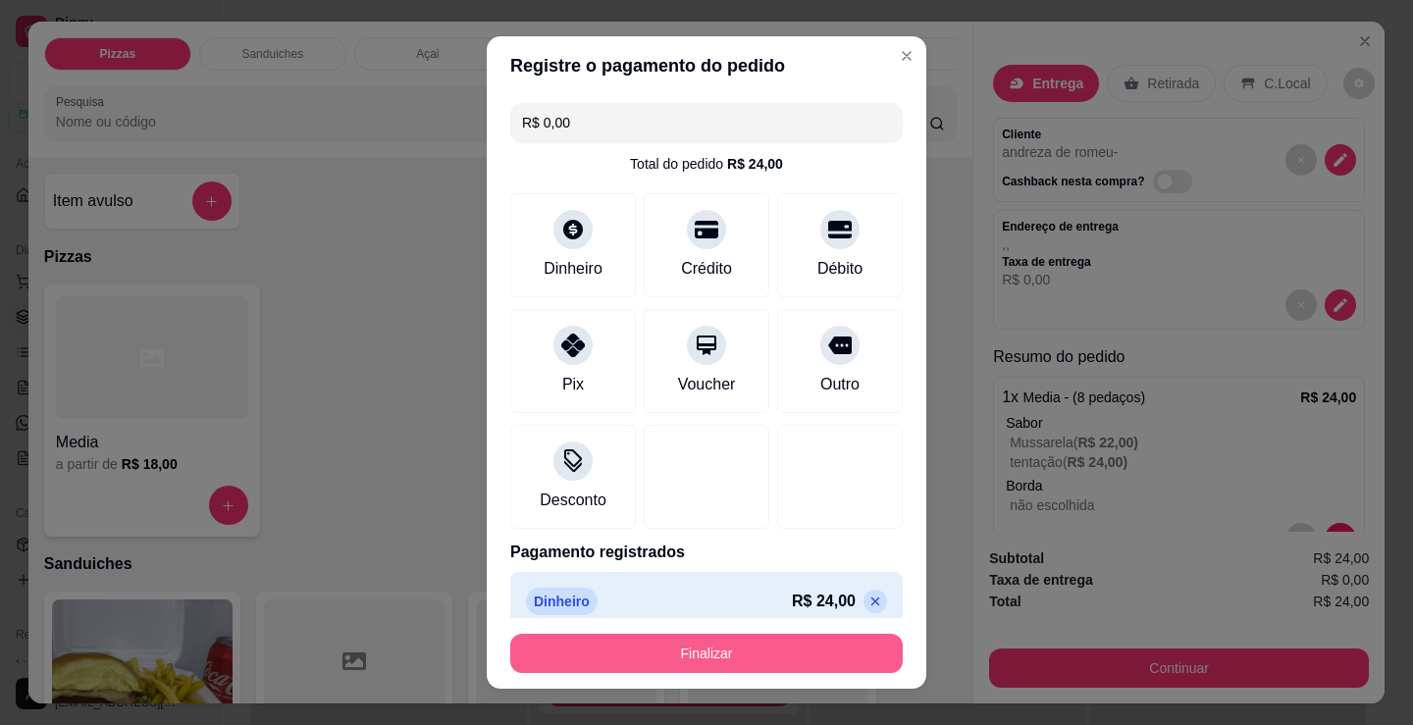
click at [784, 648] on button "Finalizar" at bounding box center [706, 653] width 393 height 39
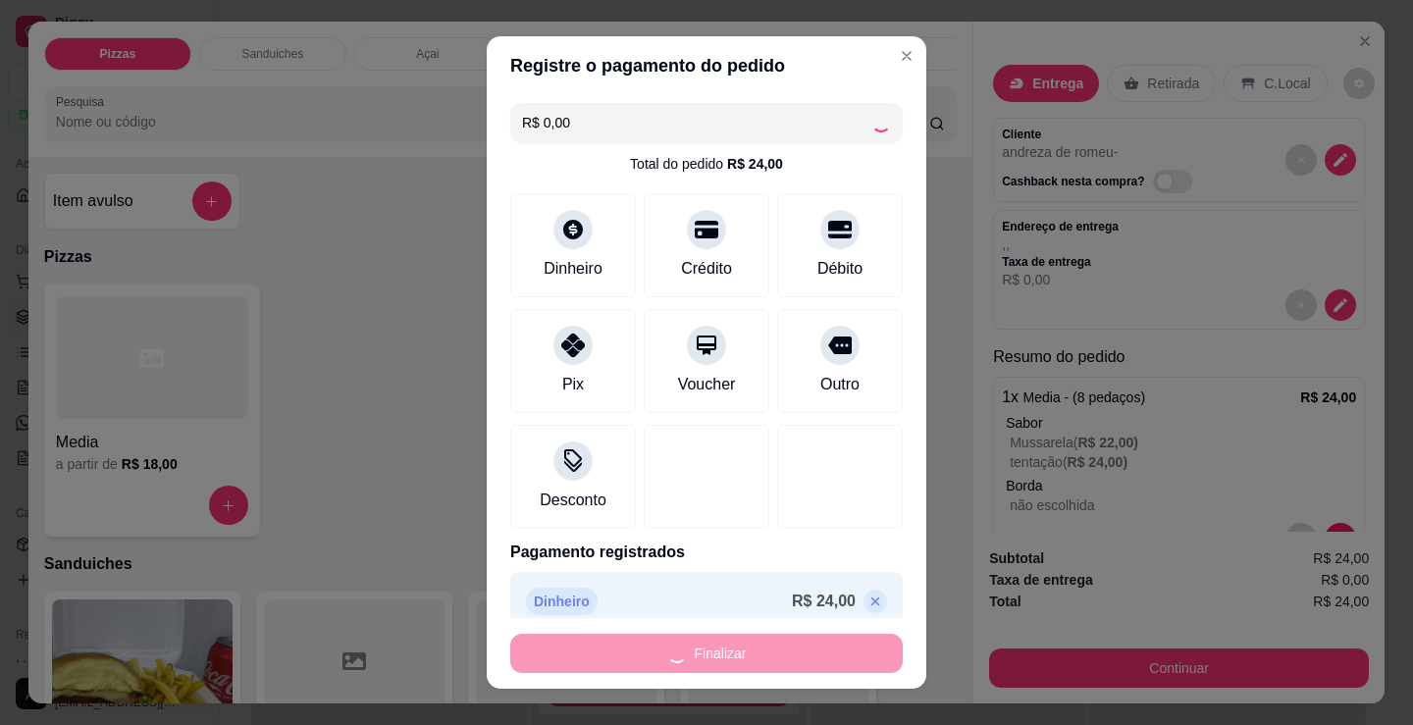
type input "-R$ 24,00"
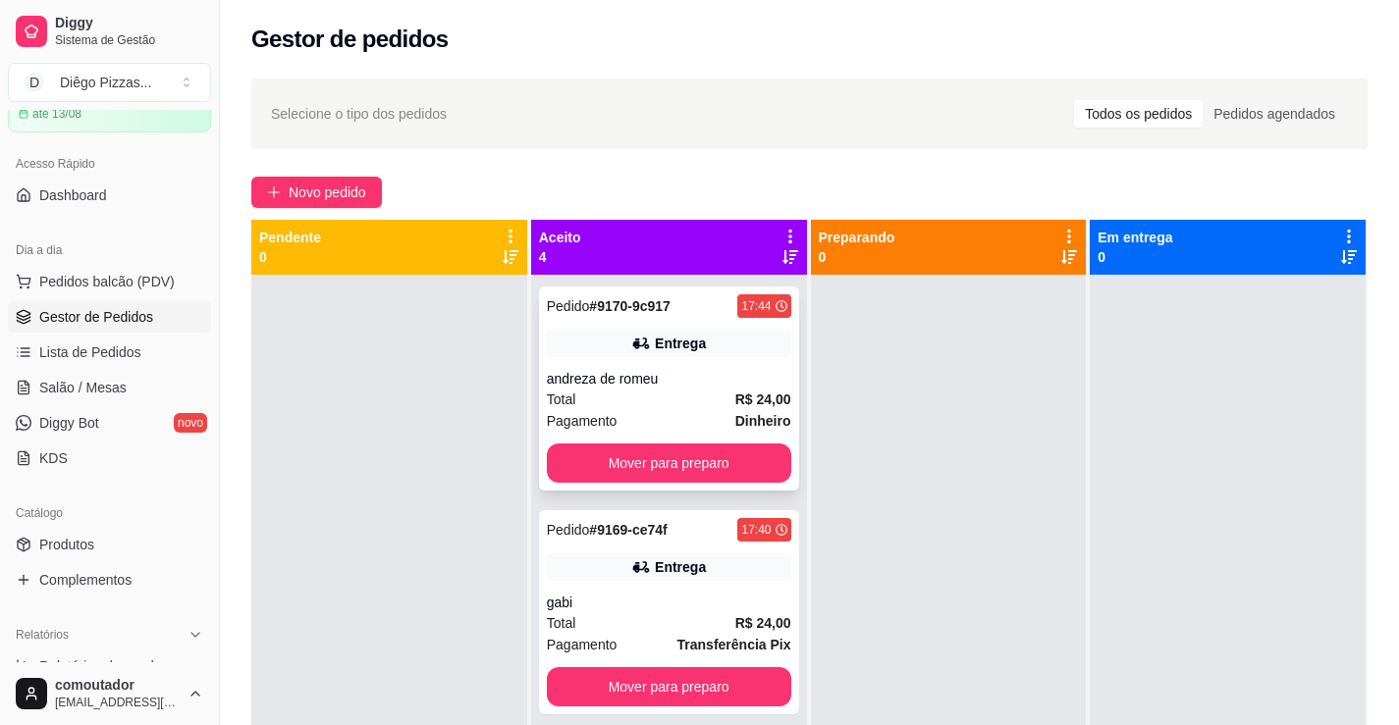
click at [705, 343] on div "Entrega" at bounding box center [669, 343] width 244 height 27
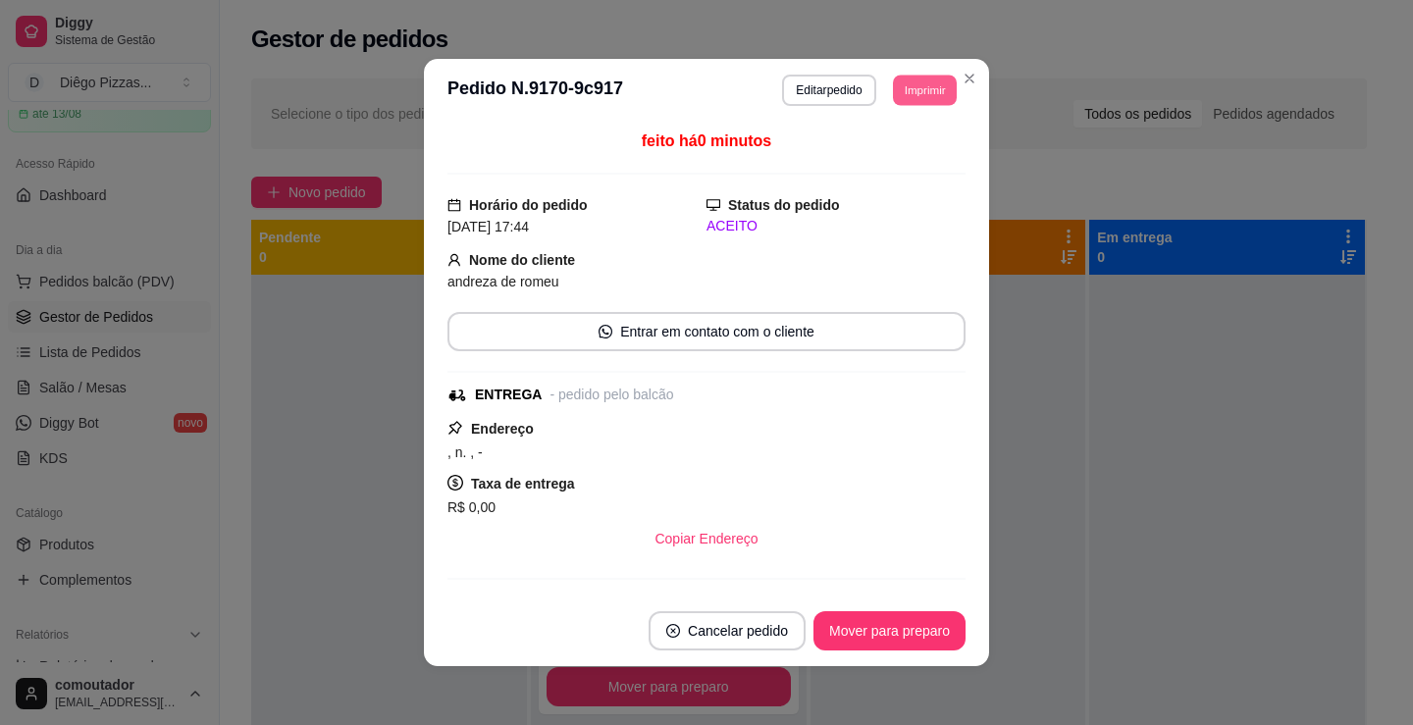
click at [922, 80] on button "Imprimir" at bounding box center [925, 90] width 64 height 30
click at [922, 156] on button "IMPRESSORA" at bounding box center [882, 158] width 142 height 31
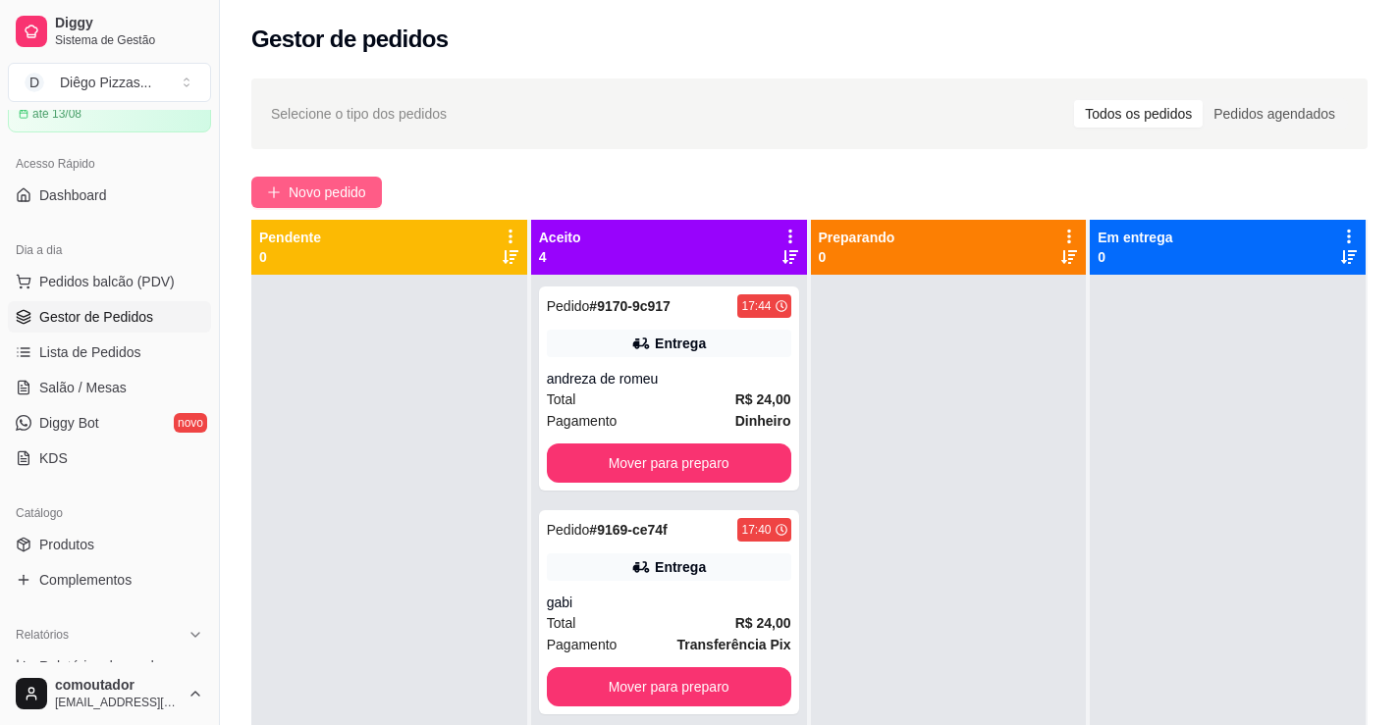
click at [327, 188] on span "Novo pedido" at bounding box center [328, 193] width 78 height 22
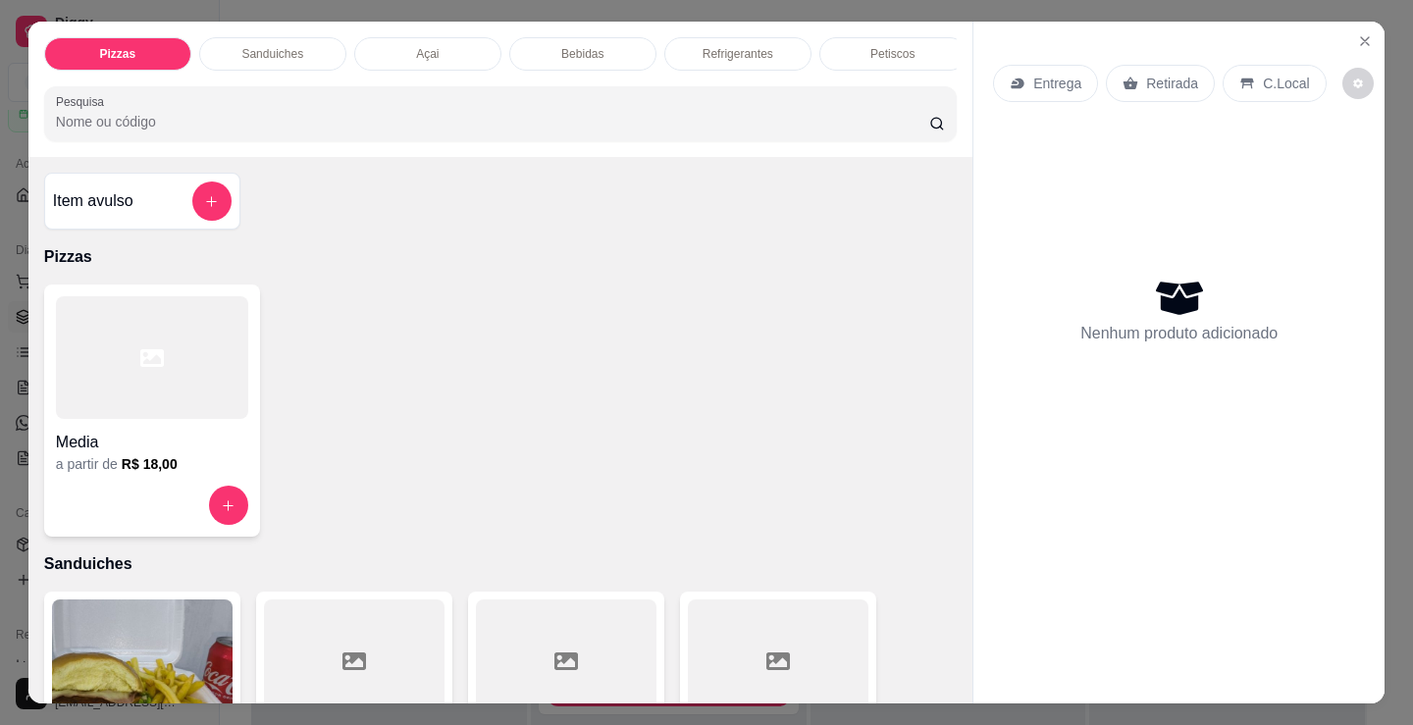
click at [199, 406] on div at bounding box center [152, 357] width 192 height 123
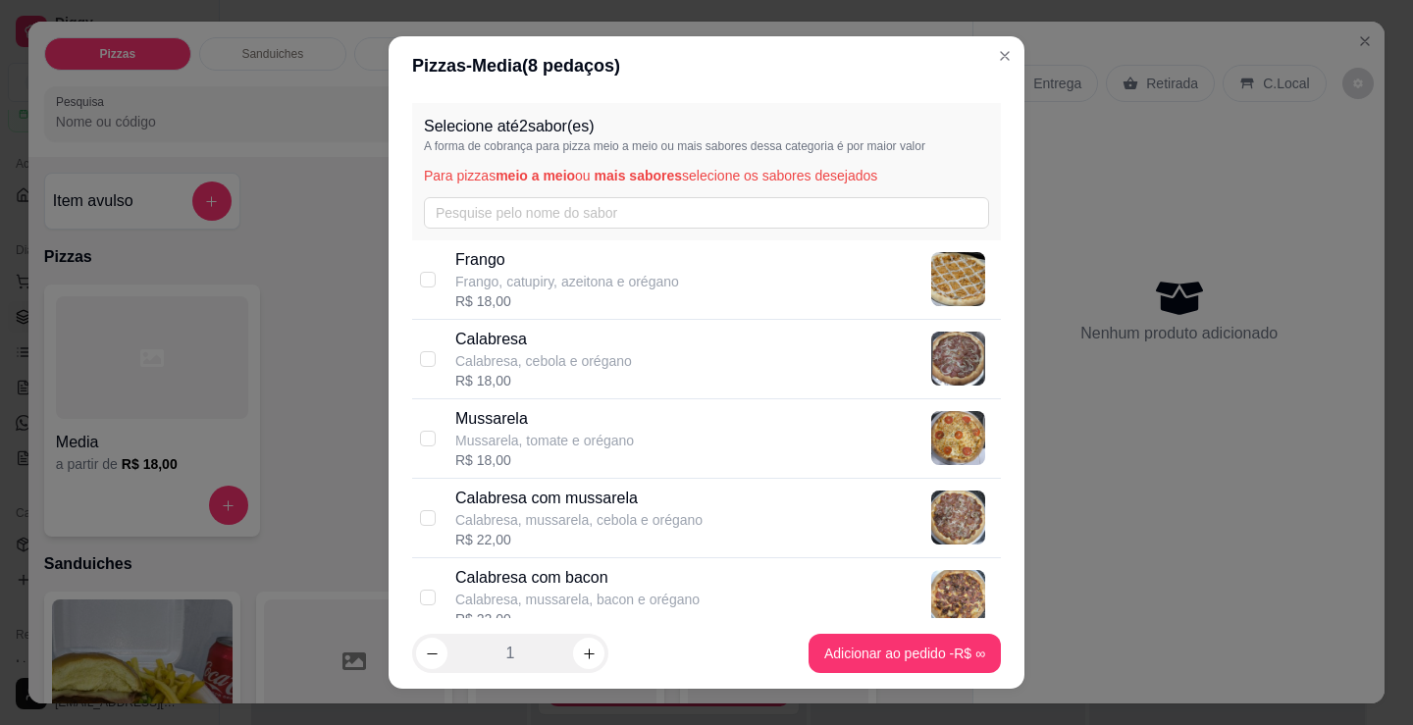
click at [622, 262] on p "Frango" at bounding box center [567, 260] width 224 height 24
checkbox input "true"
click at [624, 425] on p "Mussarela" at bounding box center [544, 419] width 179 height 24
checkbox input "true"
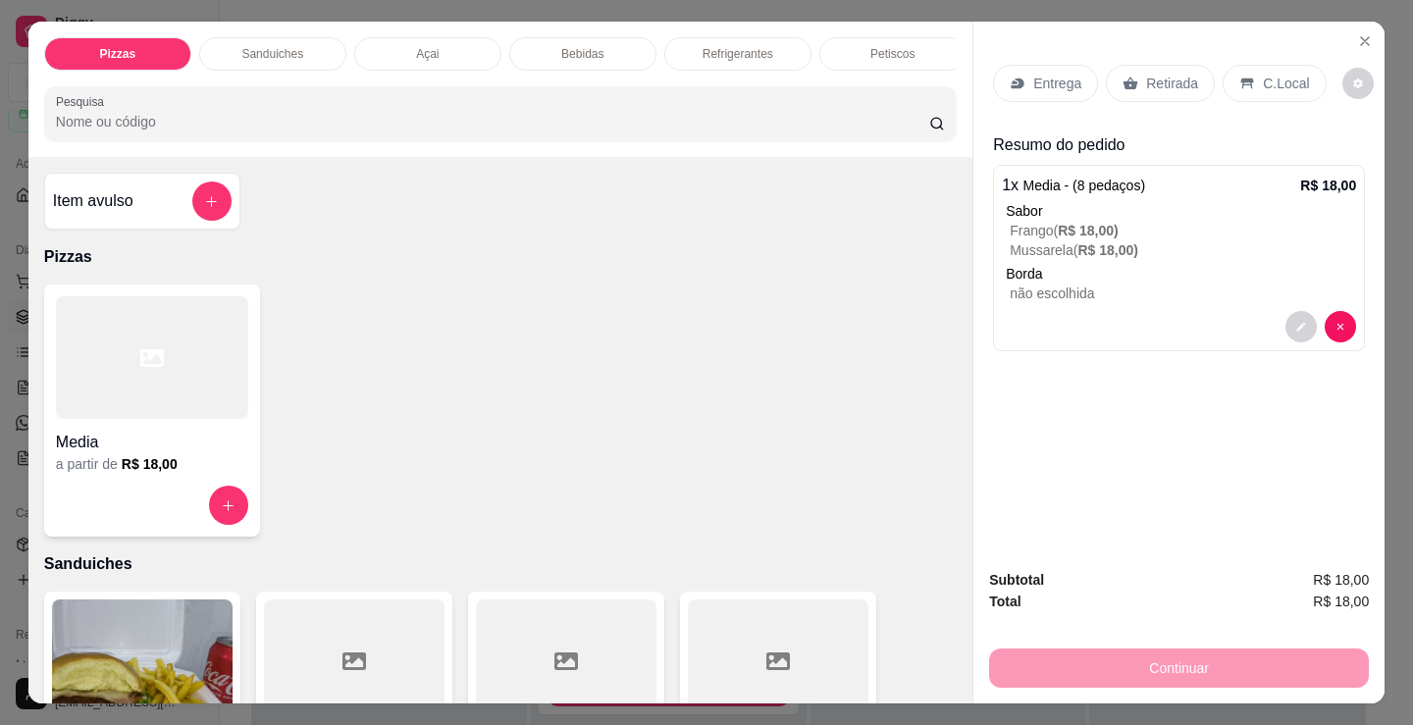
click at [1023, 80] on div "Entrega" at bounding box center [1045, 83] width 105 height 37
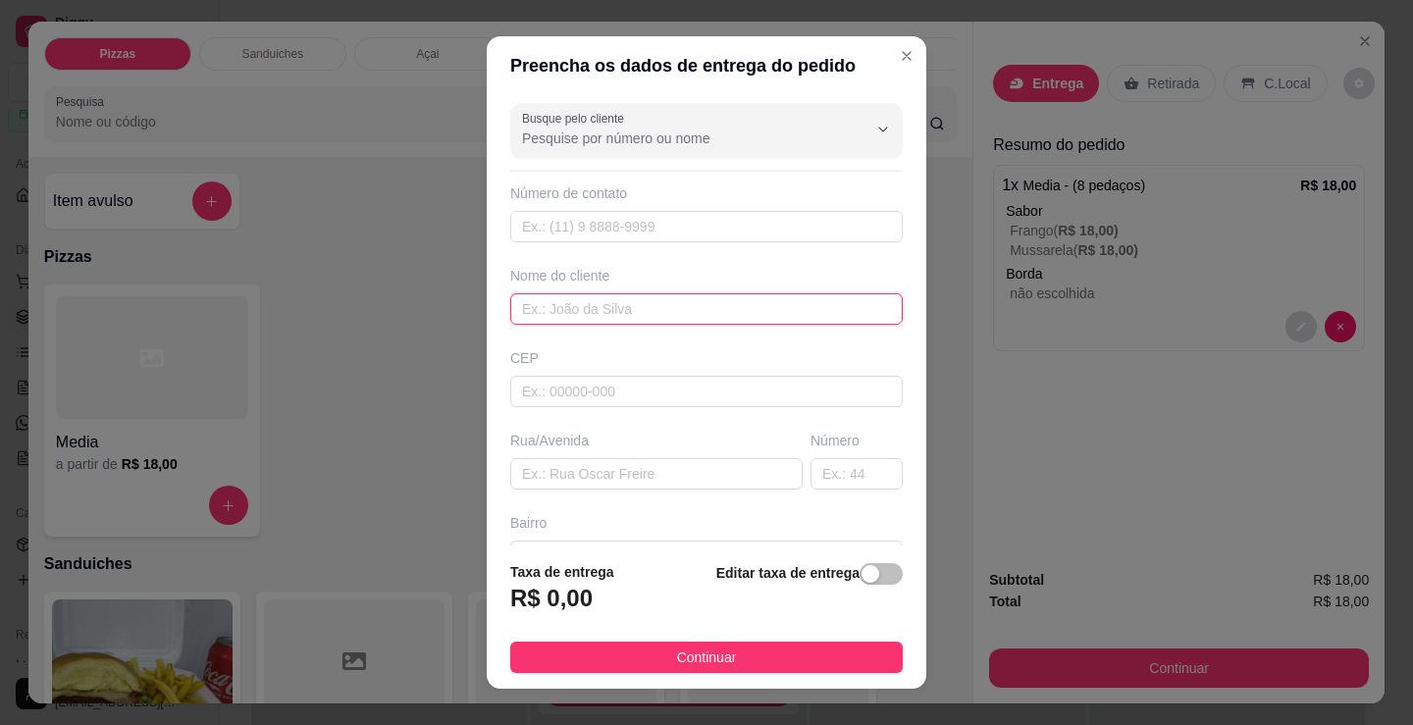
click at [762, 319] on input "text" at bounding box center [706, 308] width 393 height 31
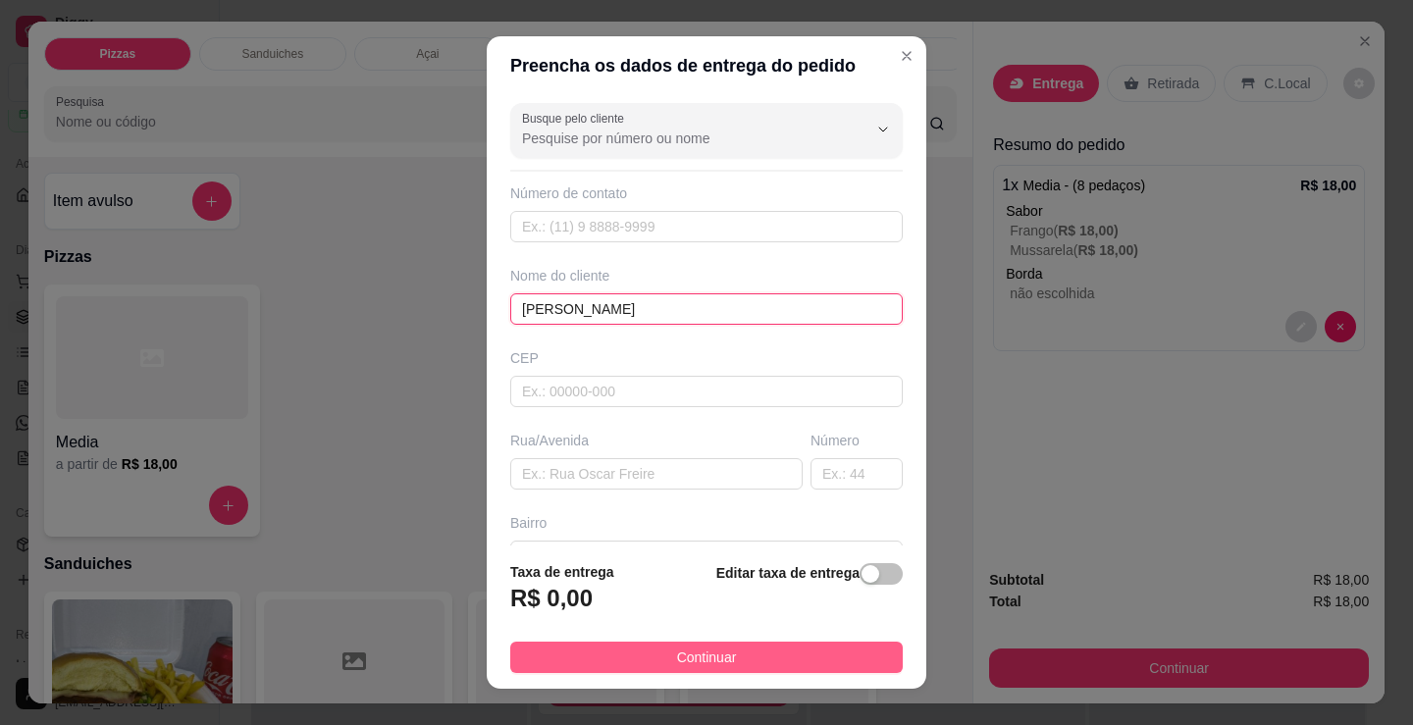
type input "[PERSON_NAME]"
click at [762, 650] on button "Continuar" at bounding box center [706, 657] width 393 height 31
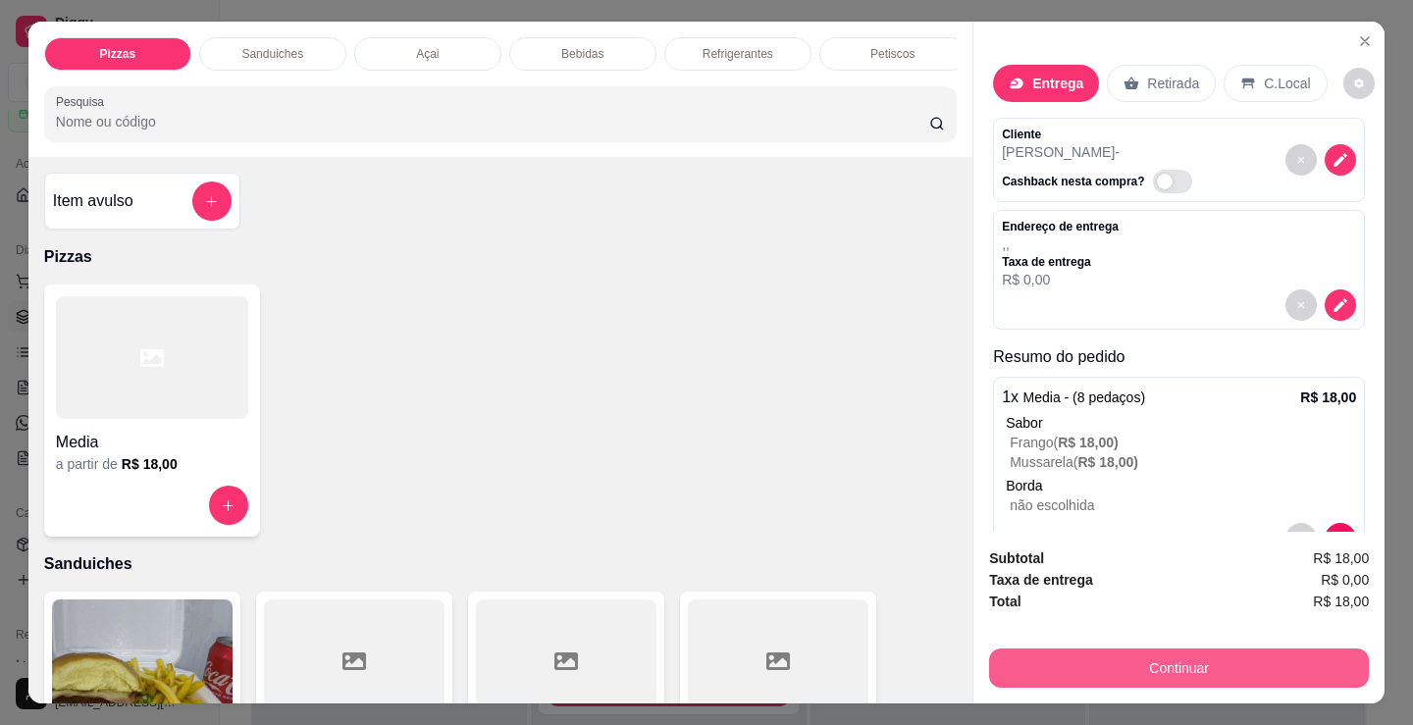
click at [1138, 649] on button "Continuar" at bounding box center [1179, 668] width 380 height 39
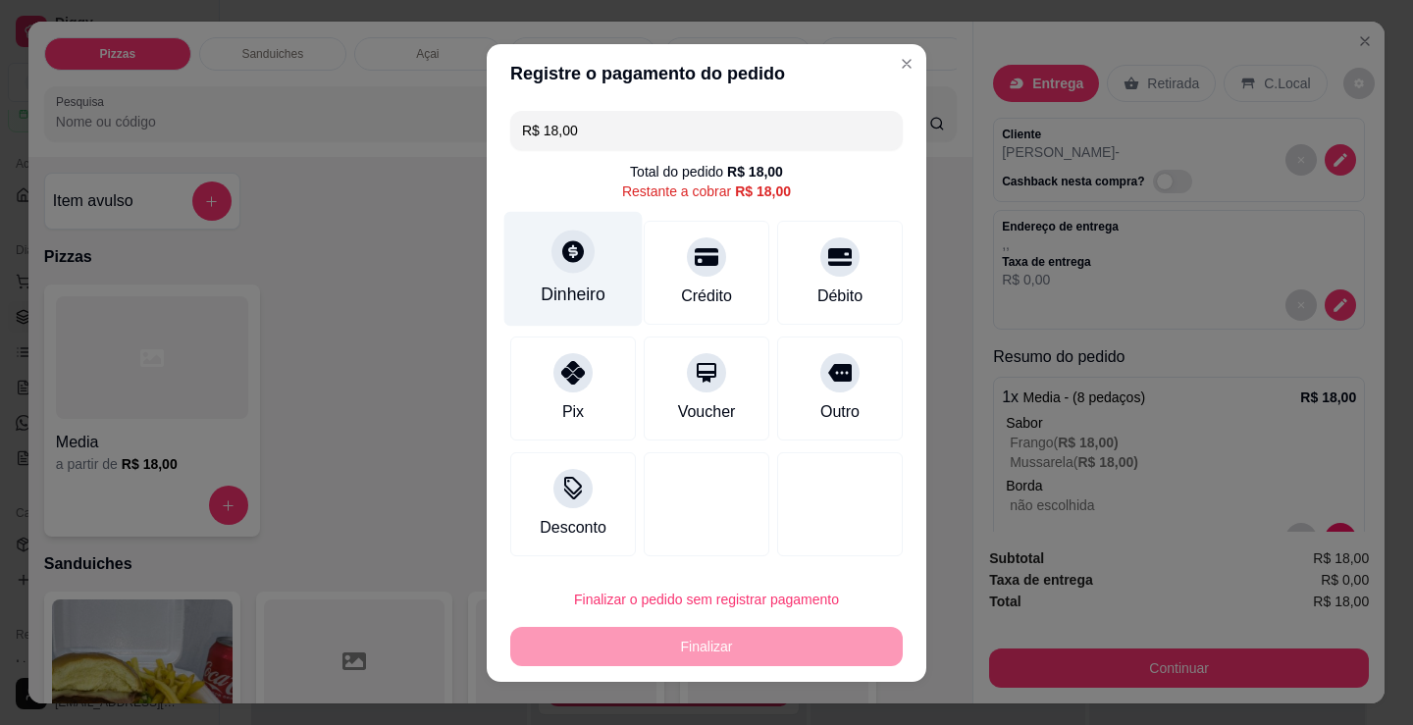
click at [560, 264] on icon at bounding box center [573, 251] width 26 height 26
click at [643, 344] on input "0,00" at bounding box center [706, 343] width 393 height 39
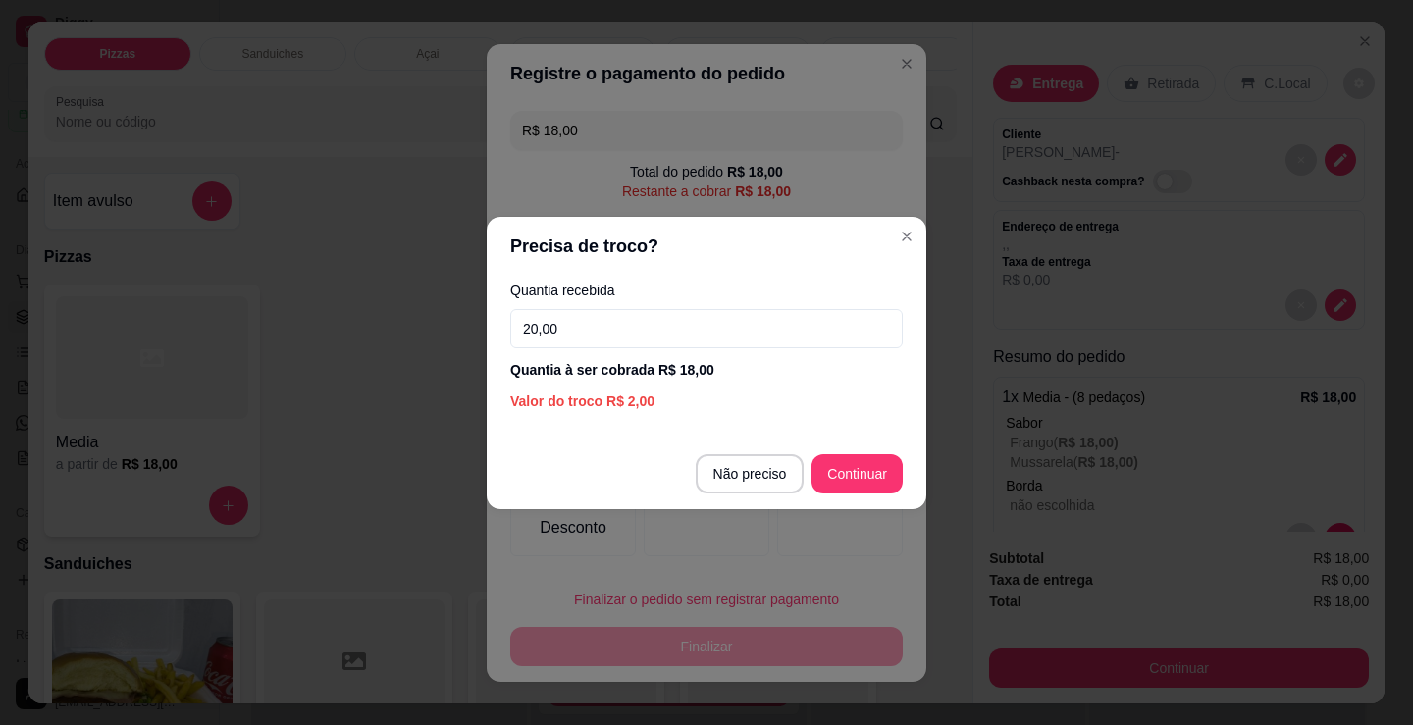
type input "20,00"
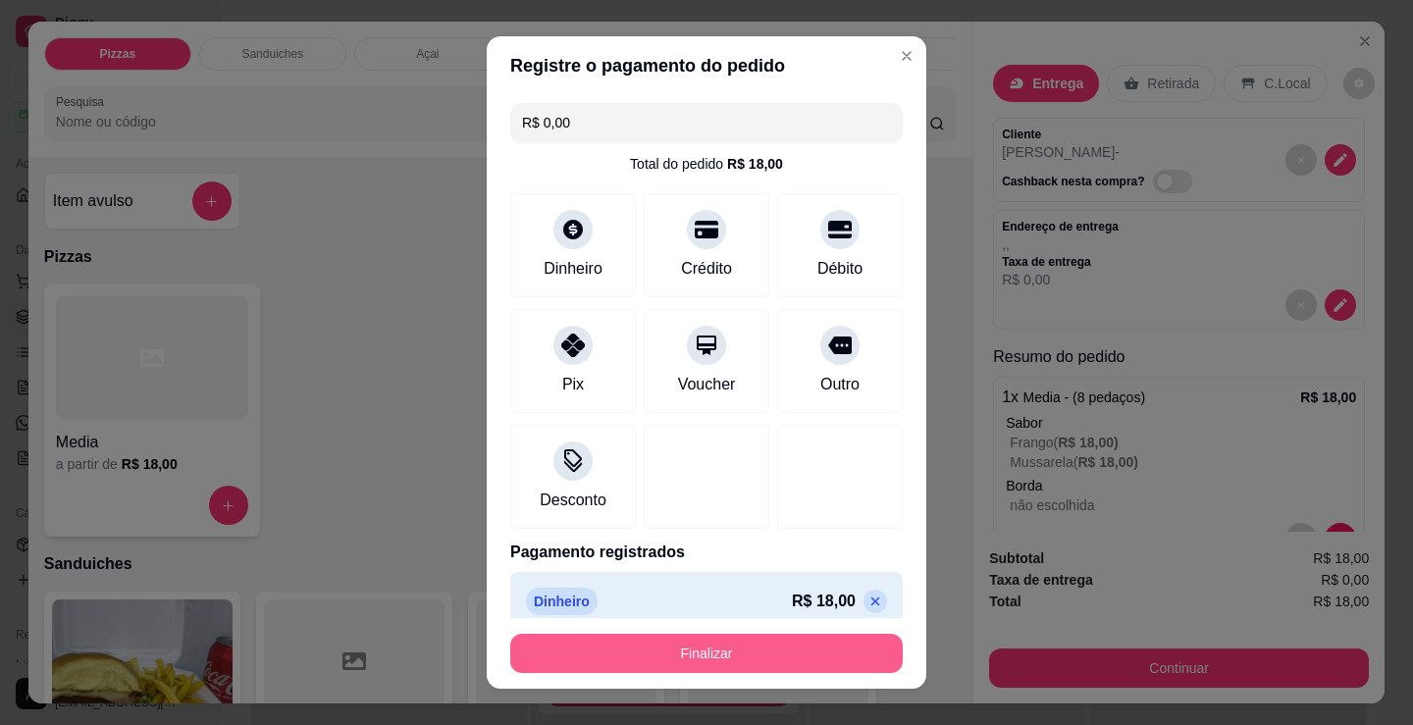
click at [778, 664] on button "Finalizar" at bounding box center [706, 653] width 393 height 39
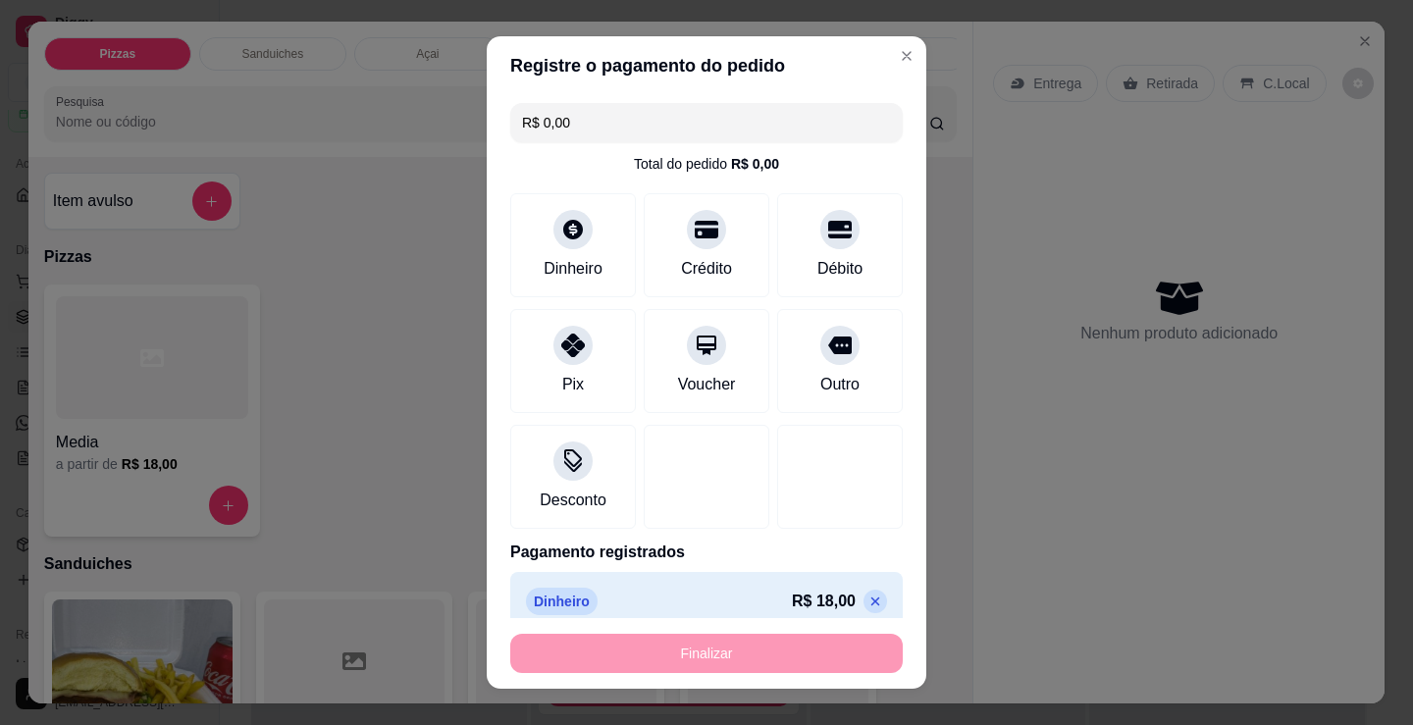
type input "-R$ 18,00"
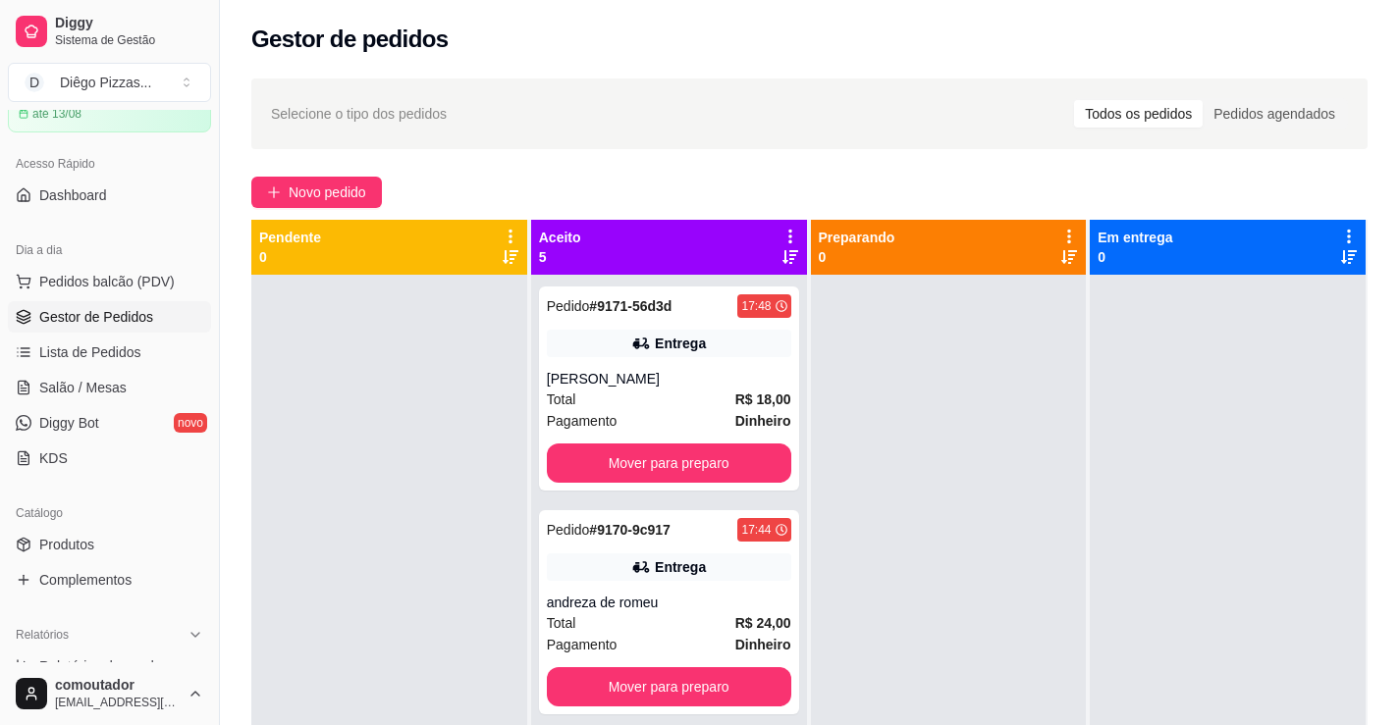
click at [1007, 667] on div at bounding box center [949, 637] width 276 height 725
click at [403, 403] on div at bounding box center [389, 637] width 276 height 725
click at [468, 110] on div "Selecione o tipo dos pedidos Todos os pedidos Pedidos agendados" at bounding box center [809, 113] width 1077 height 31
click at [296, 397] on div at bounding box center [389, 637] width 276 height 725
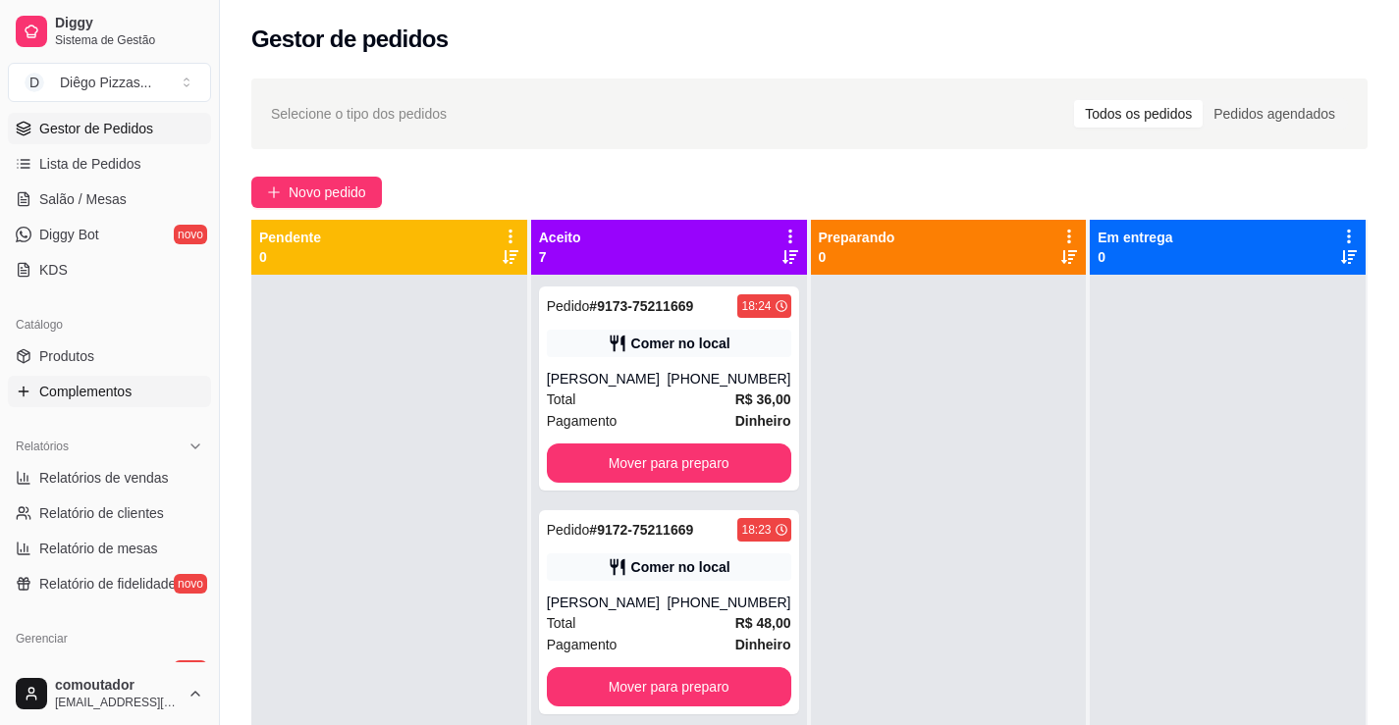
scroll to position [294, 0]
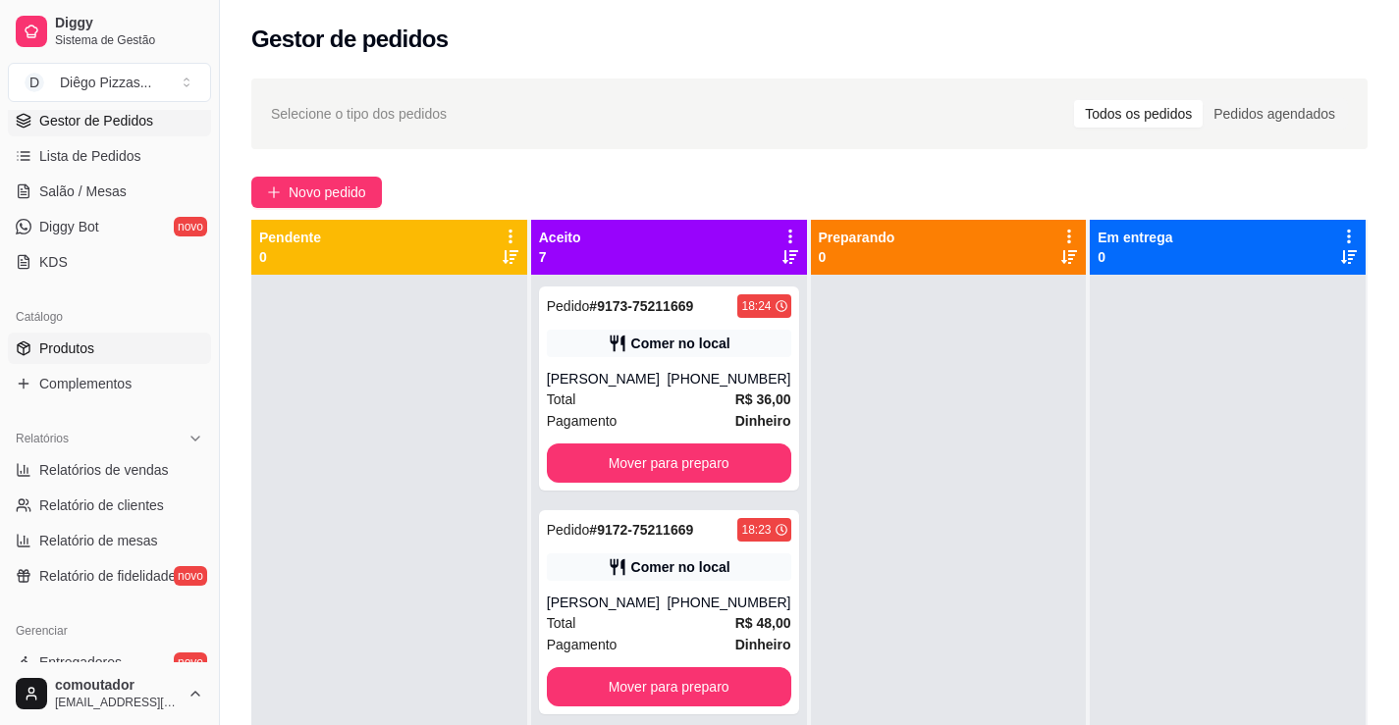
click at [55, 346] on span "Produtos" at bounding box center [66, 349] width 55 height 20
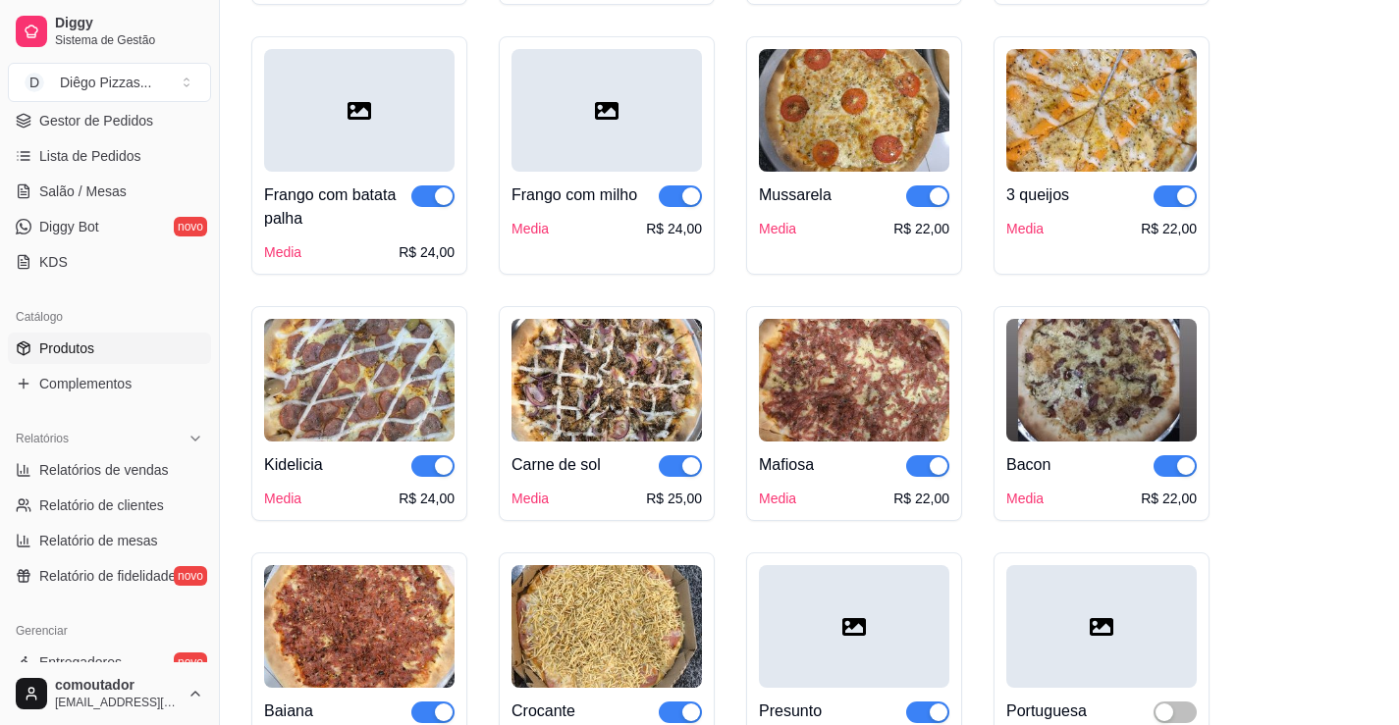
scroll to position [785, 0]
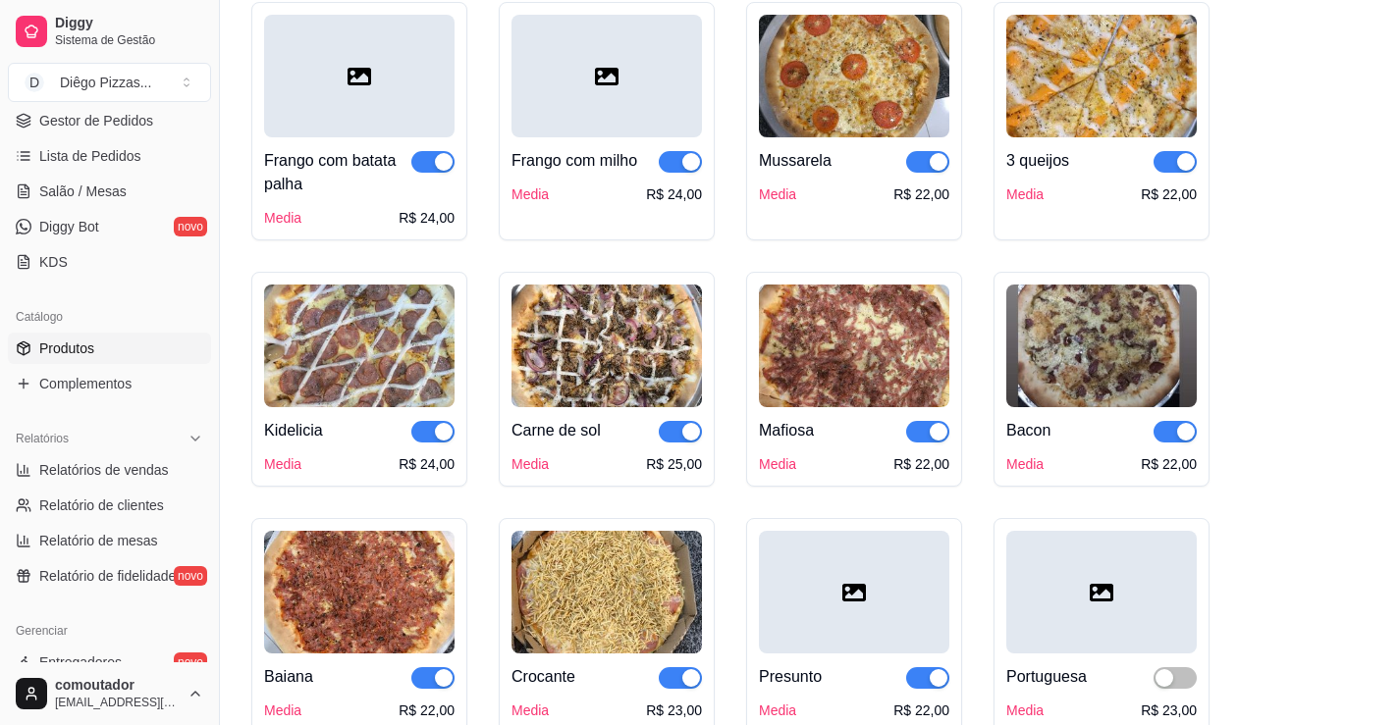
click at [669, 438] on span "button" at bounding box center [680, 432] width 43 height 22
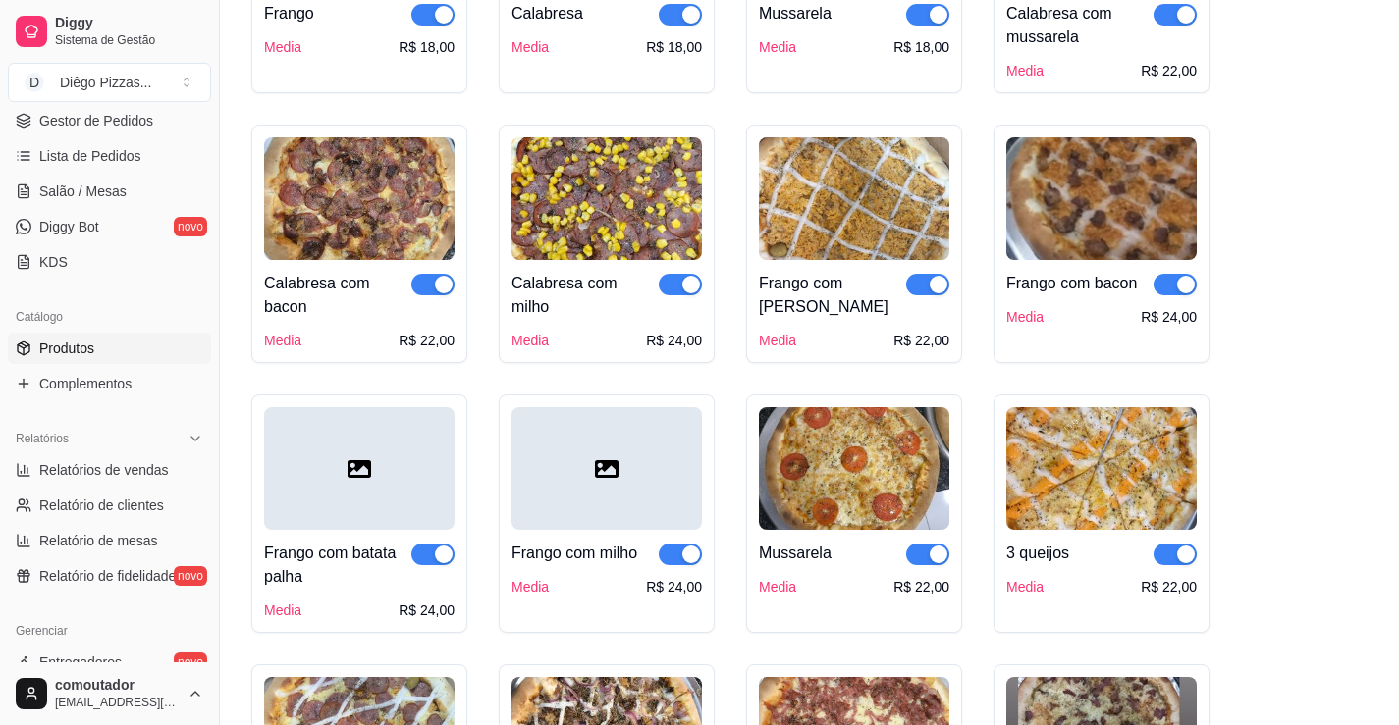
scroll to position [0, 0]
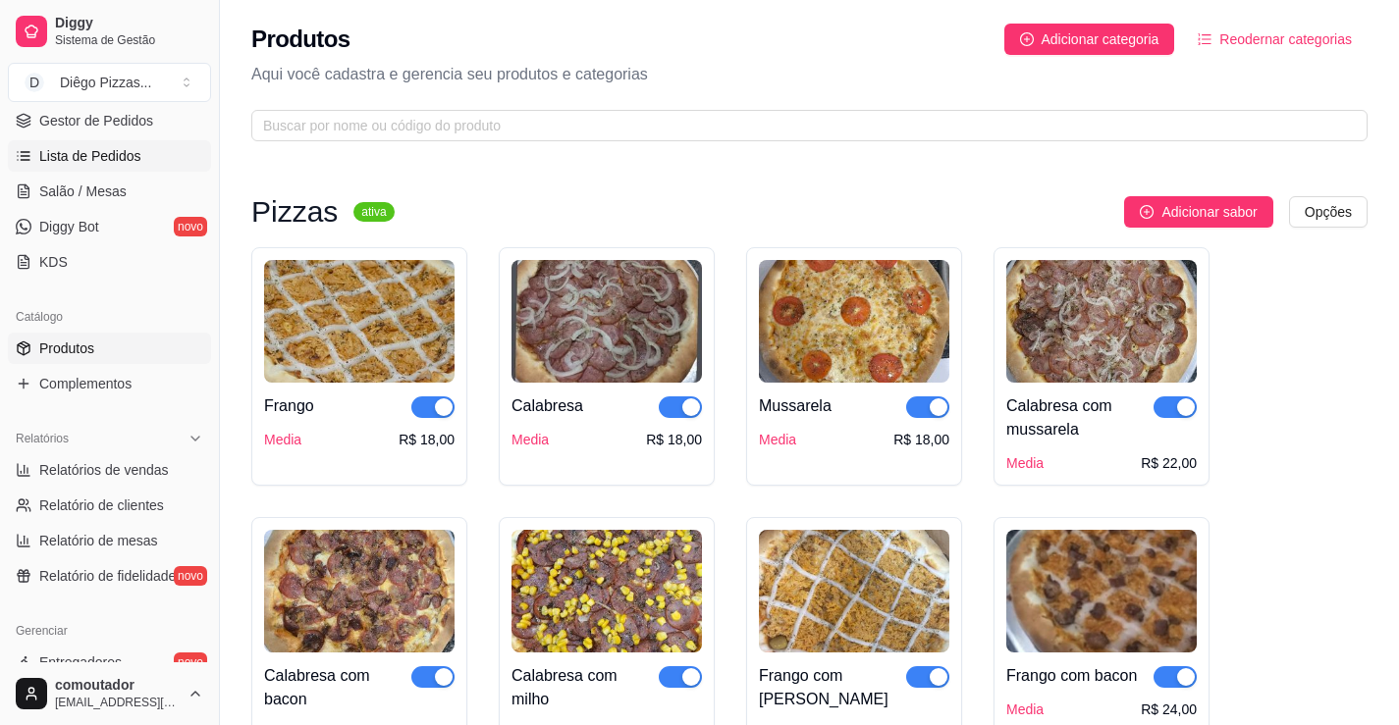
click at [92, 156] on span "Lista de Pedidos" at bounding box center [90, 156] width 102 height 20
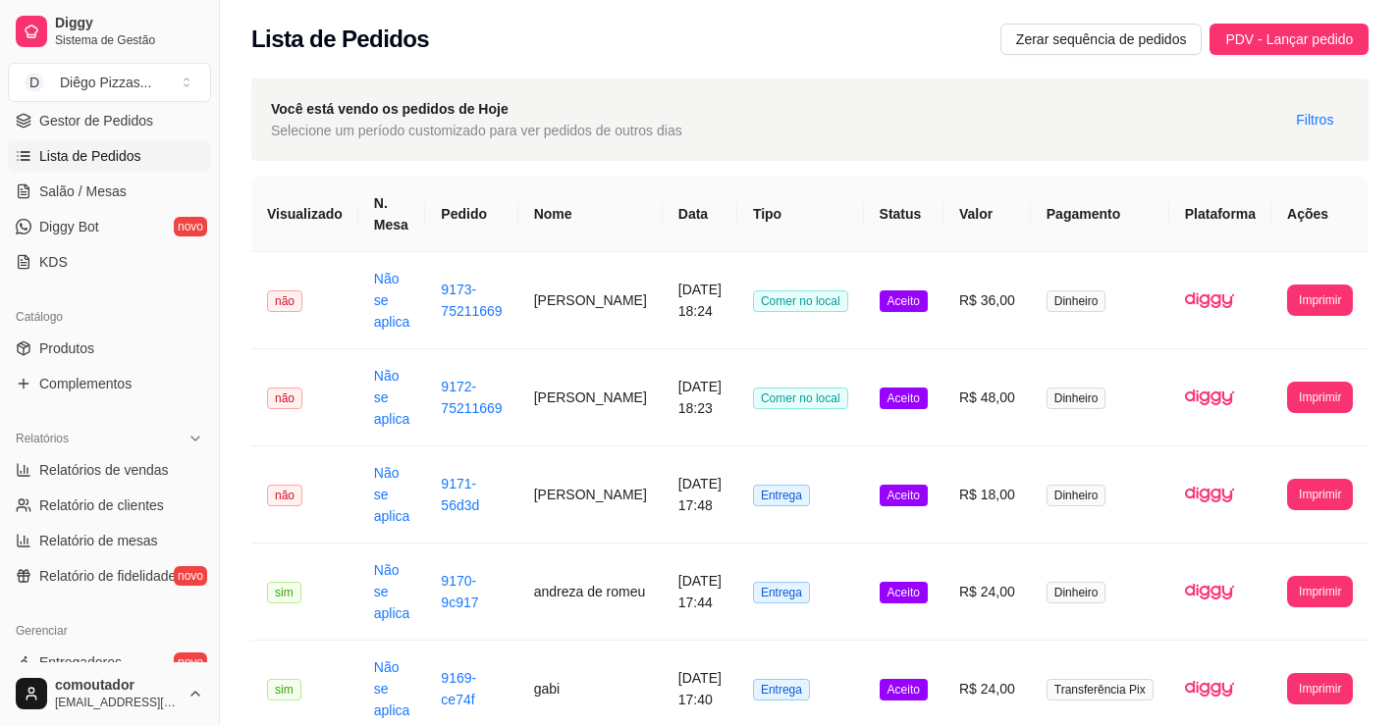
click at [374, 166] on div "**********" at bounding box center [809, 537] width 1117 height 917
click at [92, 124] on span "Gestor de Pedidos" at bounding box center [96, 121] width 114 height 20
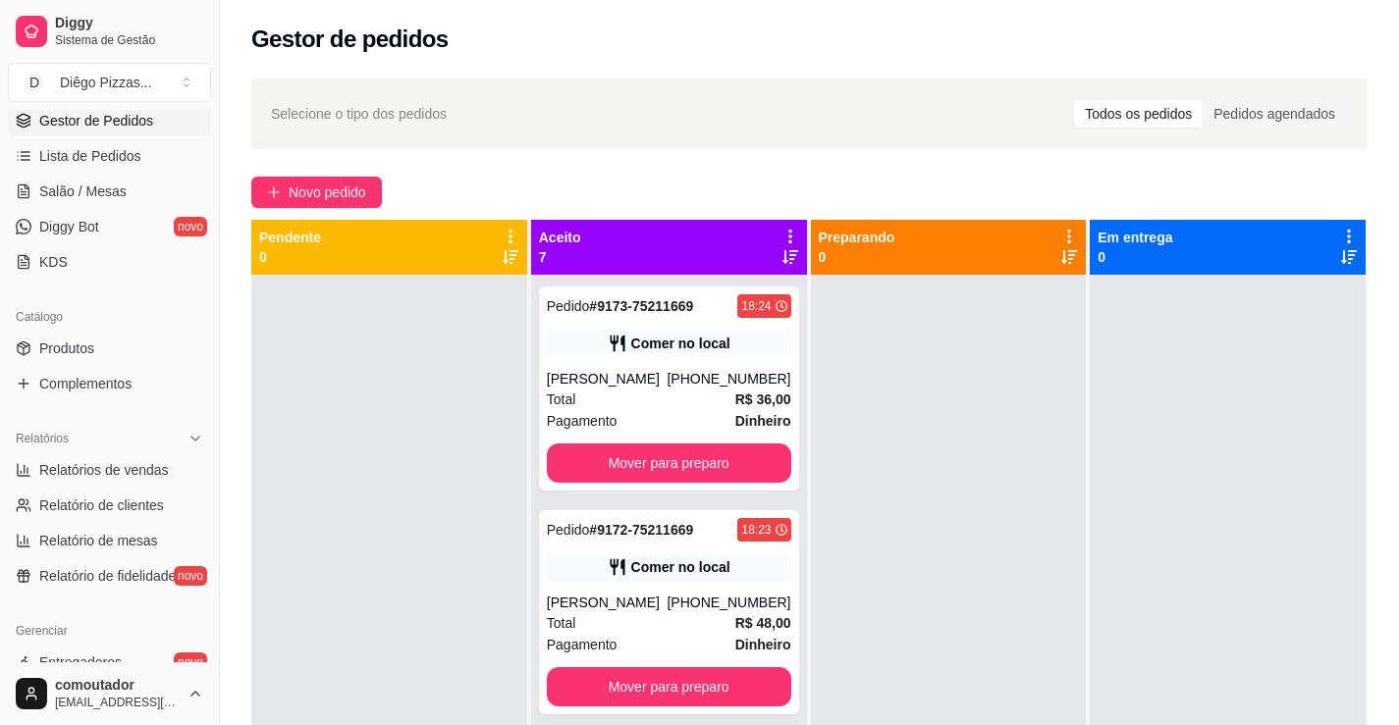
click at [502, 135] on div "Selecione o tipo dos pedidos Todos os pedidos Pedidos agendados" at bounding box center [809, 114] width 1116 height 71
click at [484, 174] on div "Selecione o tipo dos pedidos Todos os pedidos Pedidos agendados Novo pedido Pen…" at bounding box center [809, 518] width 1179 height 902
click at [191, 695] on html "Diggy Sistema de Gestão D Diêgo Pizzas ... Loja aberta Plano Customizado até 13…" at bounding box center [699, 362] width 1399 height 725
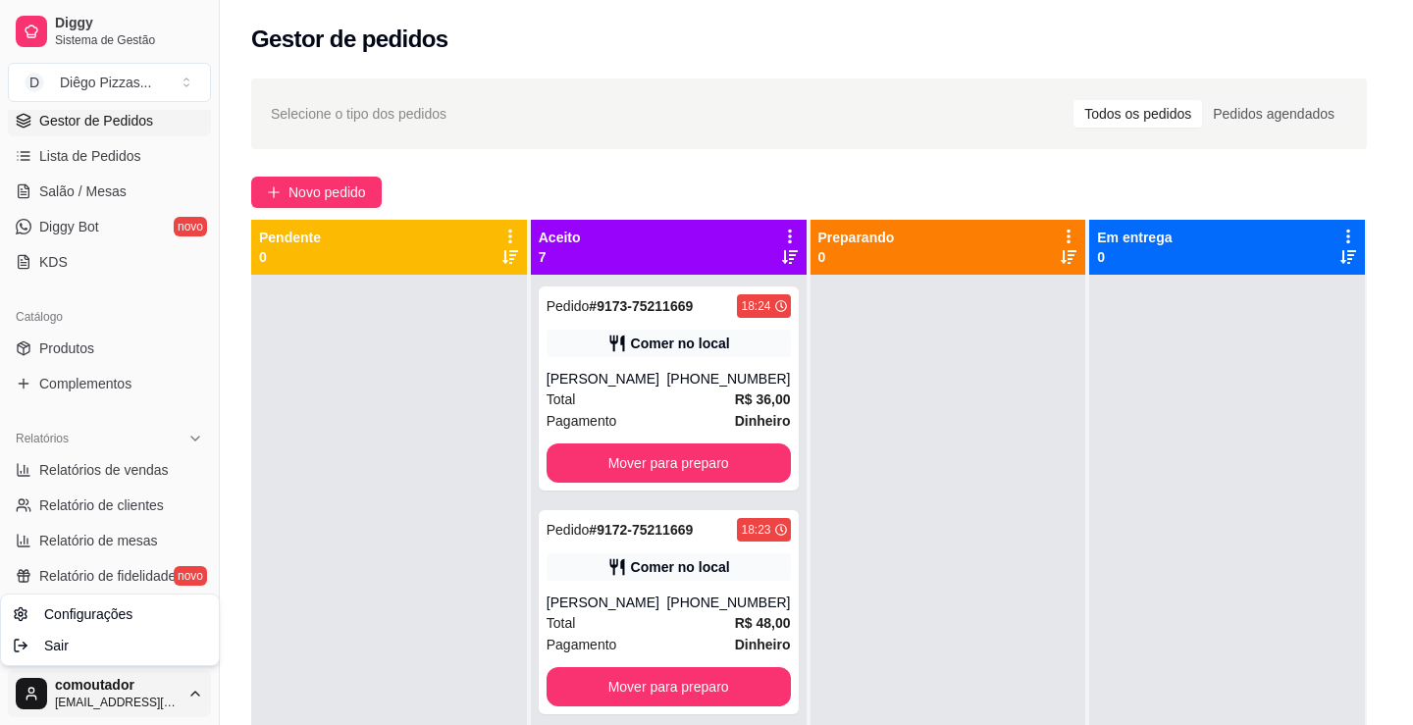
click at [327, 619] on html "Diggy Sistema de Gestão D Diêgo Pizzas ... Loja aberta Plano Customizado até 13…" at bounding box center [706, 362] width 1413 height 725
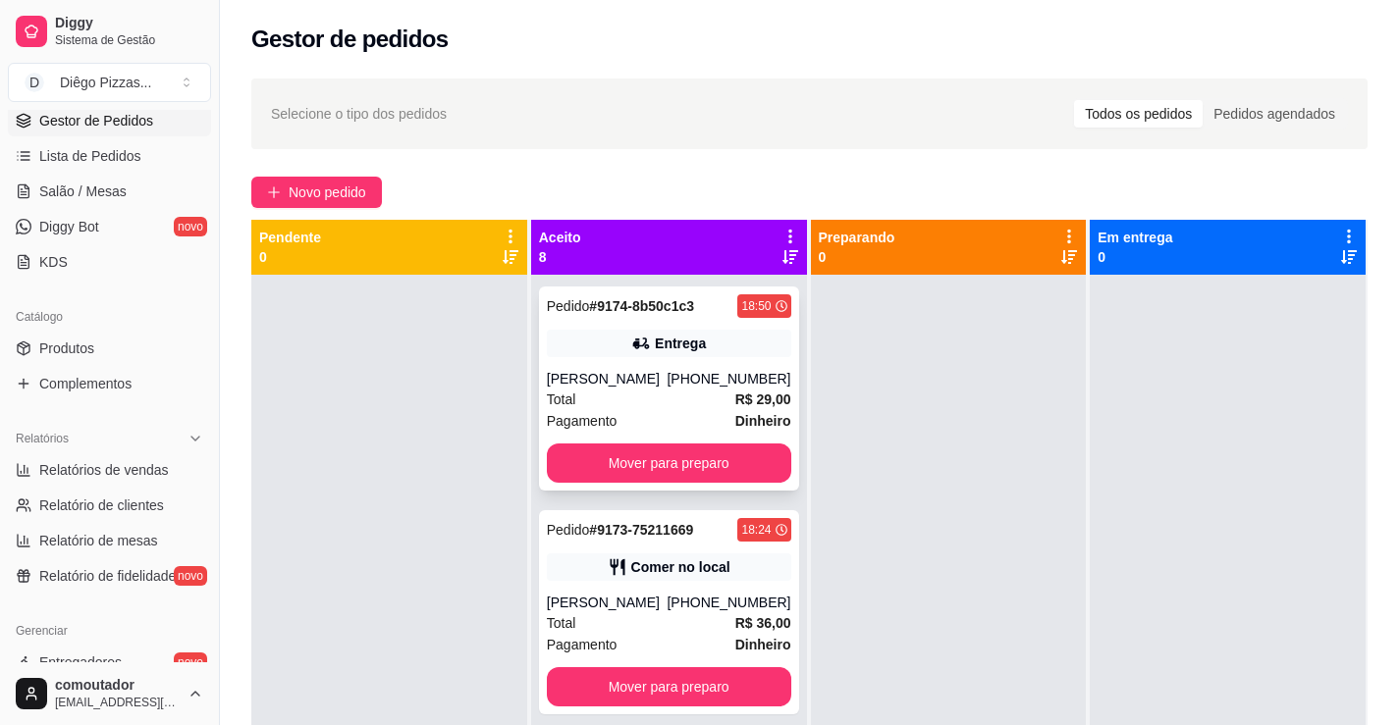
click at [613, 386] on div "[PERSON_NAME]" at bounding box center [607, 379] width 121 height 20
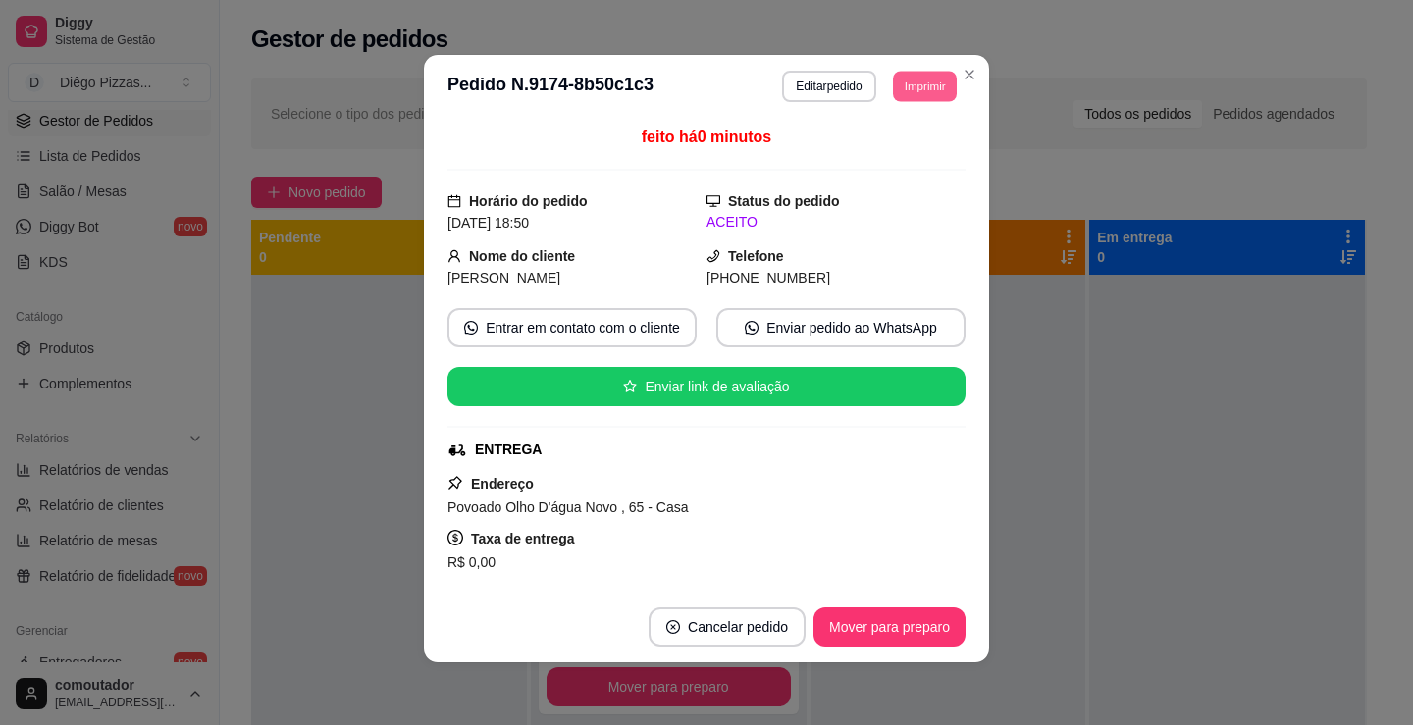
click at [906, 86] on button "Imprimir" at bounding box center [925, 86] width 64 height 30
click at [890, 162] on button "IMPRESSORA" at bounding box center [881, 154] width 142 height 31
click at [497, 141] on div "feito há 0 minutos" at bounding box center [707, 148] width 518 height 45
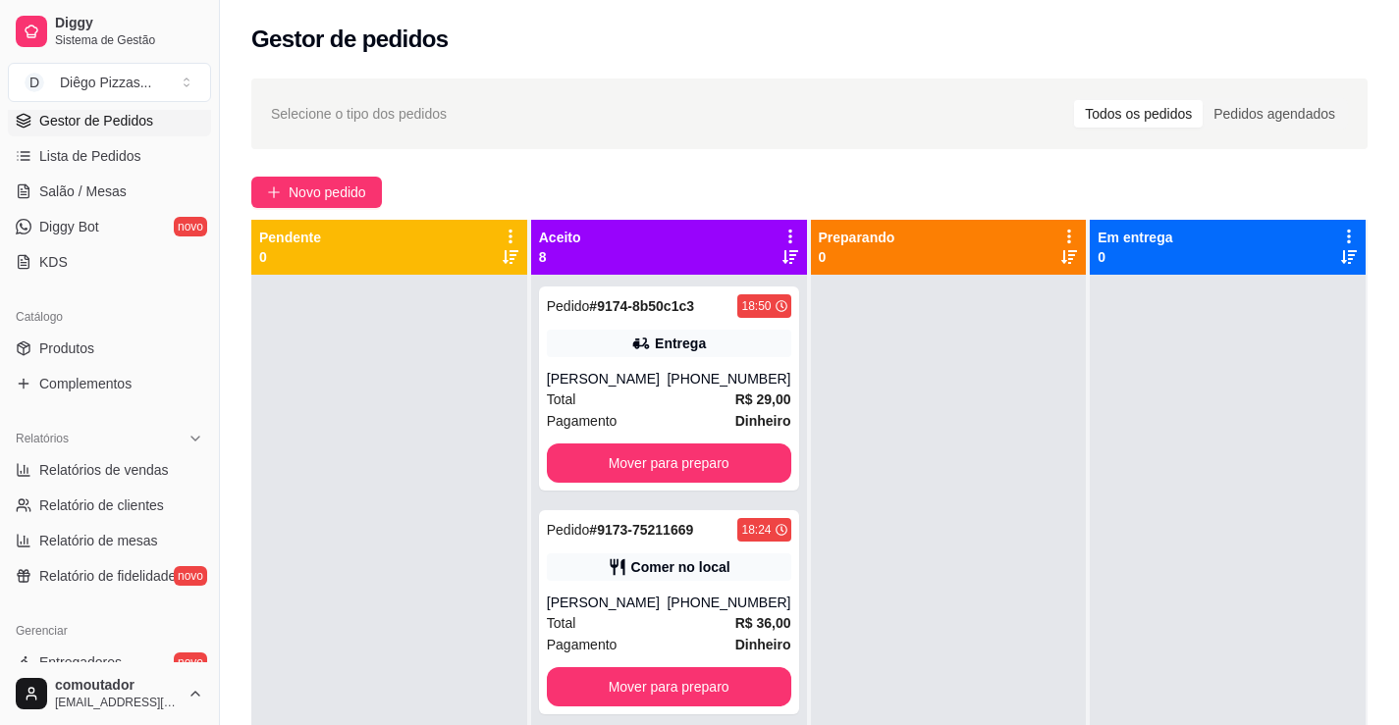
click at [479, 130] on div "Selecione o tipo dos pedidos Todos os pedidos Pedidos agendados" at bounding box center [809, 114] width 1116 height 71
